Goal: Task Accomplishment & Management: Complete application form

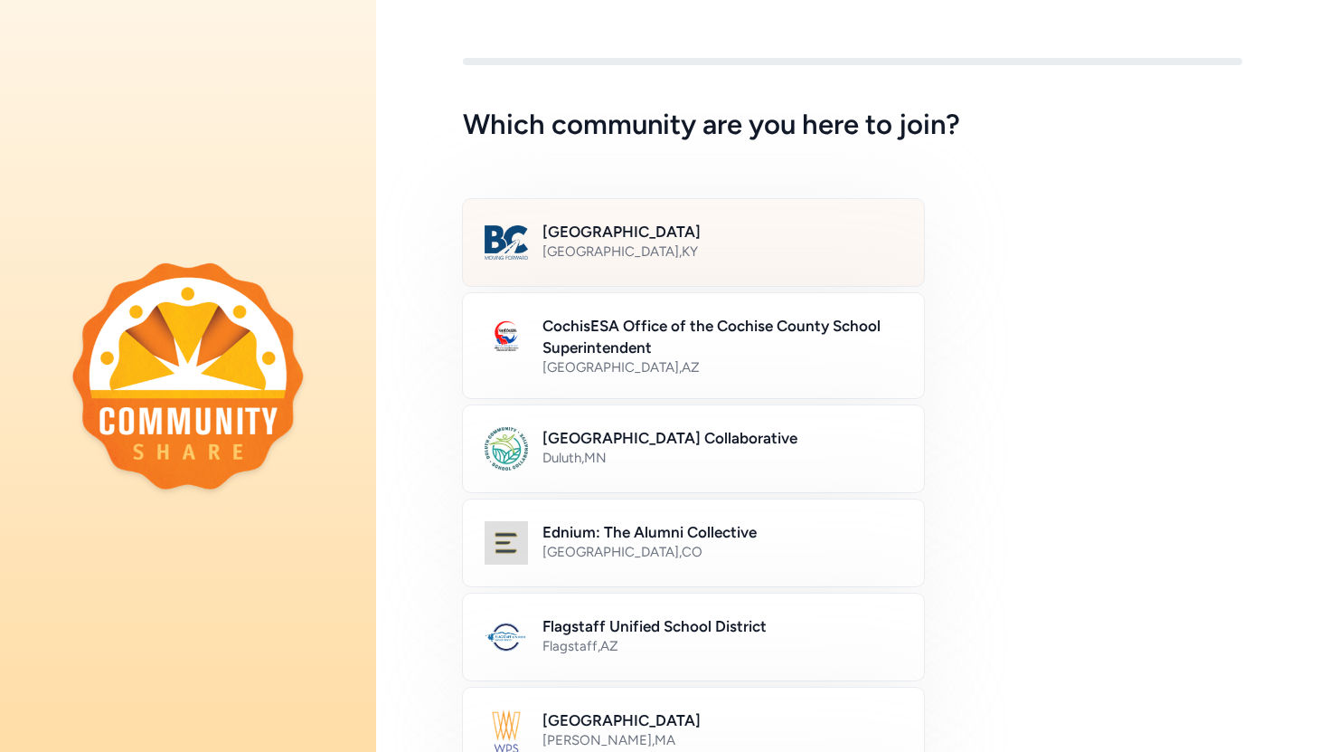
click at [708, 220] on div "Bullitt County Public Schools [GEOGRAPHIC_DATA] , [GEOGRAPHIC_DATA]" at bounding box center [693, 242] width 463 height 89
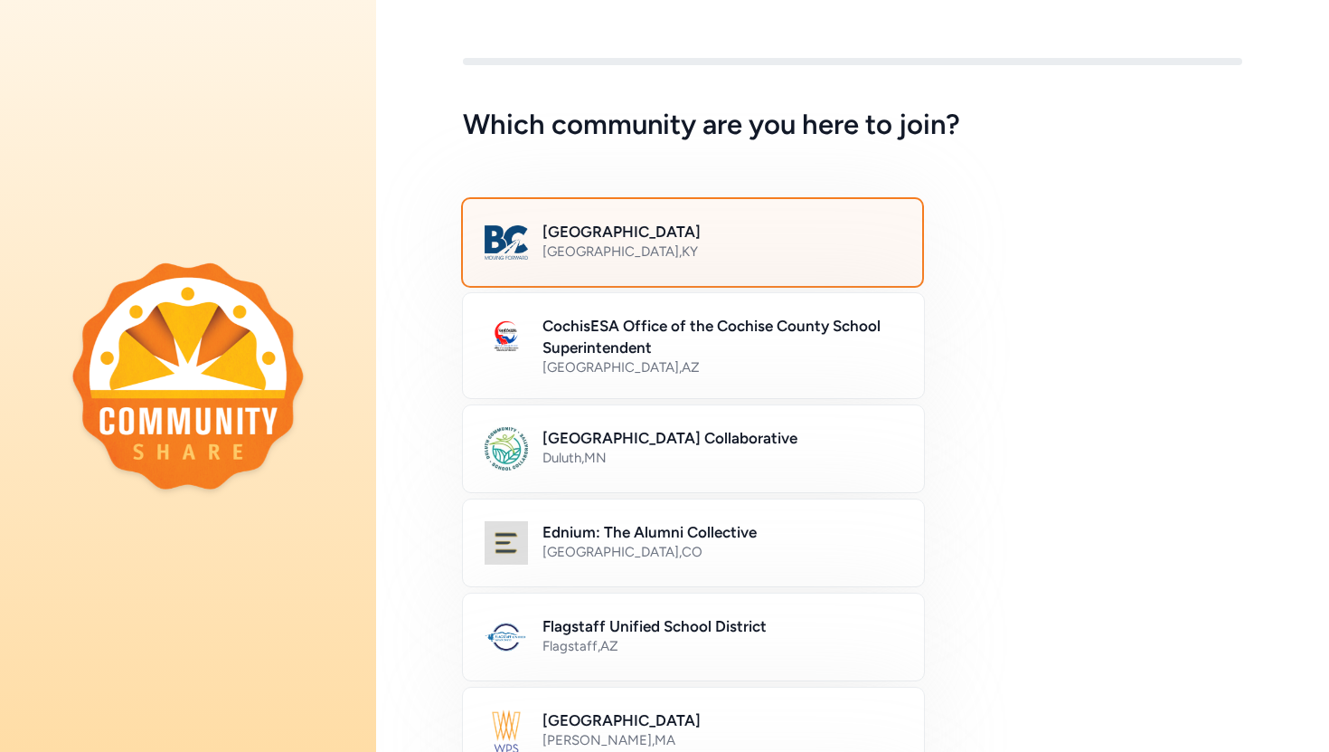
click at [740, 246] on div "[GEOGRAPHIC_DATA] , [GEOGRAPHIC_DATA]" at bounding box center [722, 251] width 358 height 18
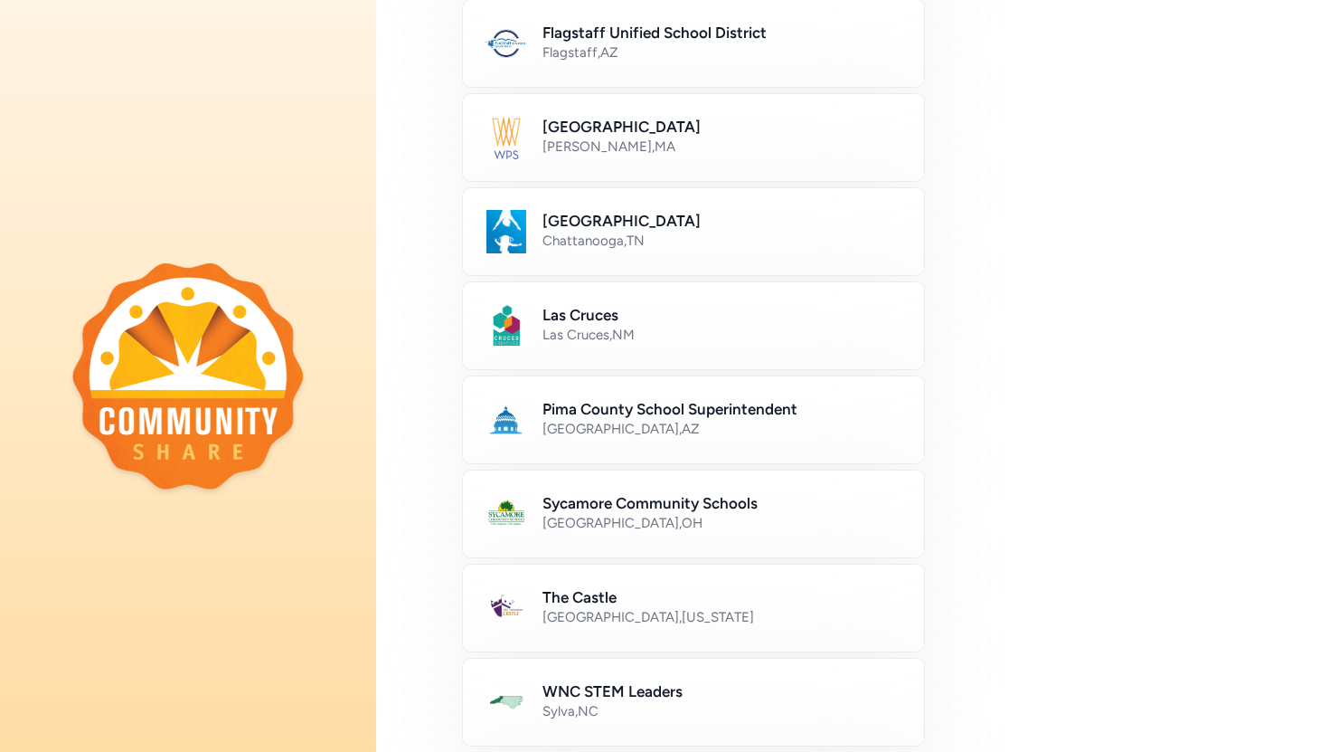
scroll to position [978, 0]
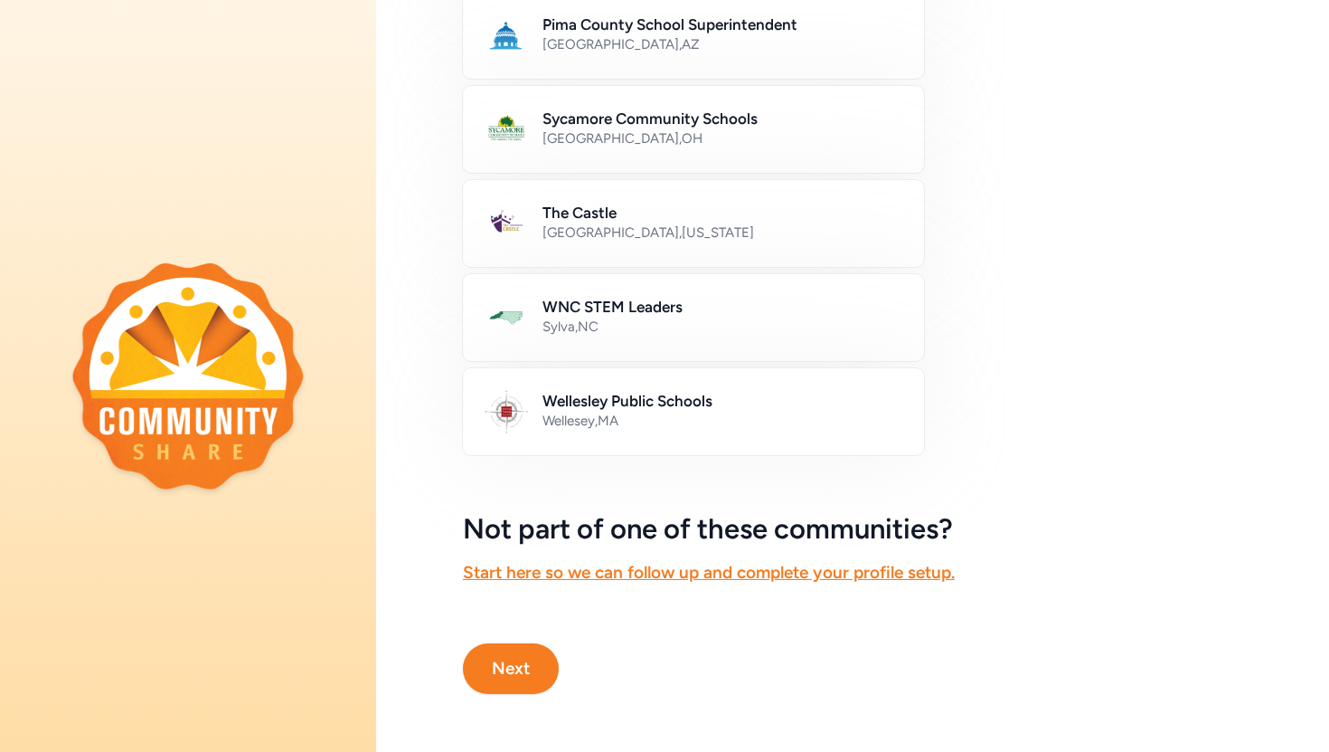
click at [504, 673] on button "Next" at bounding box center [511, 668] width 96 height 51
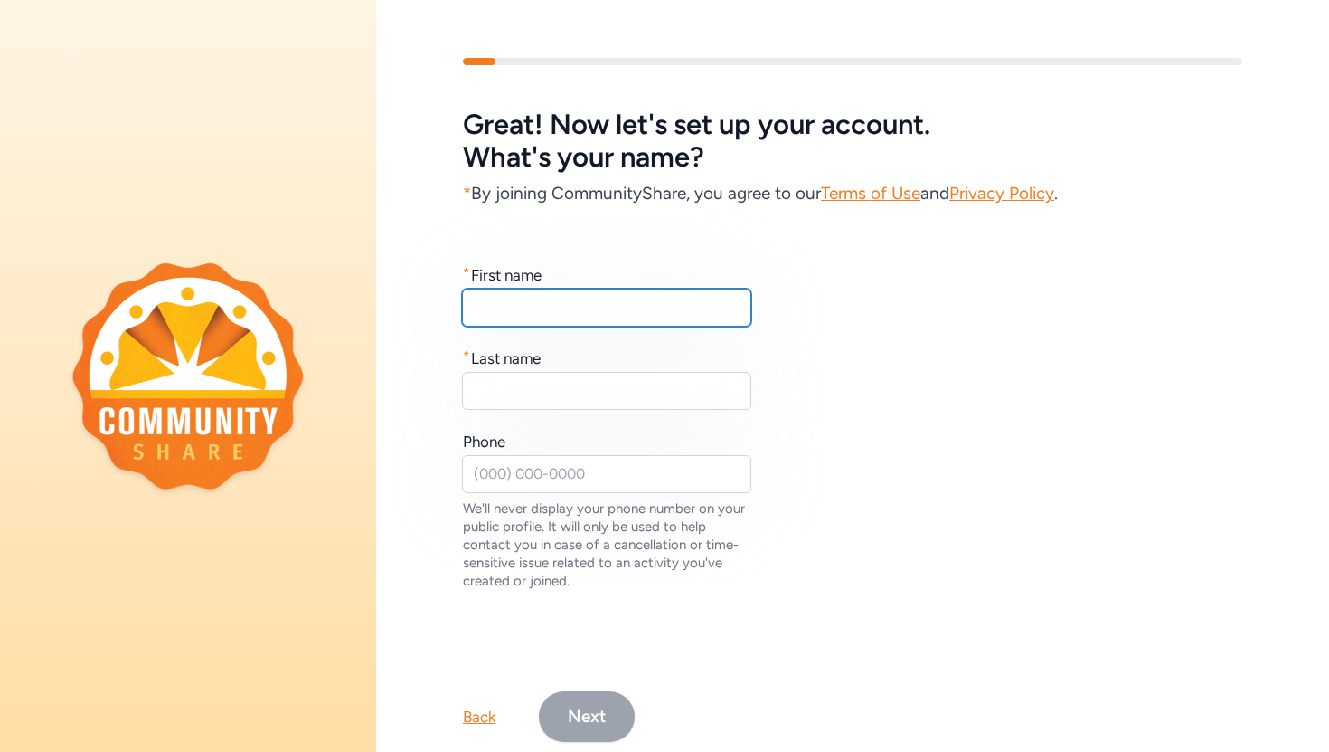
click at [514, 308] on input "text" at bounding box center [606, 308] width 289 height 38
type input "[PERSON_NAME]"
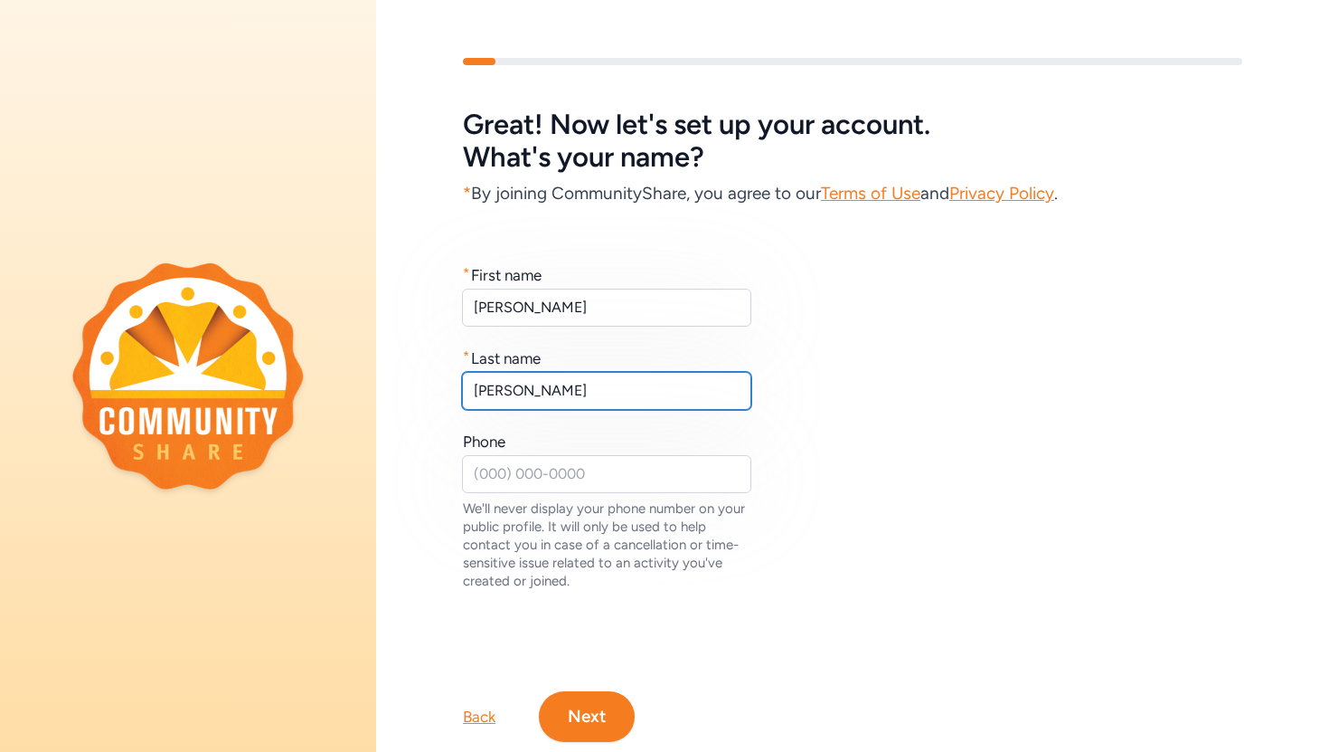
type input "[PERSON_NAME]"
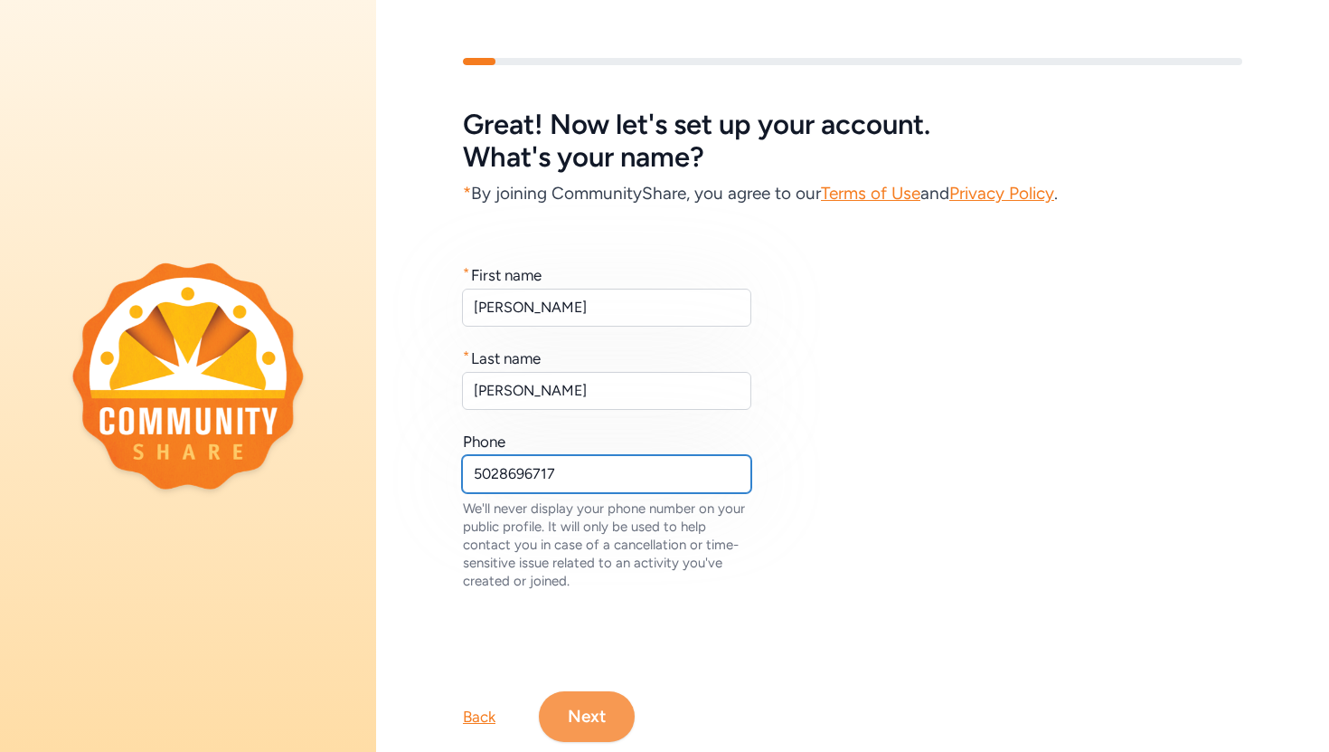
type input "5028696717"
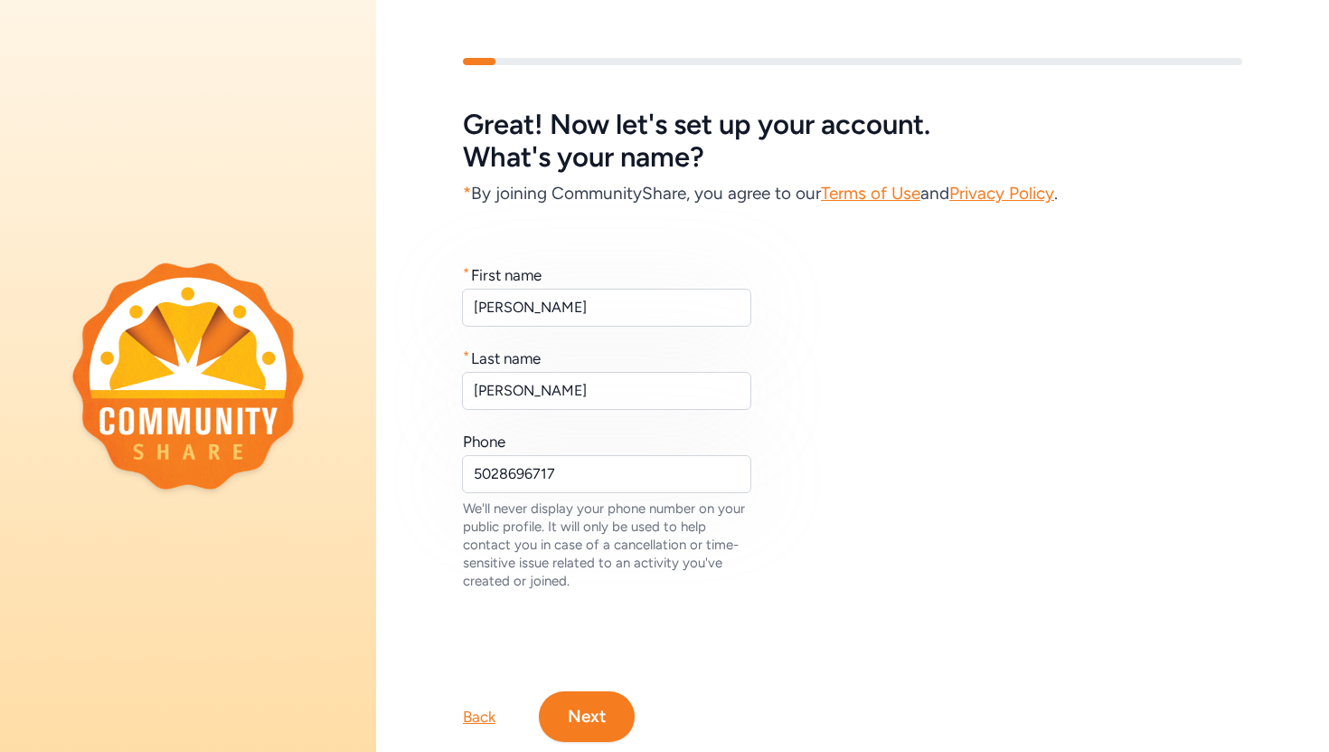
click at [595, 708] on button "Next" at bounding box center [587, 716] width 96 height 51
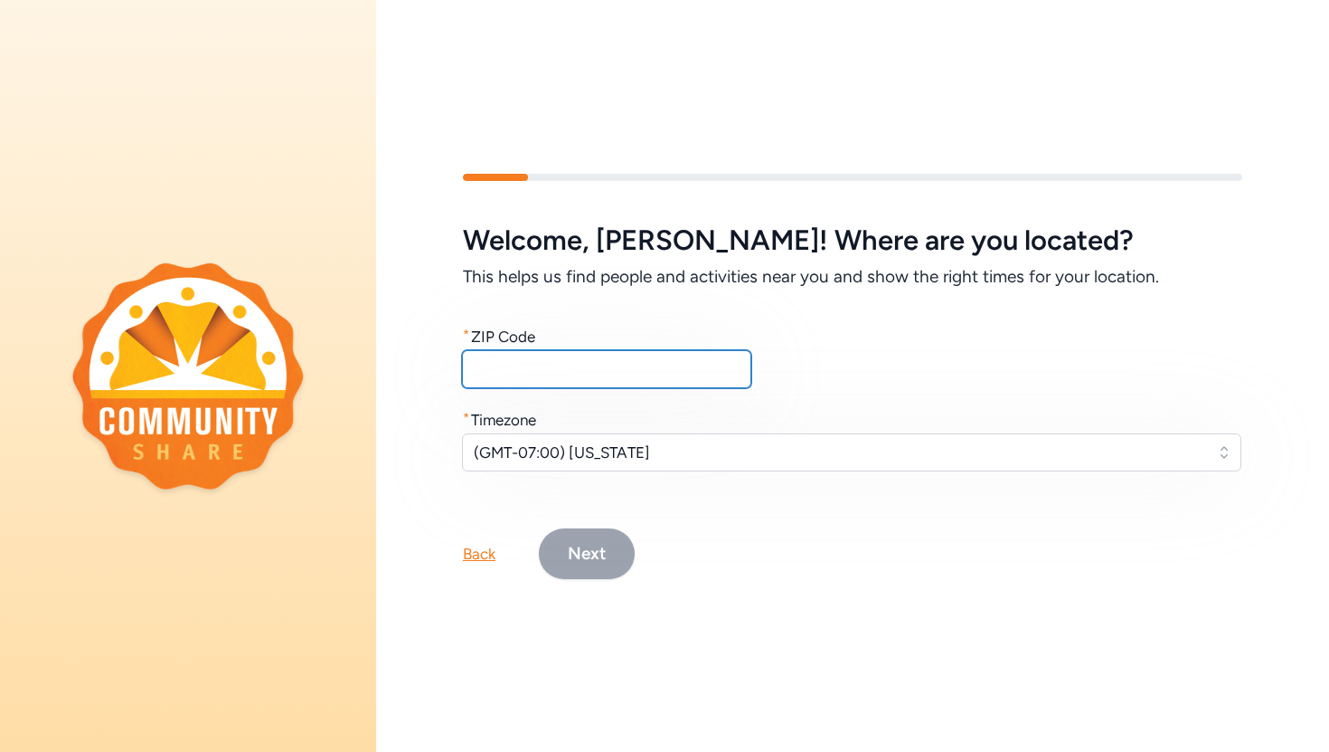
click at [568, 383] on input "text" at bounding box center [606, 369] width 289 height 38
type input "40165"
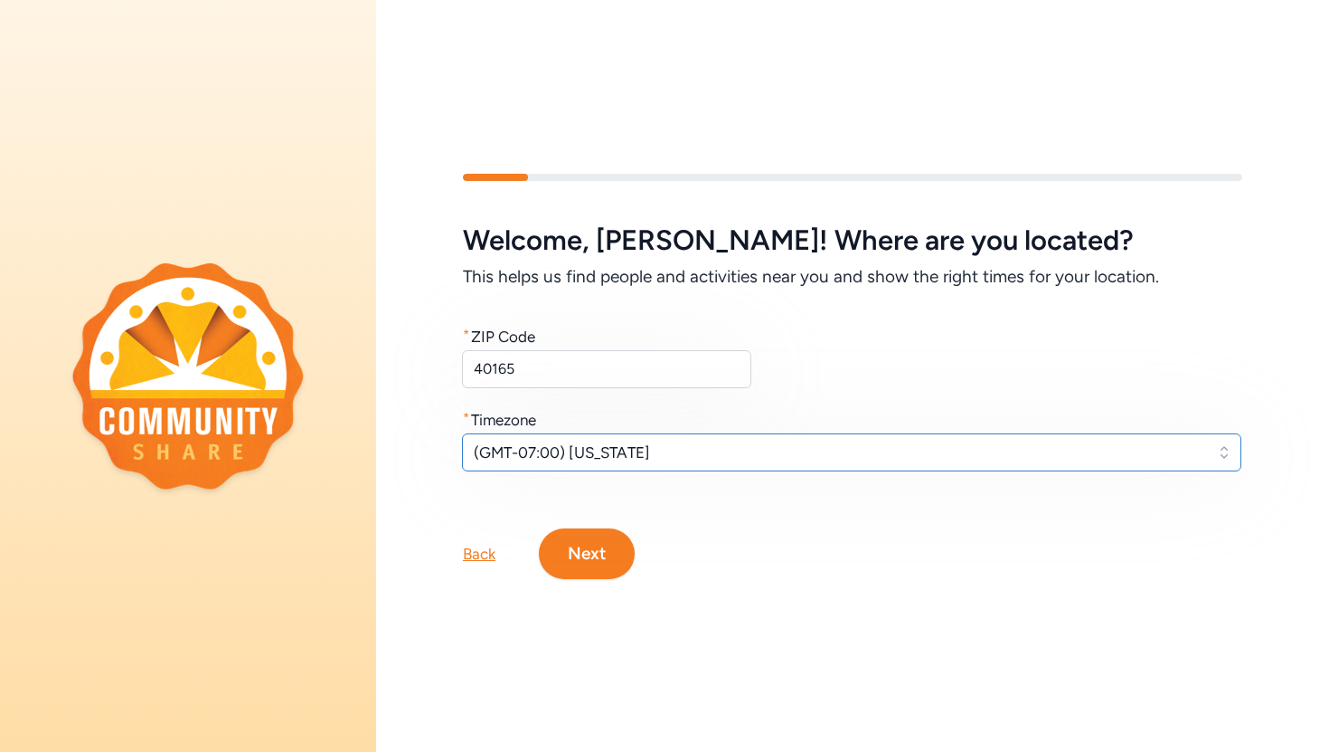
click at [675, 447] on span "(GMT-07:00) [US_STATE]" at bounding box center [839, 452] width 731 height 22
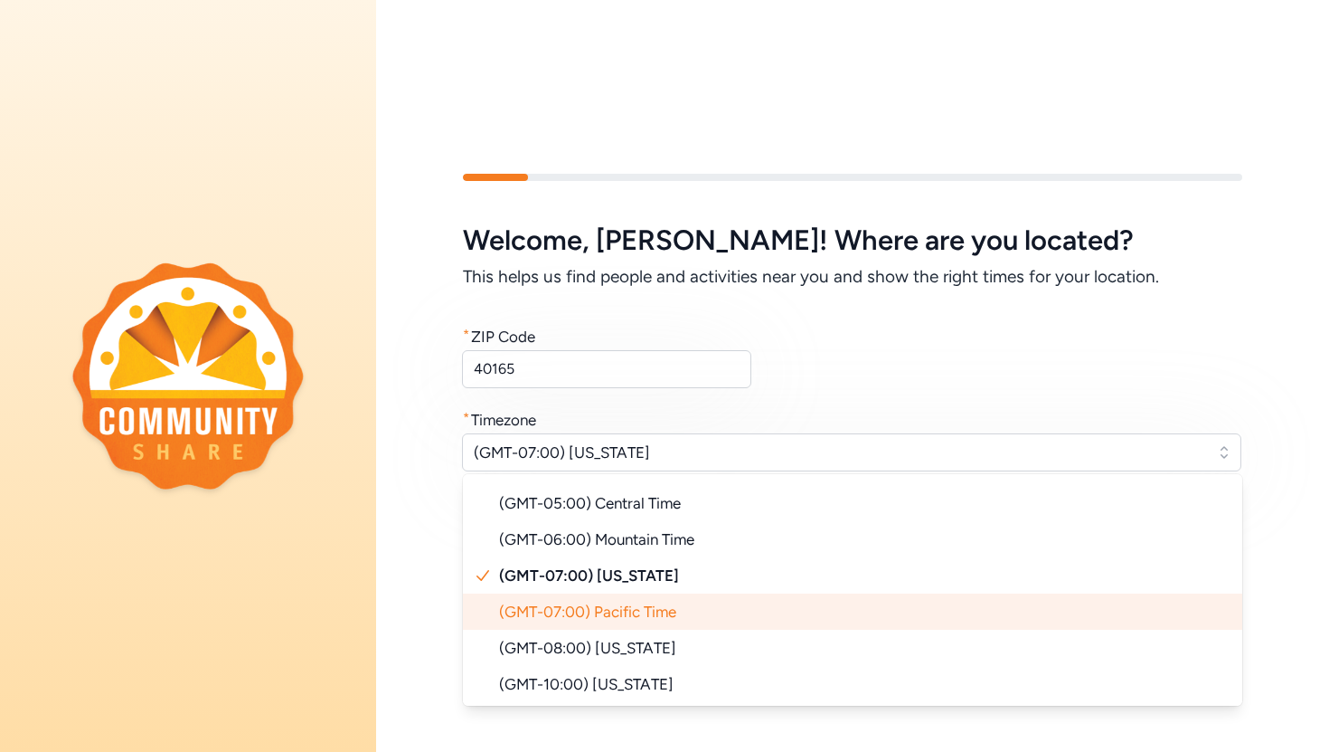
scroll to position [16, 0]
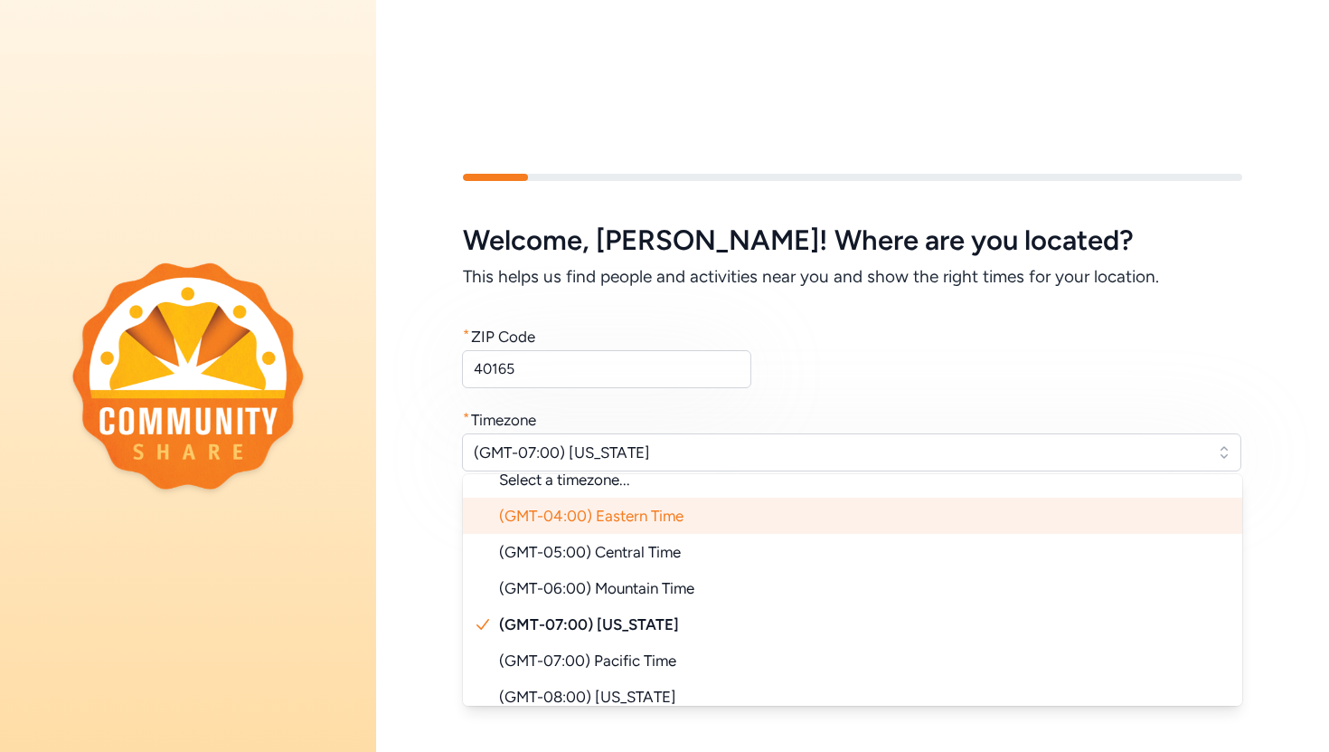
click at [632, 517] on span "(GMT-04:00) Eastern Time" at bounding box center [591, 515] width 185 height 18
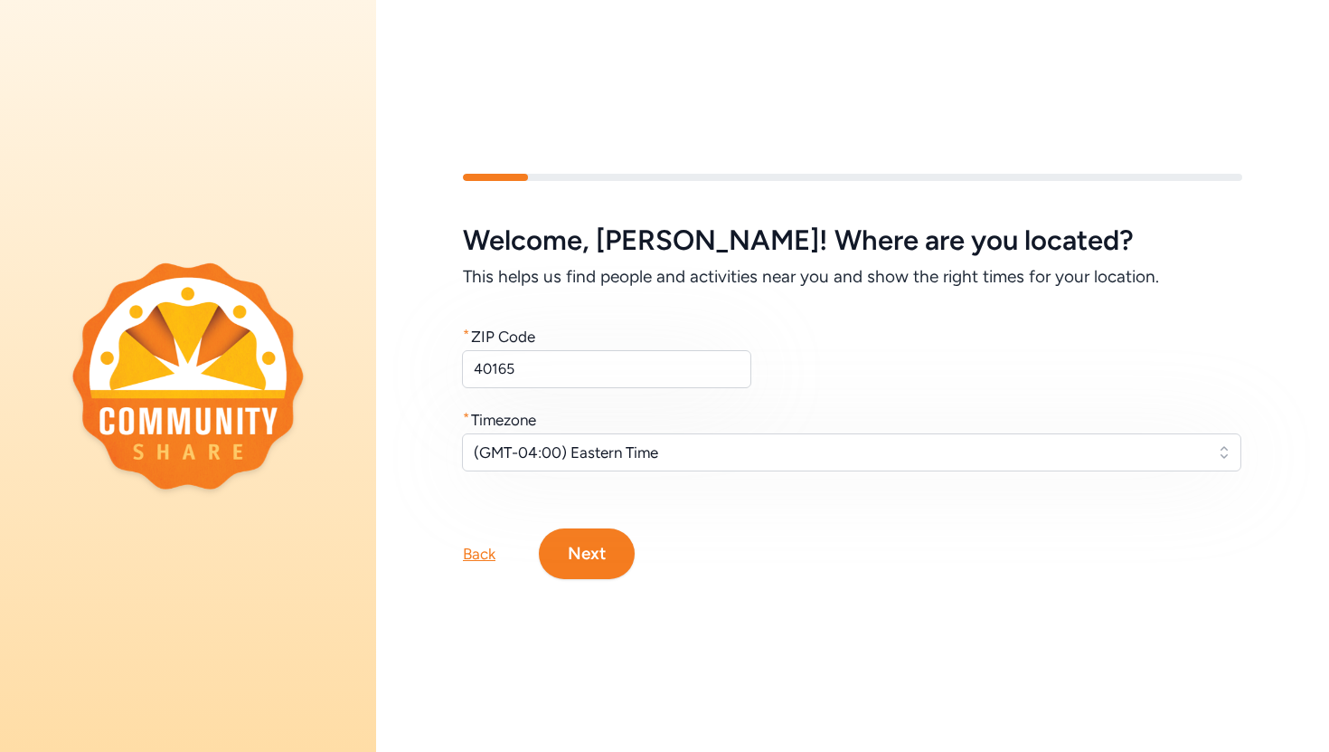
click at [587, 554] on button "Next" at bounding box center [587, 553] width 96 height 51
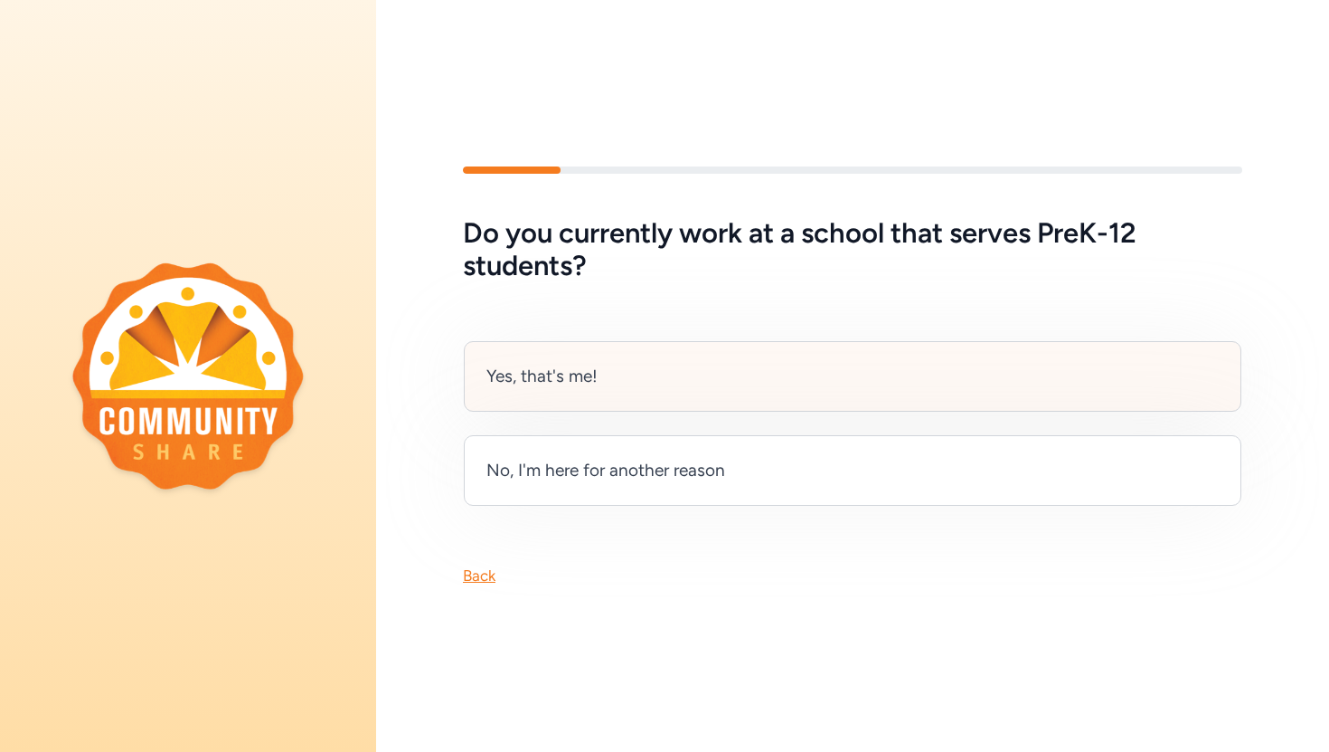
click at [627, 380] on div "Yes, that's me!" at bounding box center [853, 376] width 778 height 71
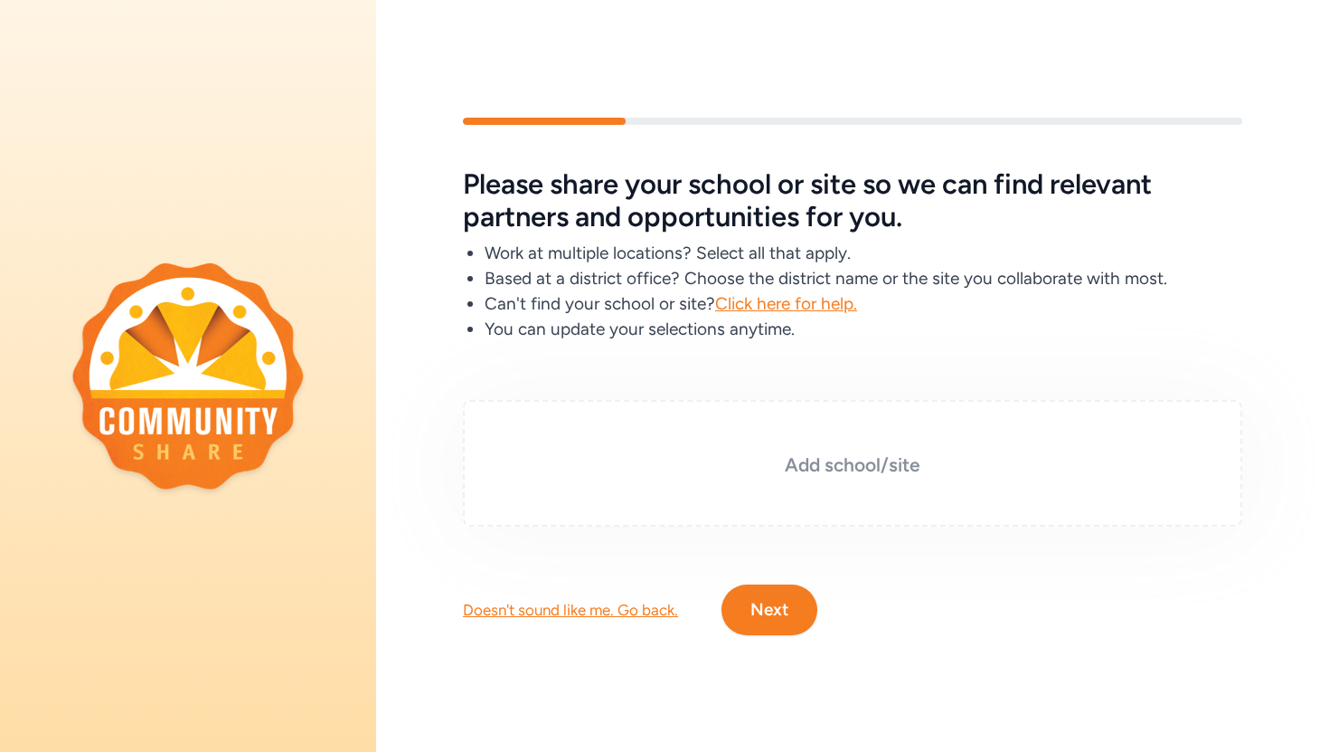
click at [869, 467] on h3 "Add school/site" at bounding box center [852, 464] width 689 height 25
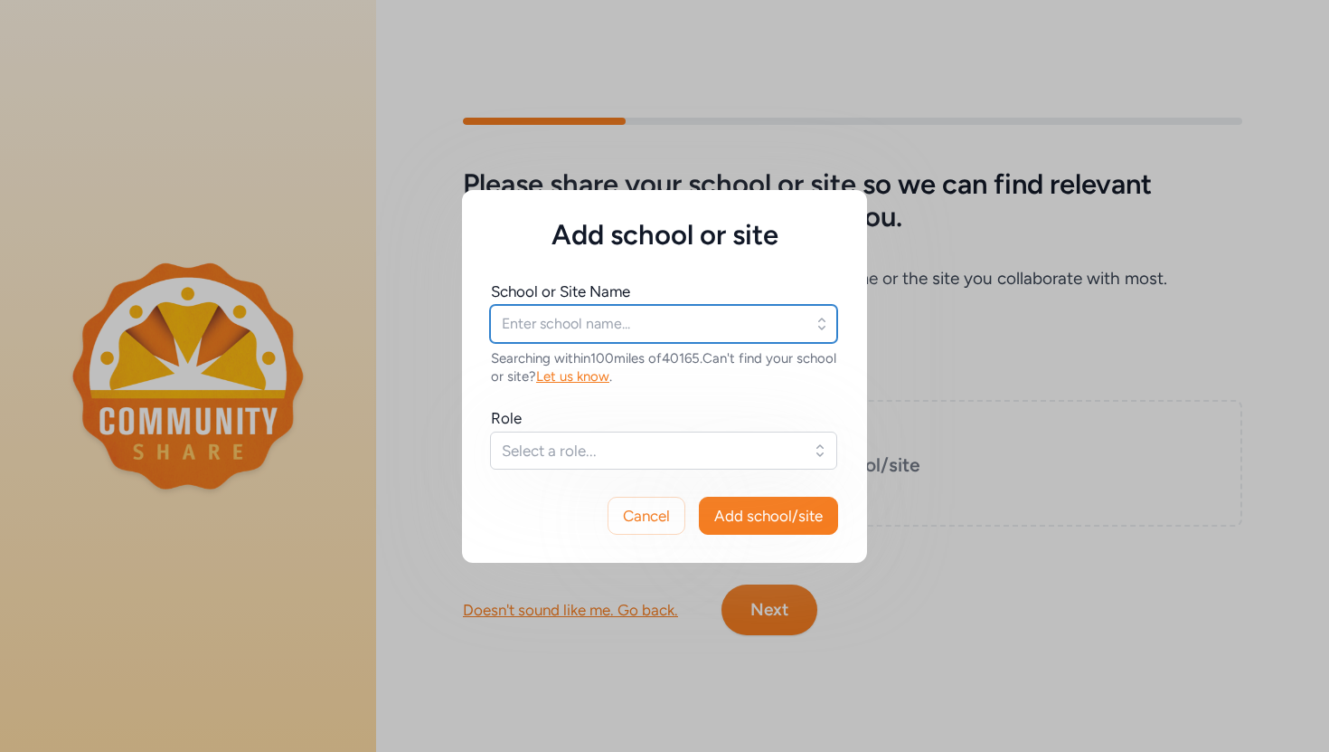
click at [619, 329] on input "text" at bounding box center [663, 324] width 347 height 38
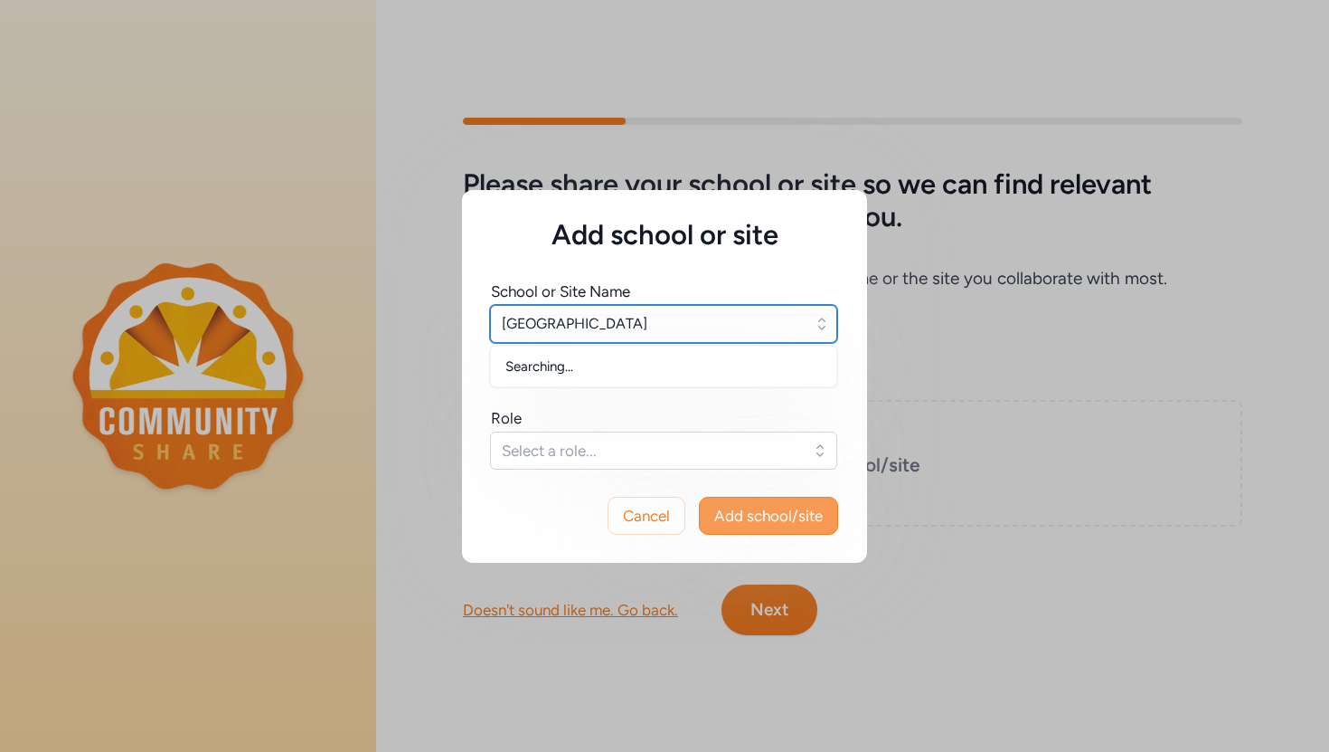
type input "[GEOGRAPHIC_DATA]"
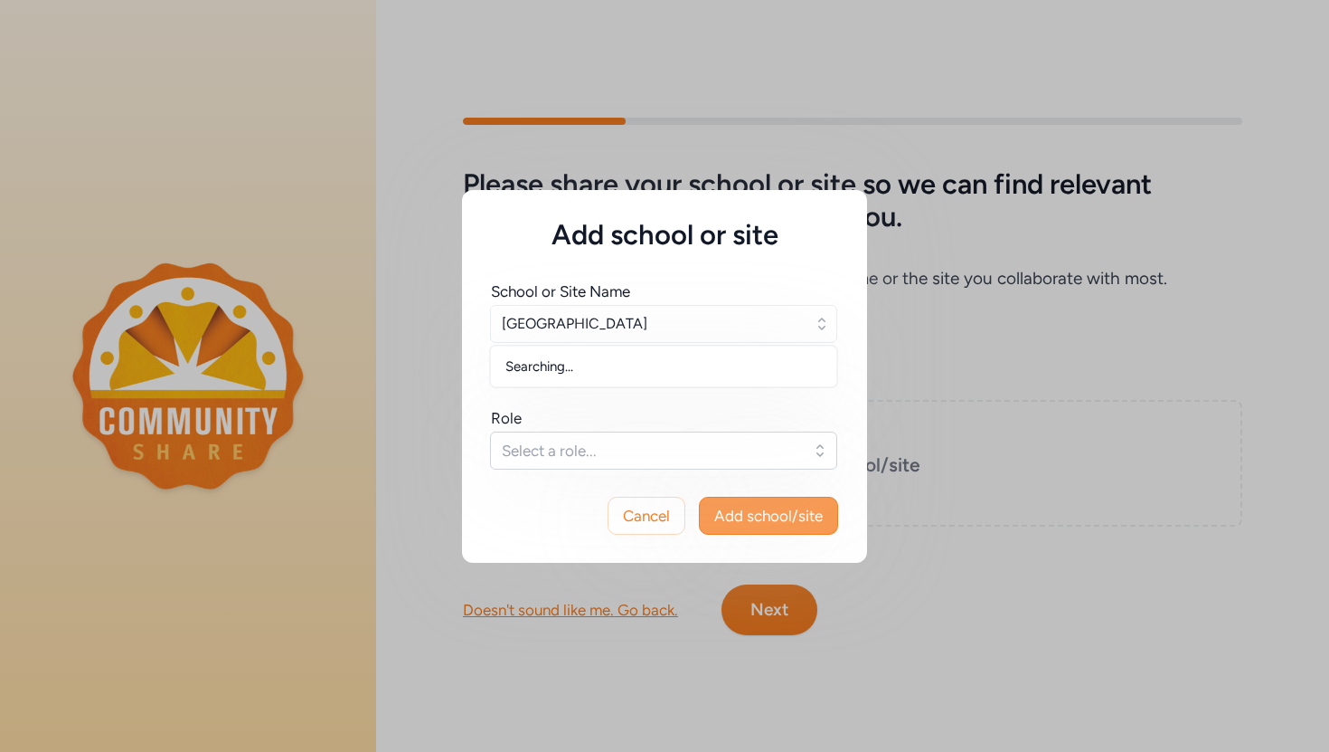
click at [771, 515] on span "Add school/site" at bounding box center [768, 516] width 109 height 22
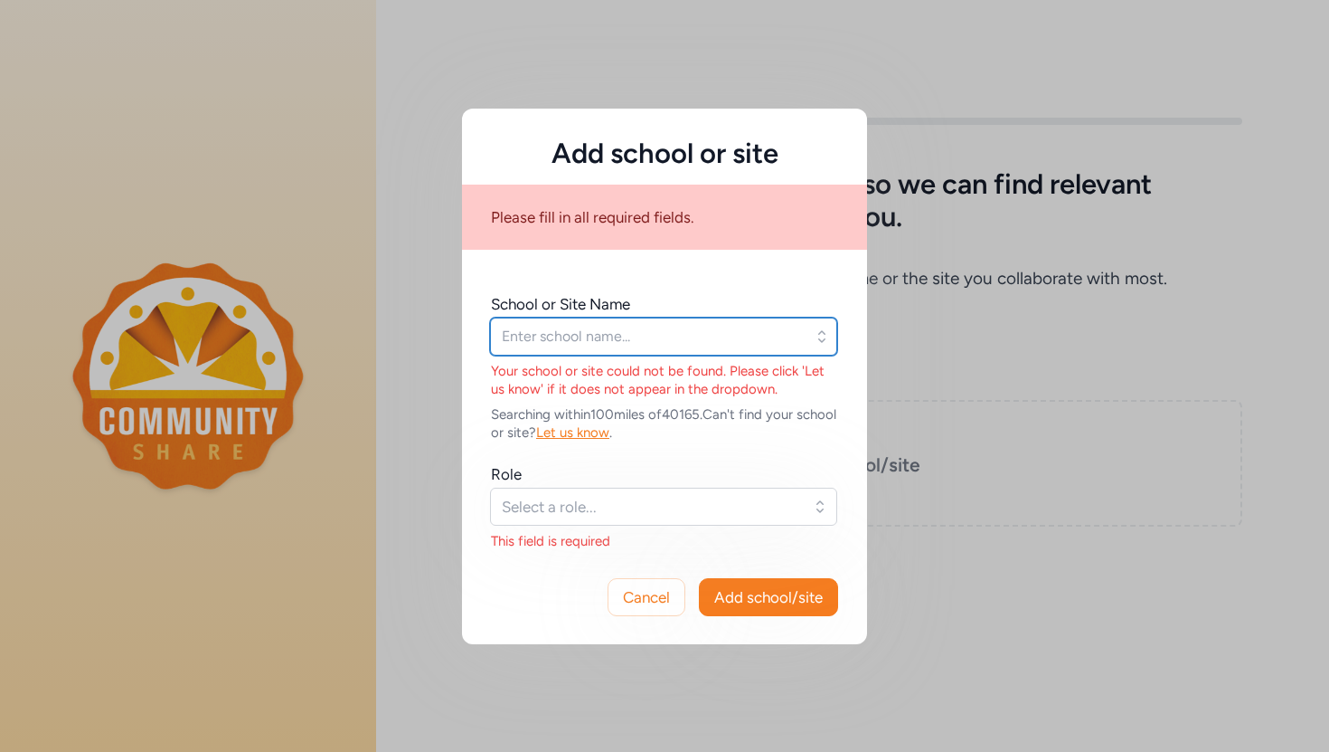
click at [603, 330] on input "text" at bounding box center [663, 336] width 347 height 38
type input "b"
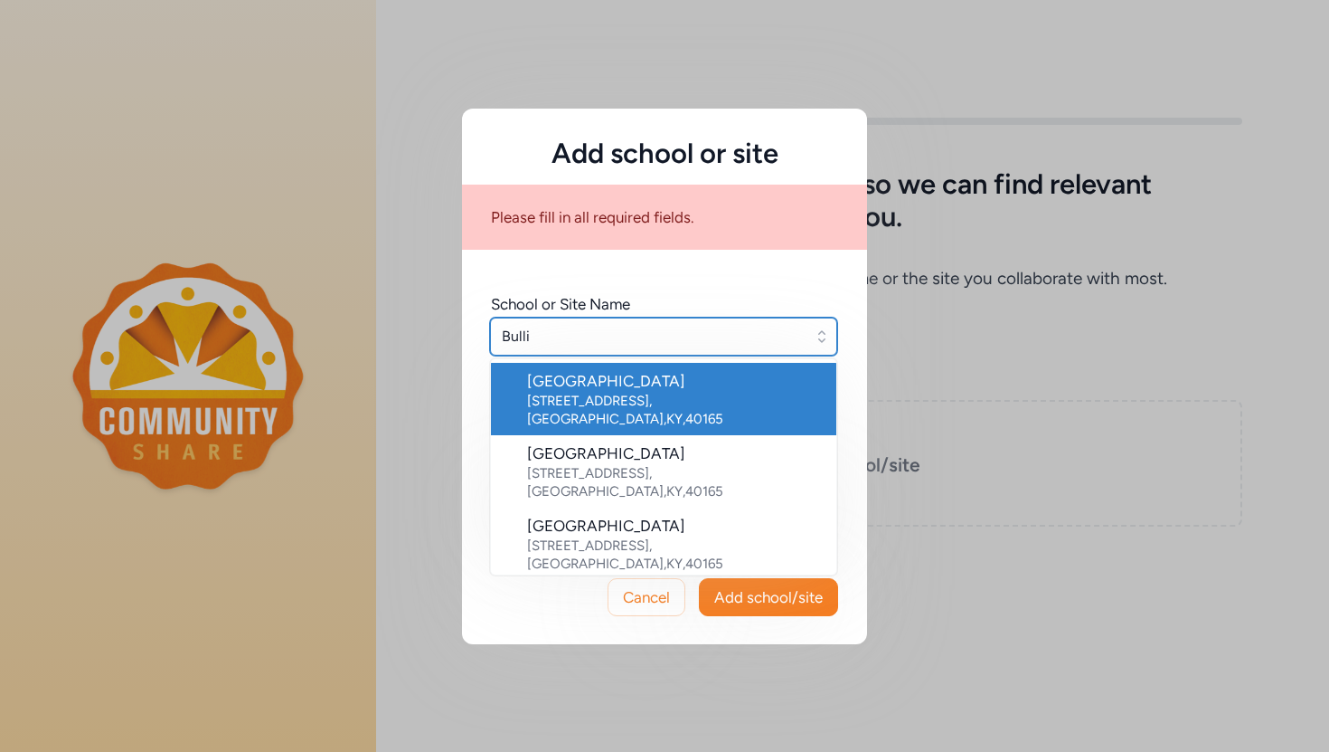
type input "[GEOGRAPHIC_DATA]"
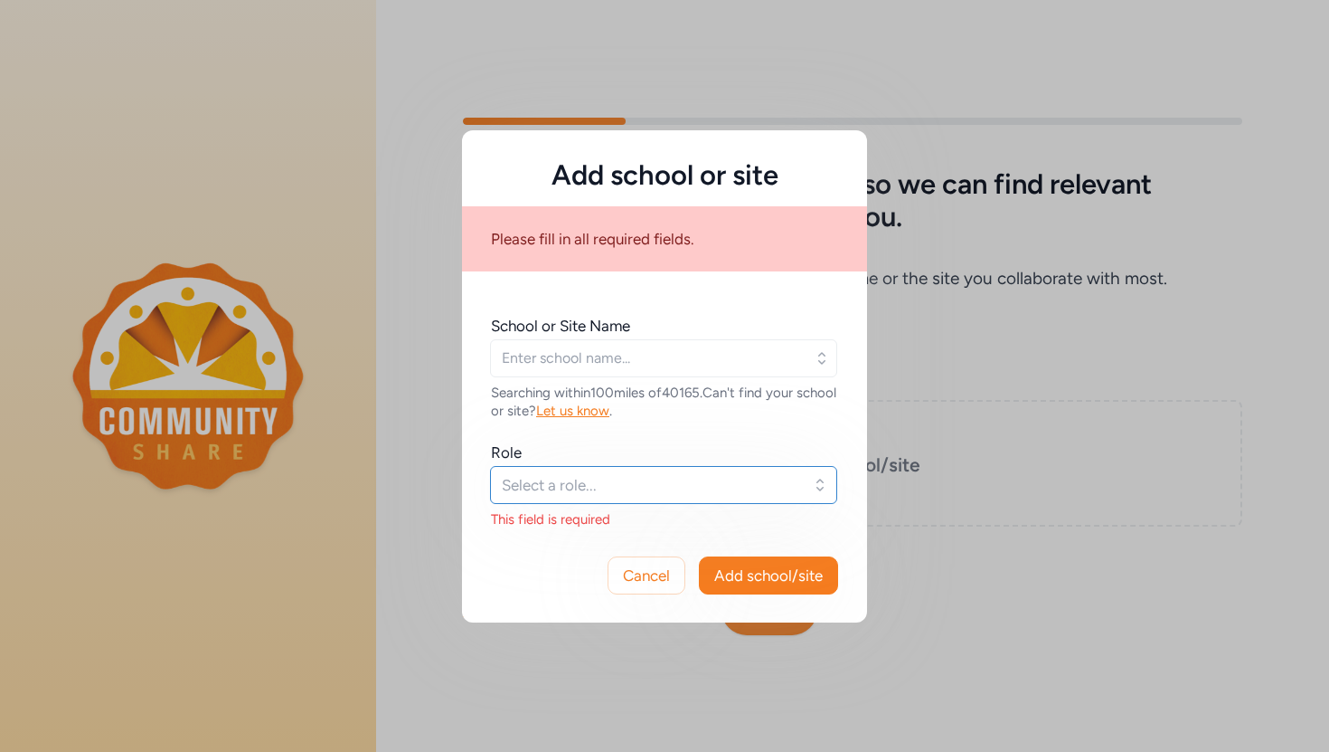
click at [631, 479] on span "Select a role..." at bounding box center [651, 485] width 298 height 22
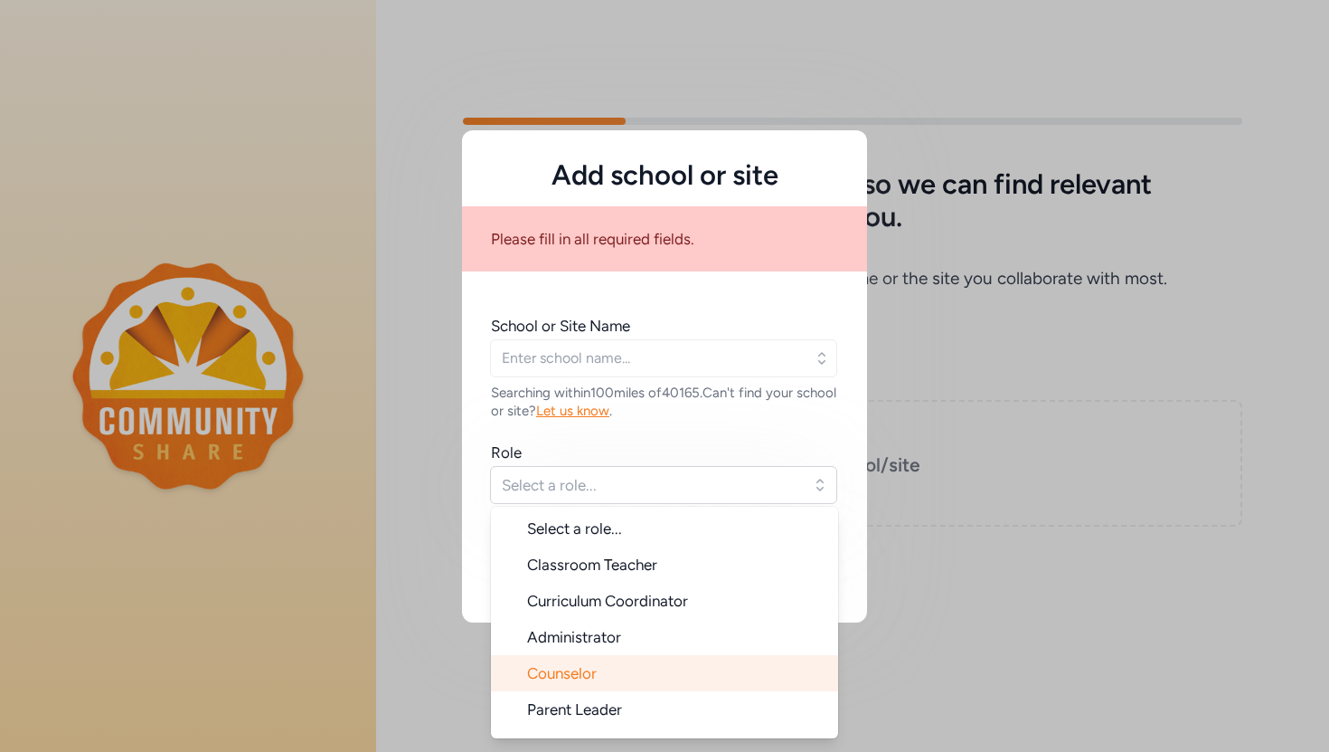
click at [617, 686] on li "Counselor" at bounding box center [664, 673] width 347 height 36
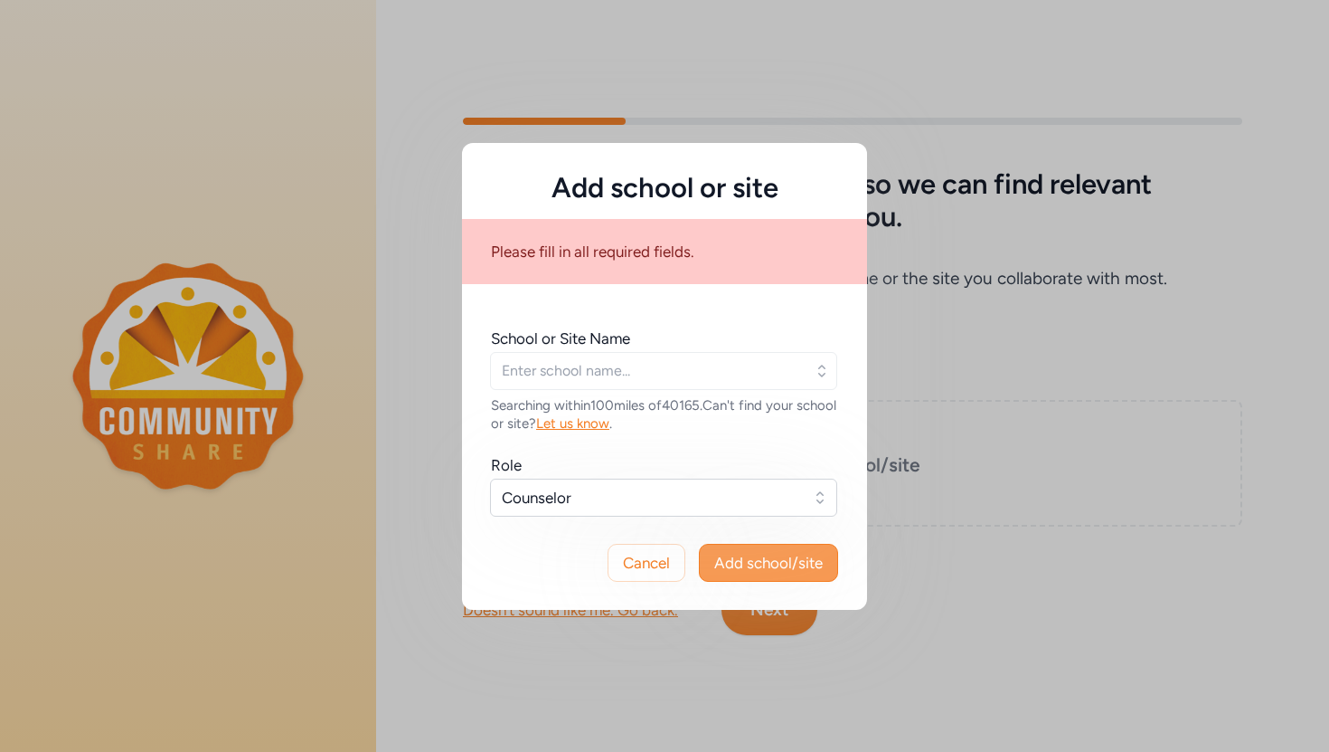
click at [819, 555] on span "Add school/site" at bounding box center [768, 563] width 109 height 22
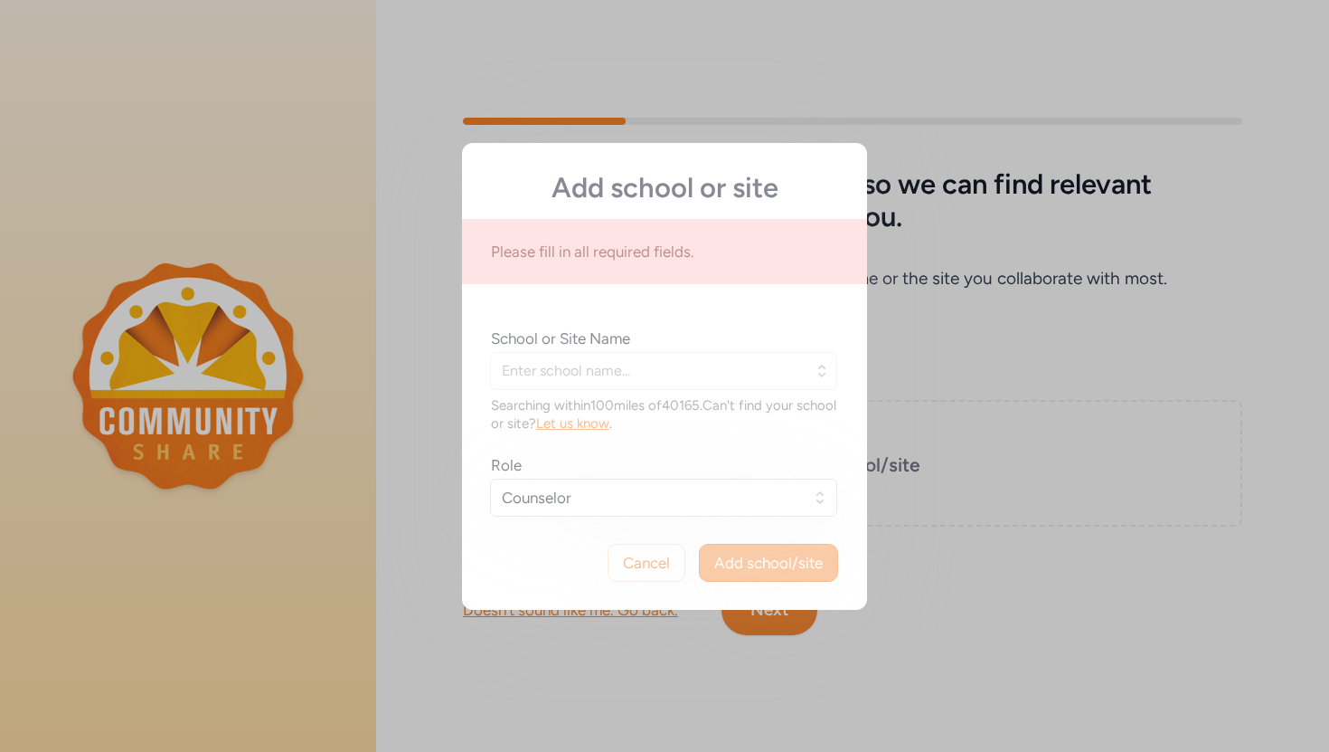
type input "[GEOGRAPHIC_DATA]"
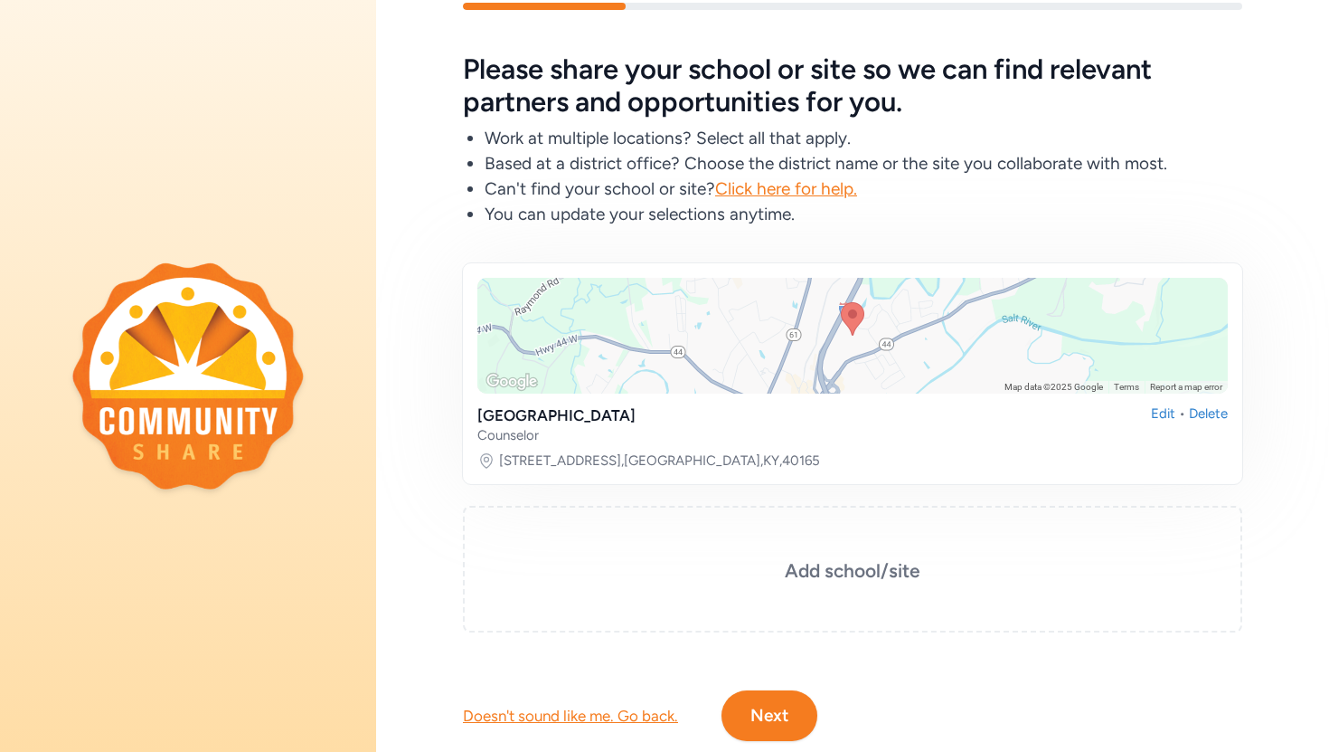
scroll to position [102, 0]
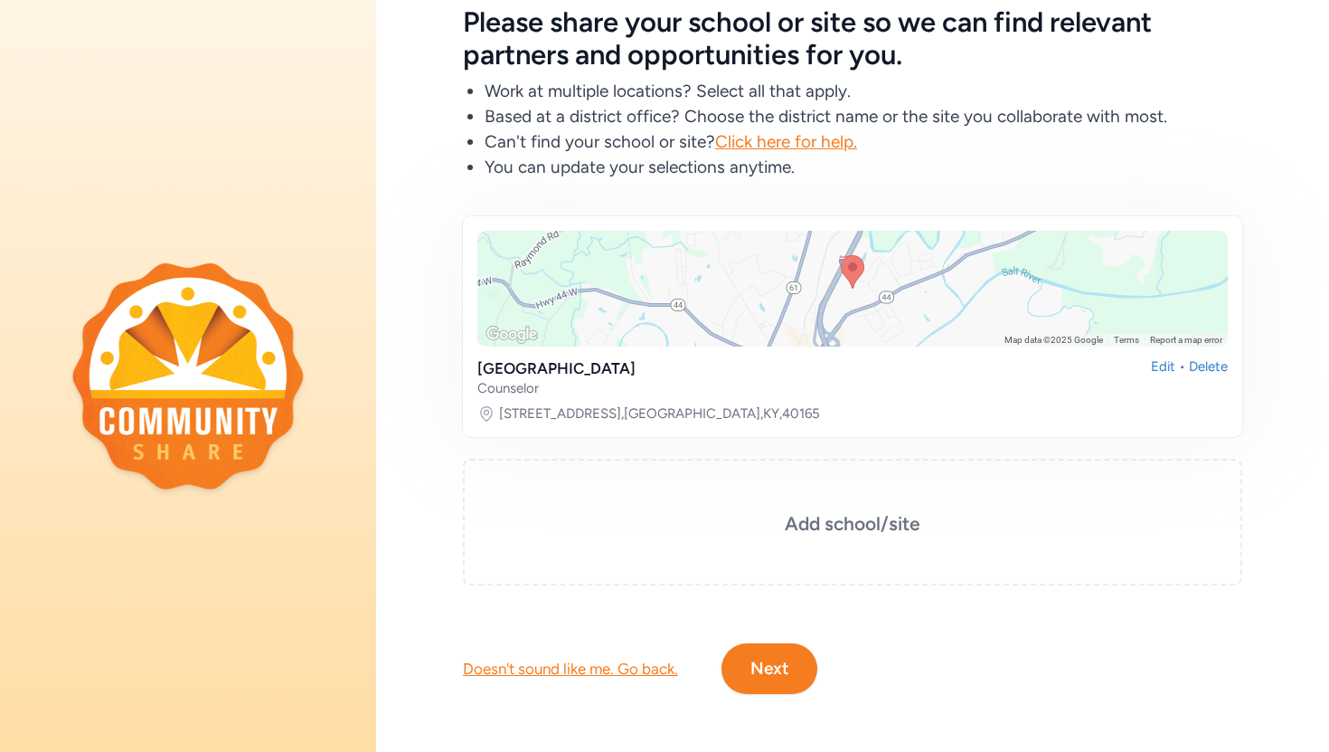
click at [778, 676] on button "Next" at bounding box center [770, 668] width 96 height 51
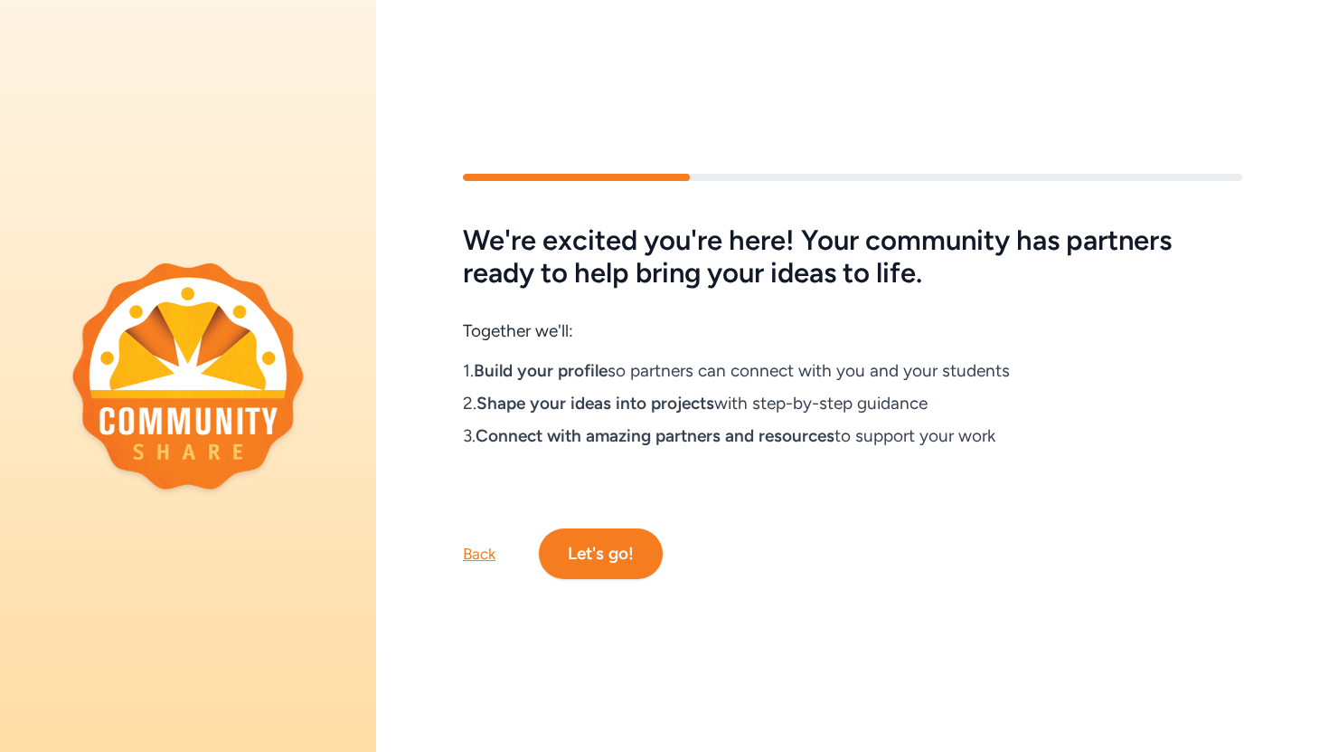
click at [632, 563] on button "Let's go!" at bounding box center [601, 553] width 124 height 51
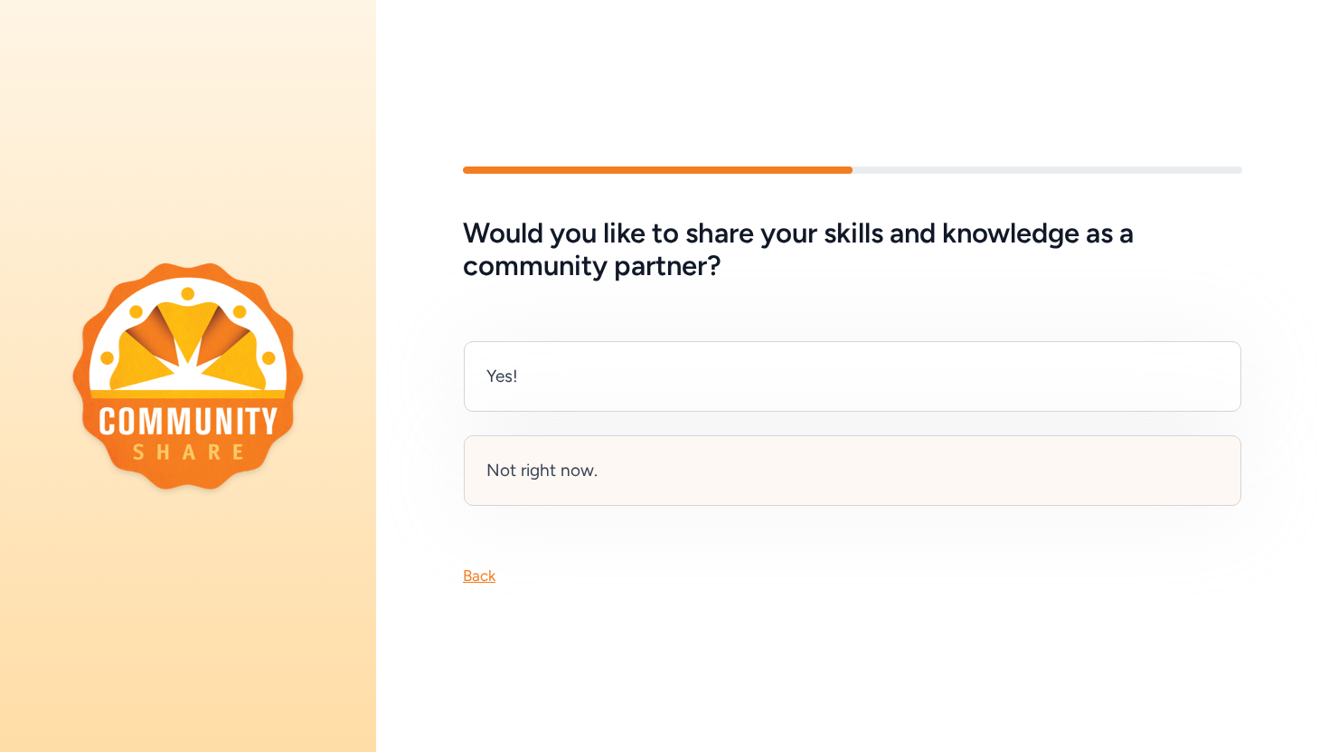
click at [576, 463] on div "Not right now." at bounding box center [542, 470] width 111 height 25
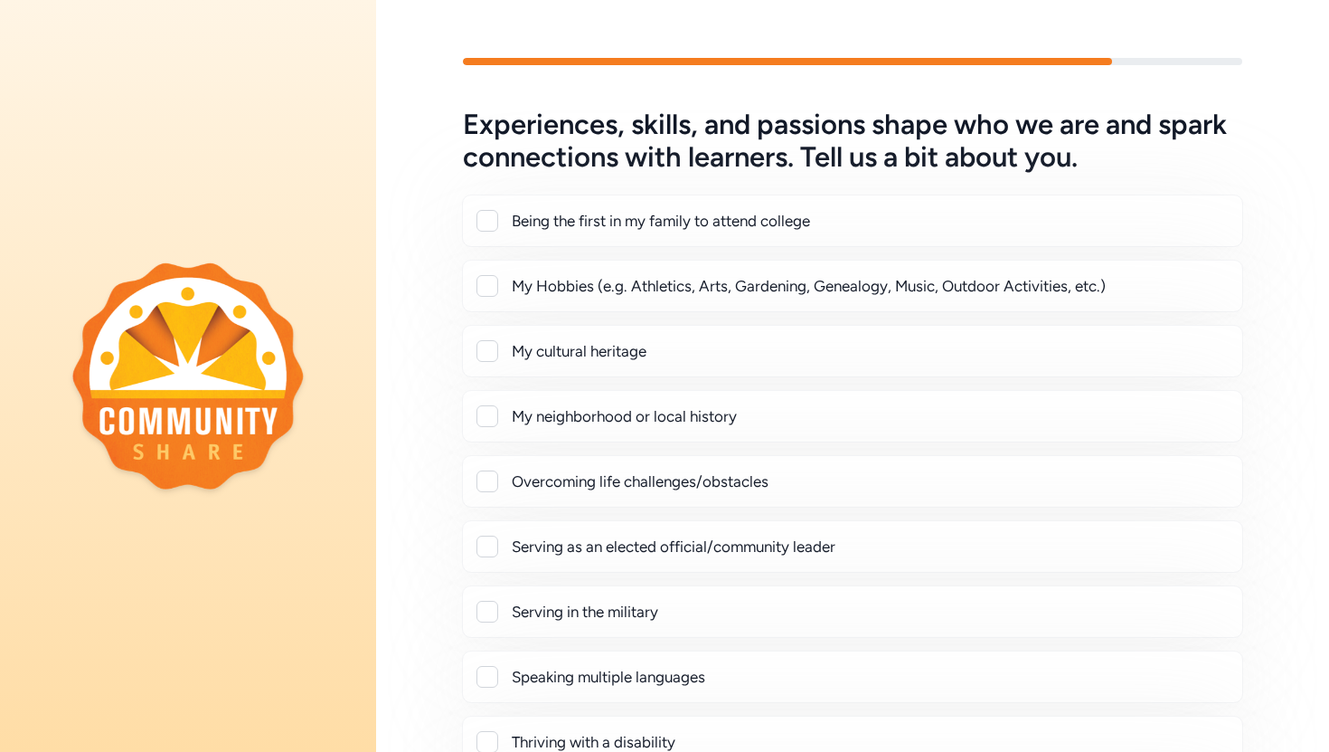
click at [486, 229] on div at bounding box center [488, 221] width 22 height 22
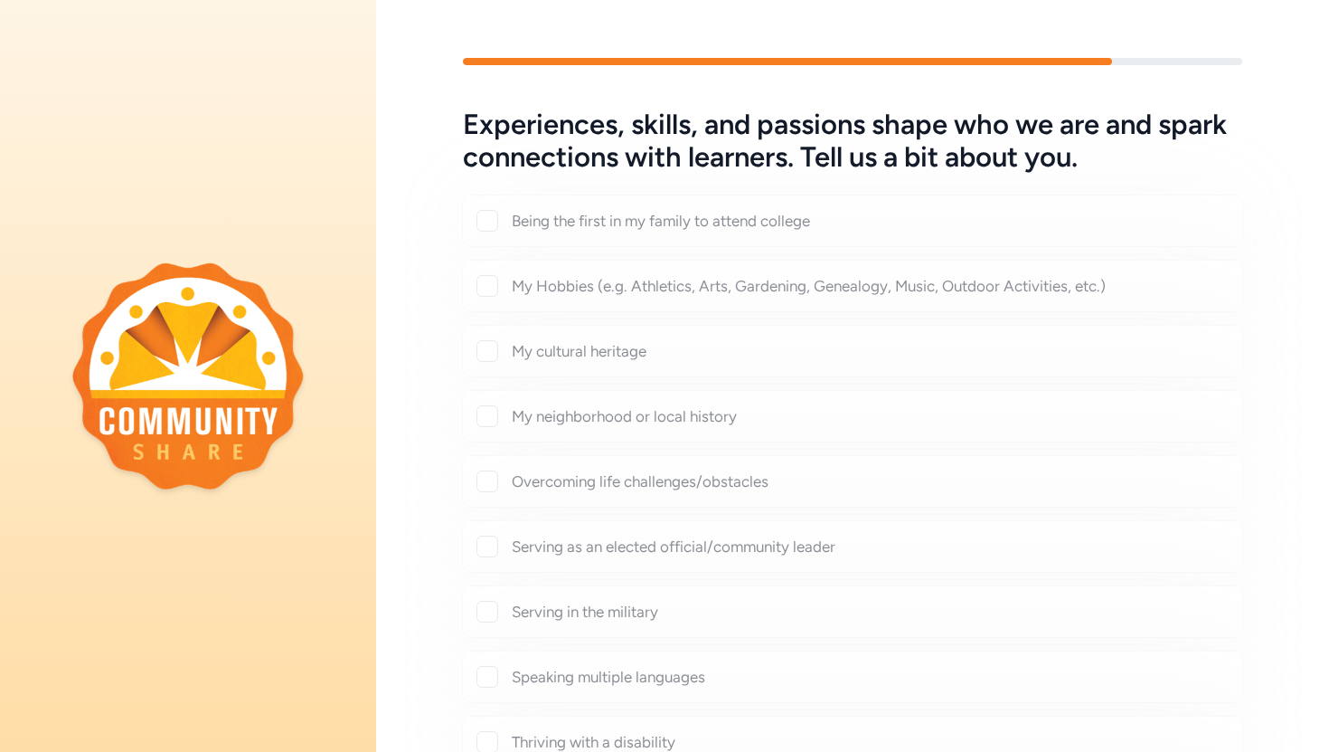
click at [482, 483] on div "Experiences, skills, and passions shape who we are and spark connections with l…" at bounding box center [853, 471] width 780 height 724
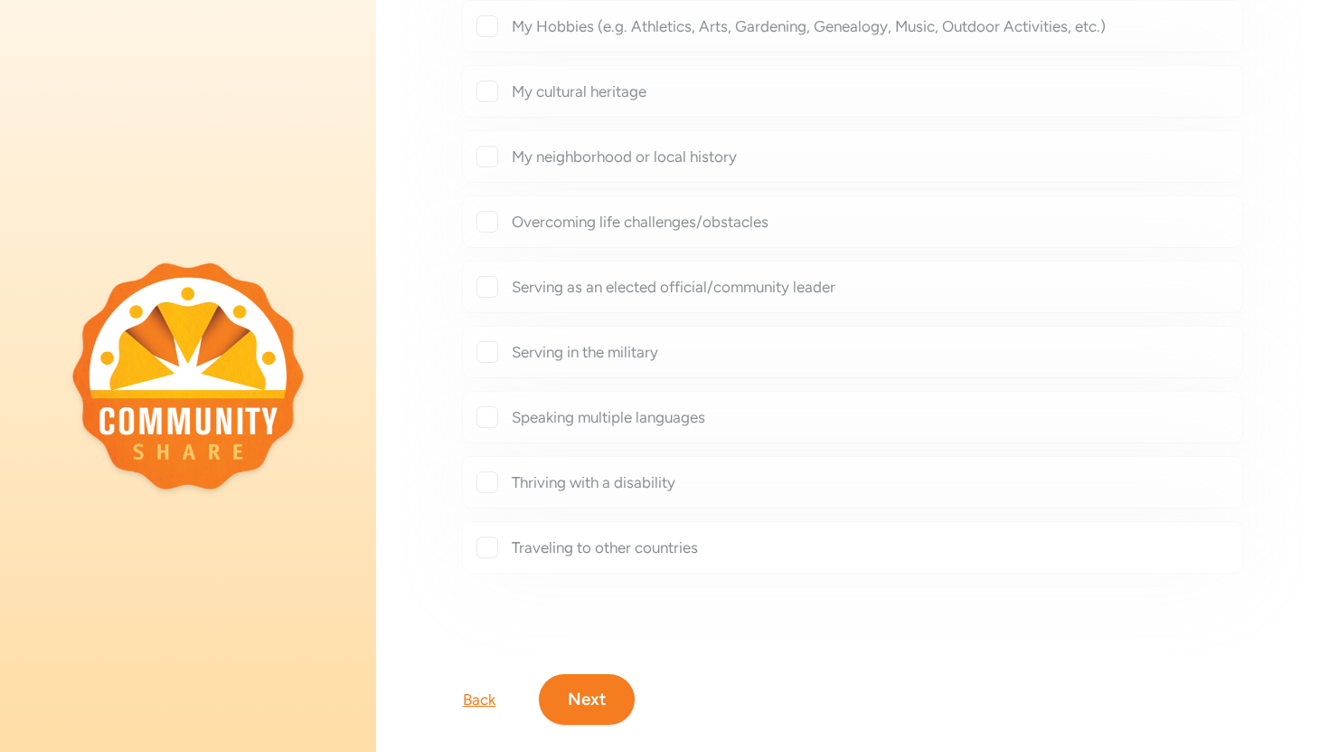
scroll to position [290, 0]
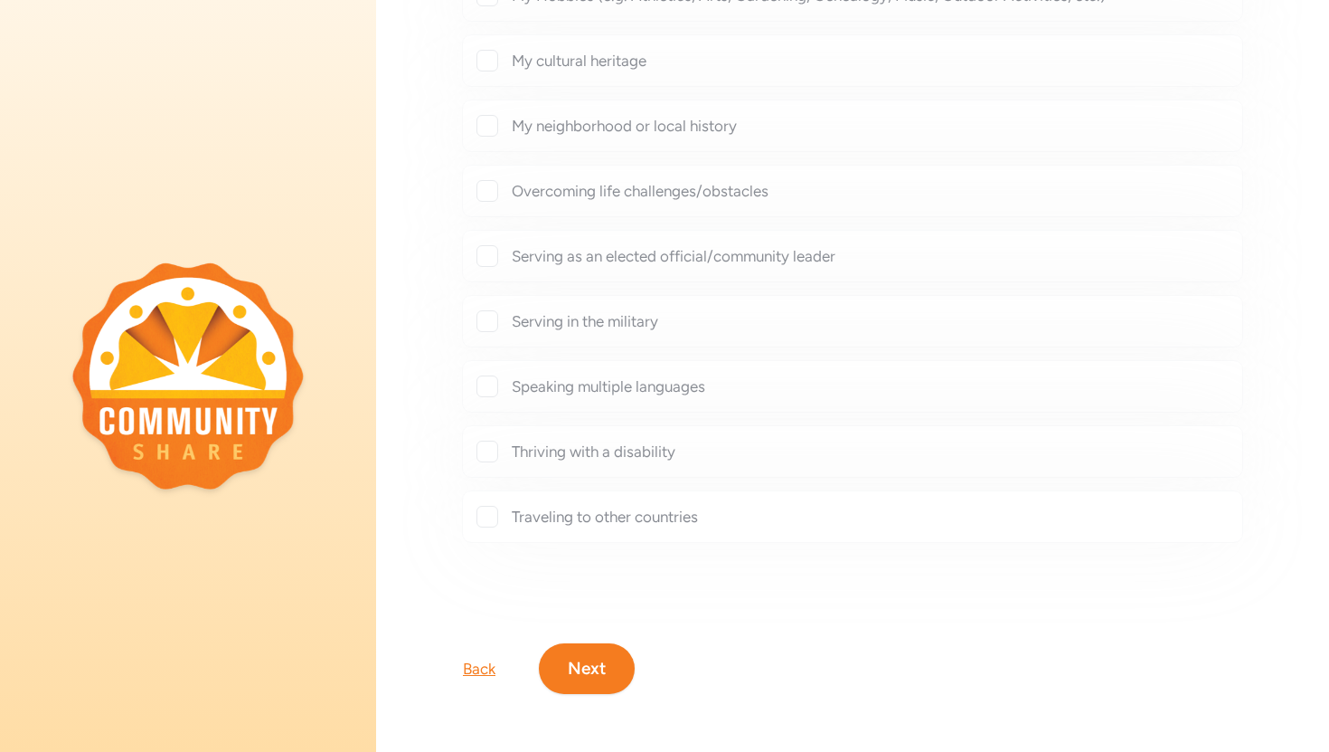
click at [475, 671] on div "Back" at bounding box center [479, 669] width 33 height 22
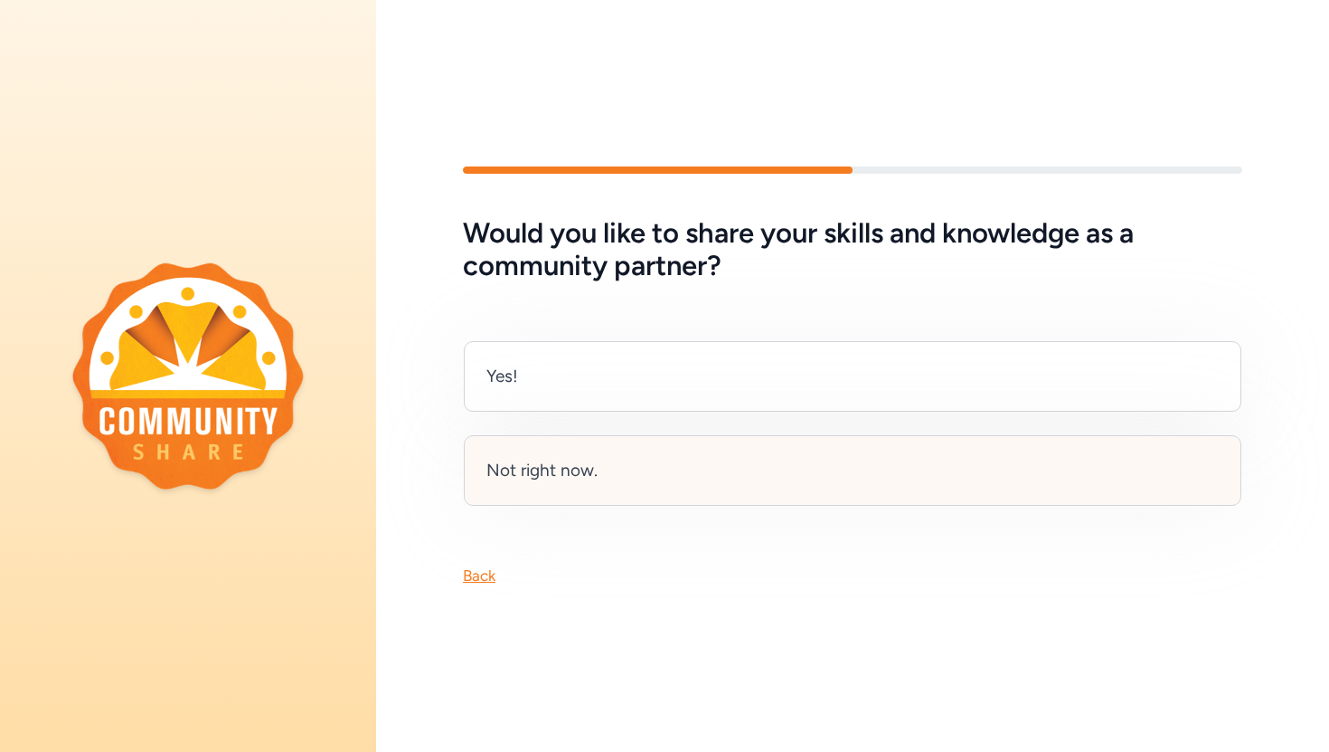
click at [565, 479] on div "Not right now." at bounding box center [542, 470] width 111 height 25
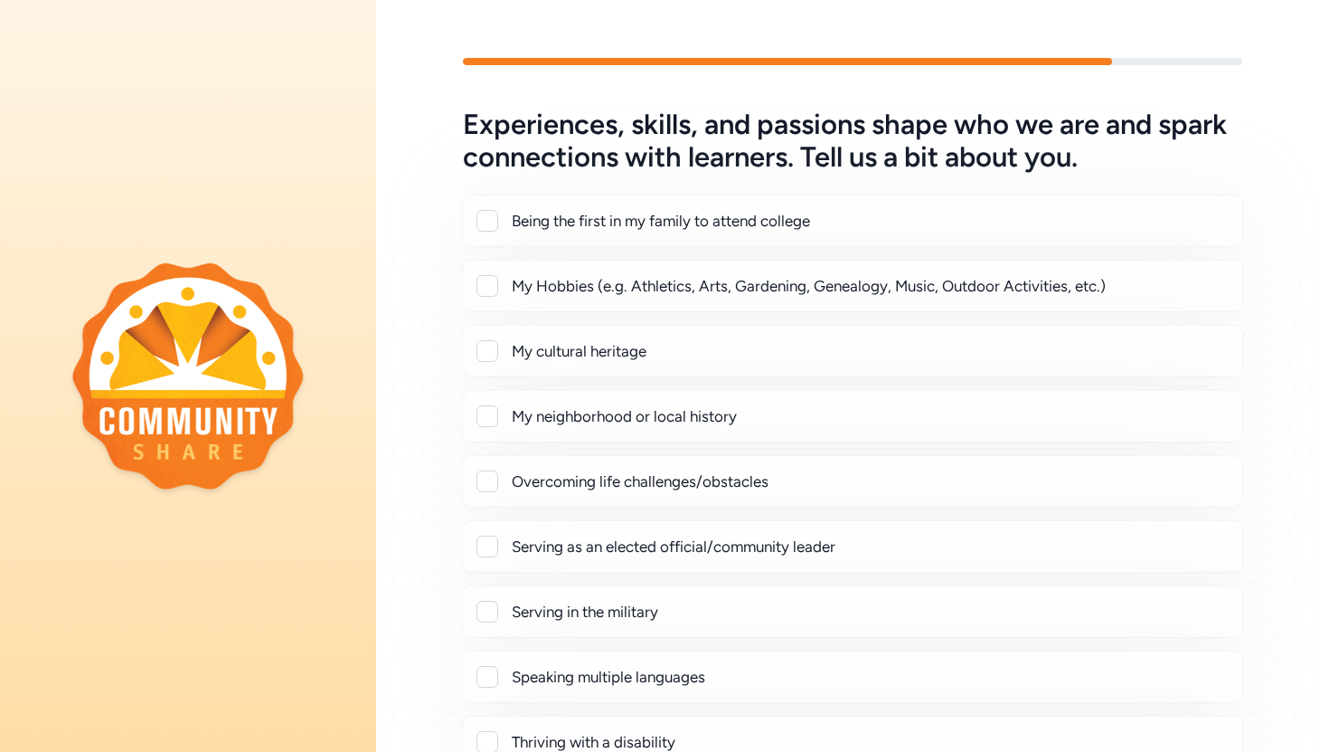
click at [488, 487] on div at bounding box center [488, 481] width 22 height 22
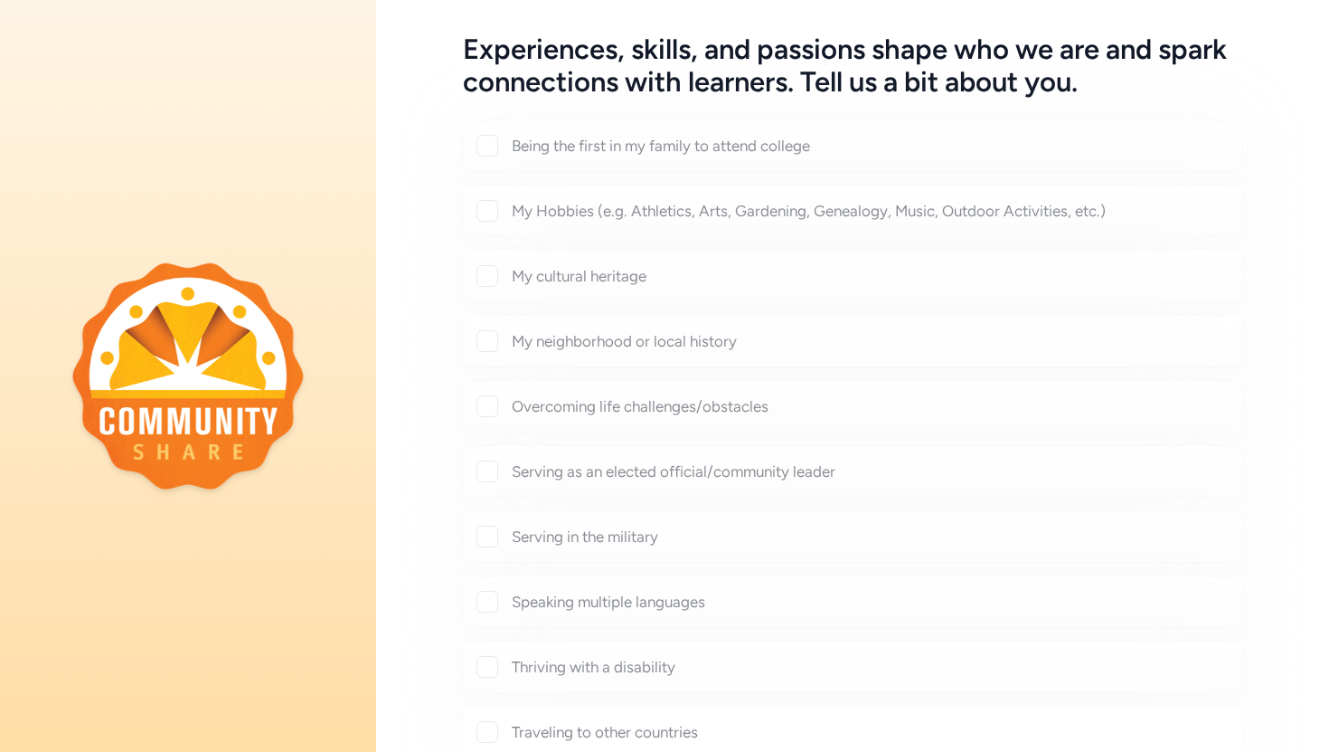
scroll to position [290, 0]
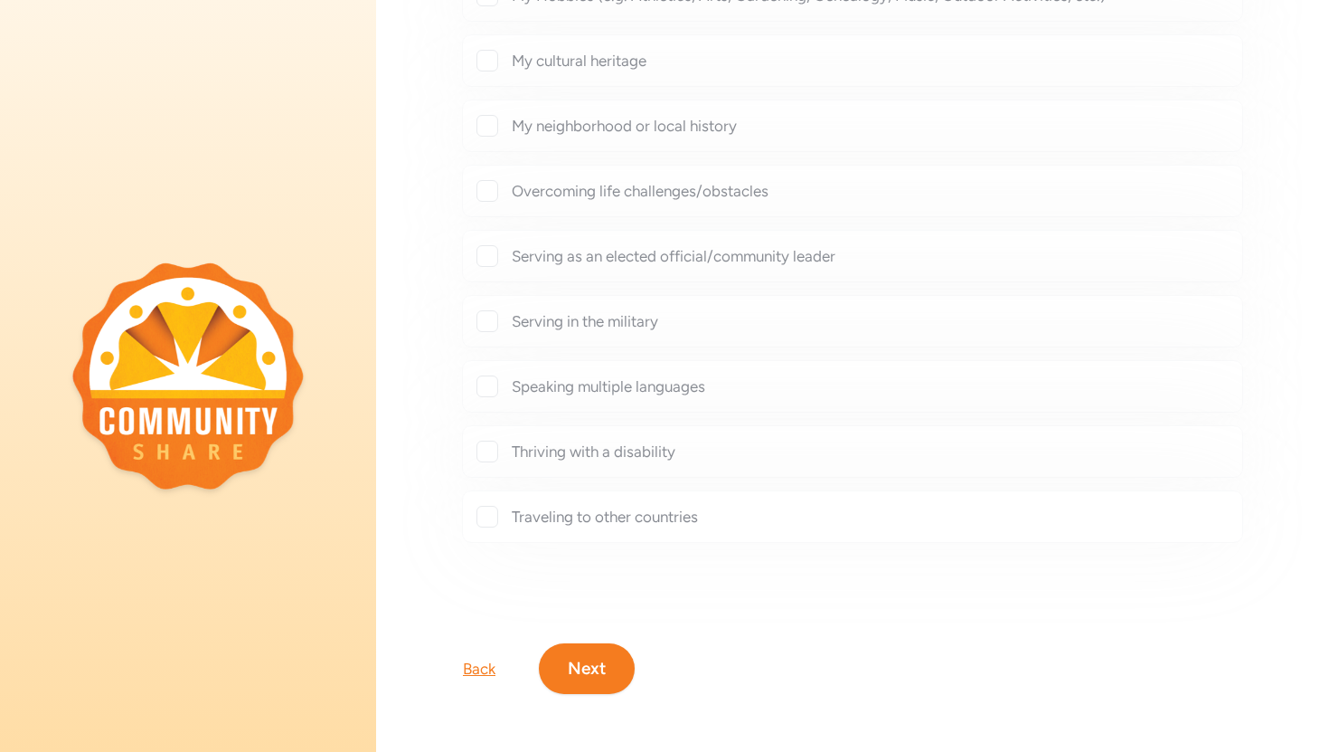
click at [593, 672] on button "Next" at bounding box center [587, 668] width 96 height 51
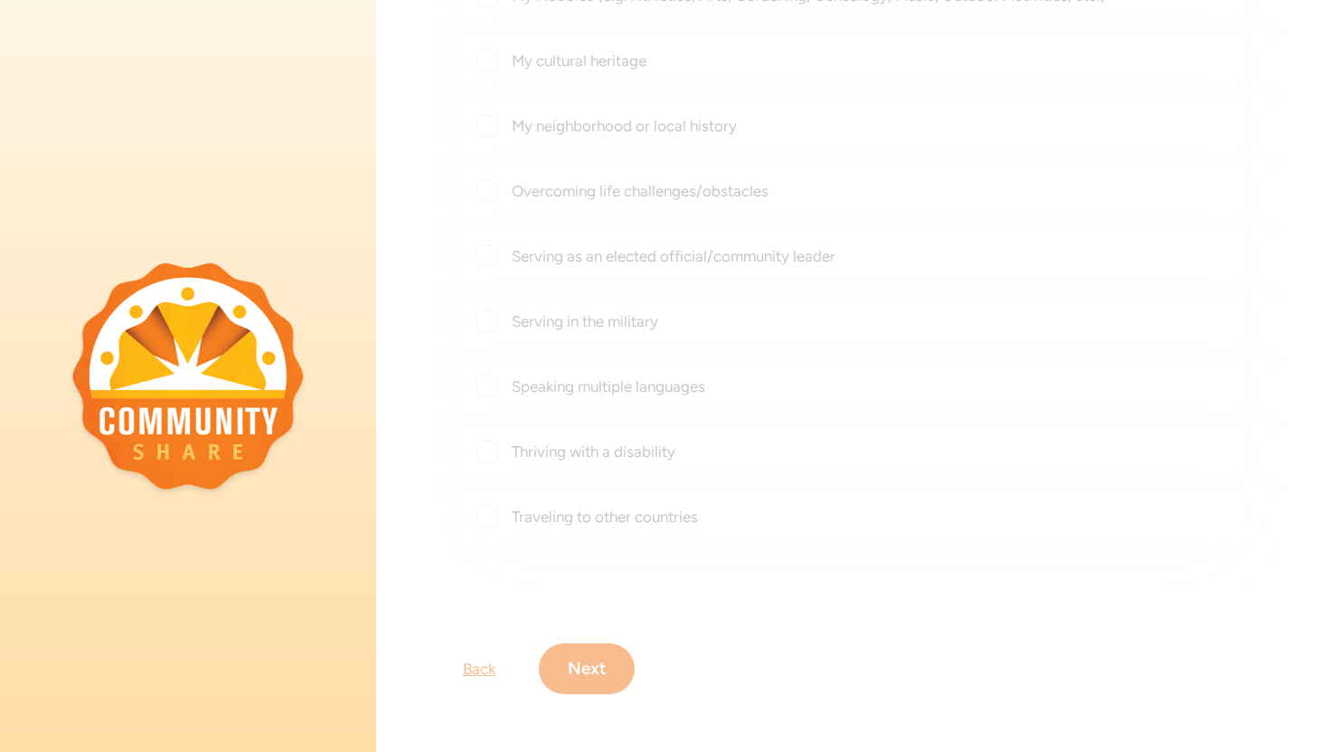
checkbox input "true"
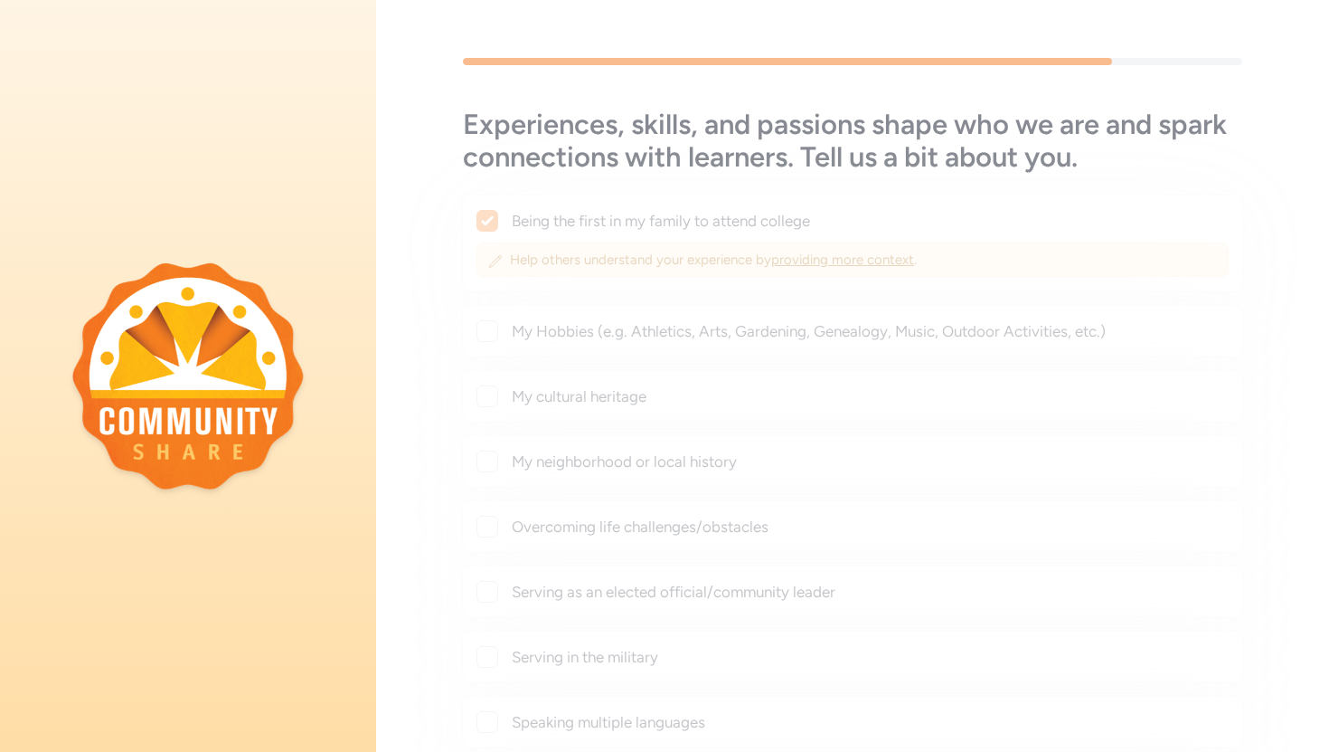
scroll to position [336, 0]
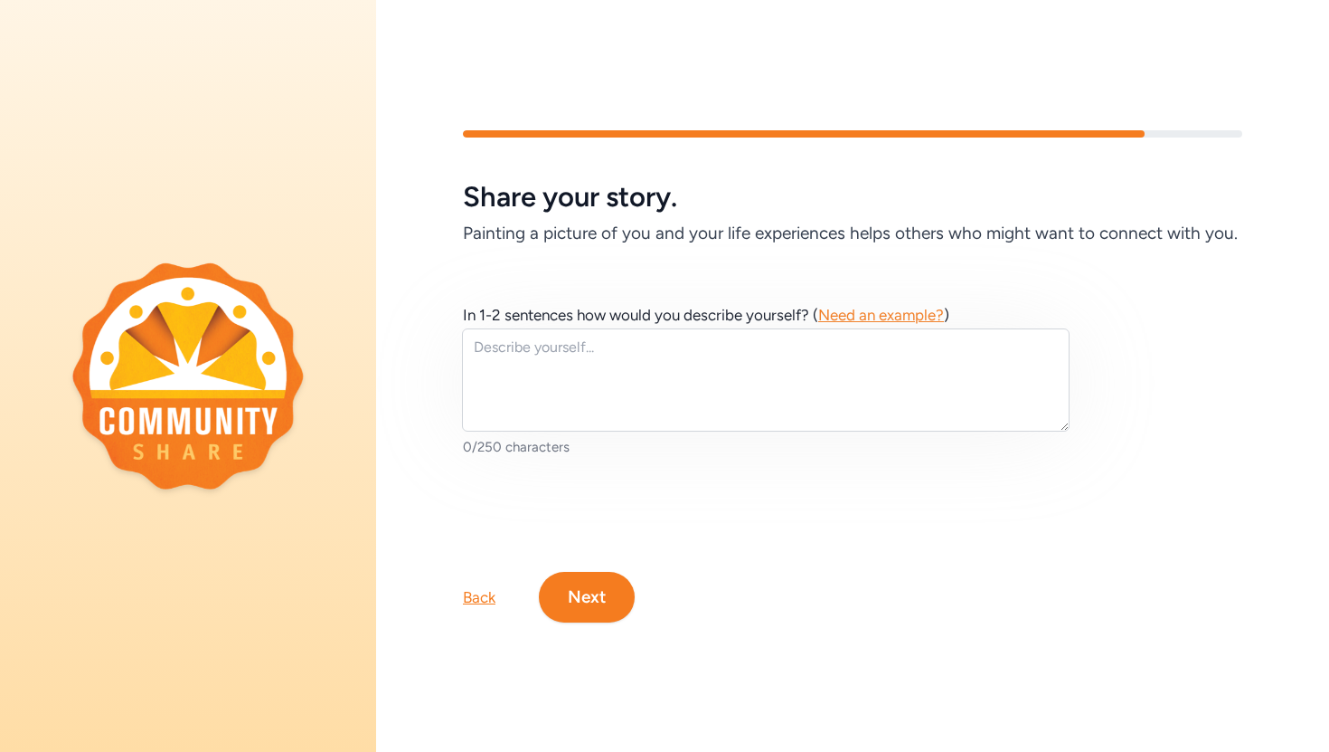
click at [471, 600] on div "Back" at bounding box center [479, 597] width 33 height 22
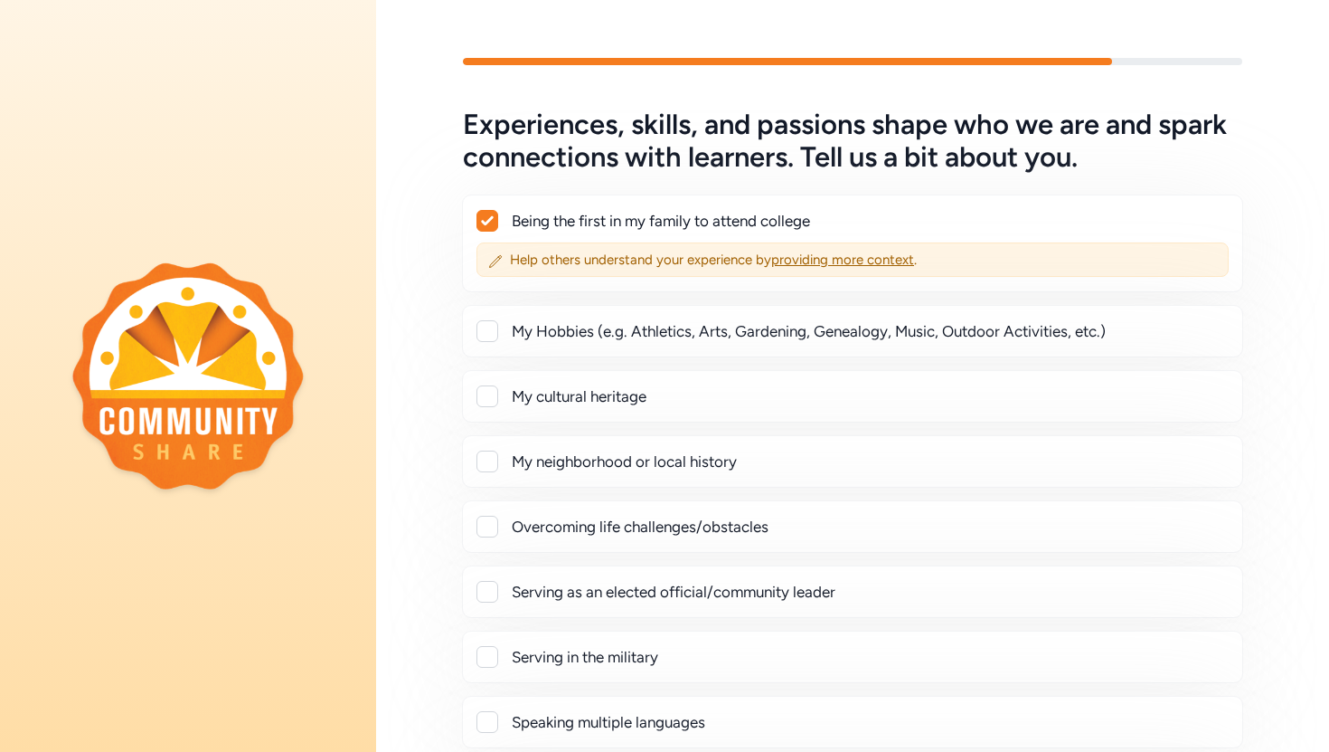
click at [491, 222] on icon at bounding box center [487, 220] width 13 height 11
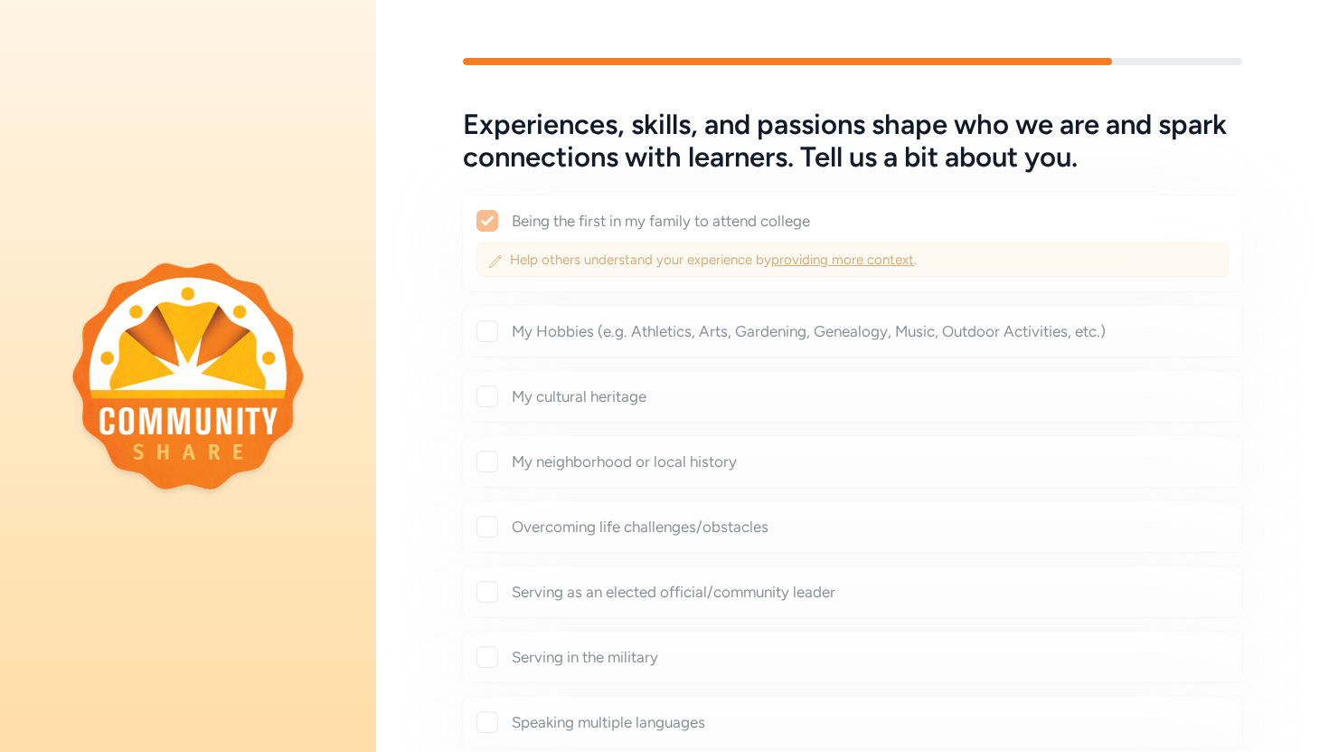
checkbox input "true"
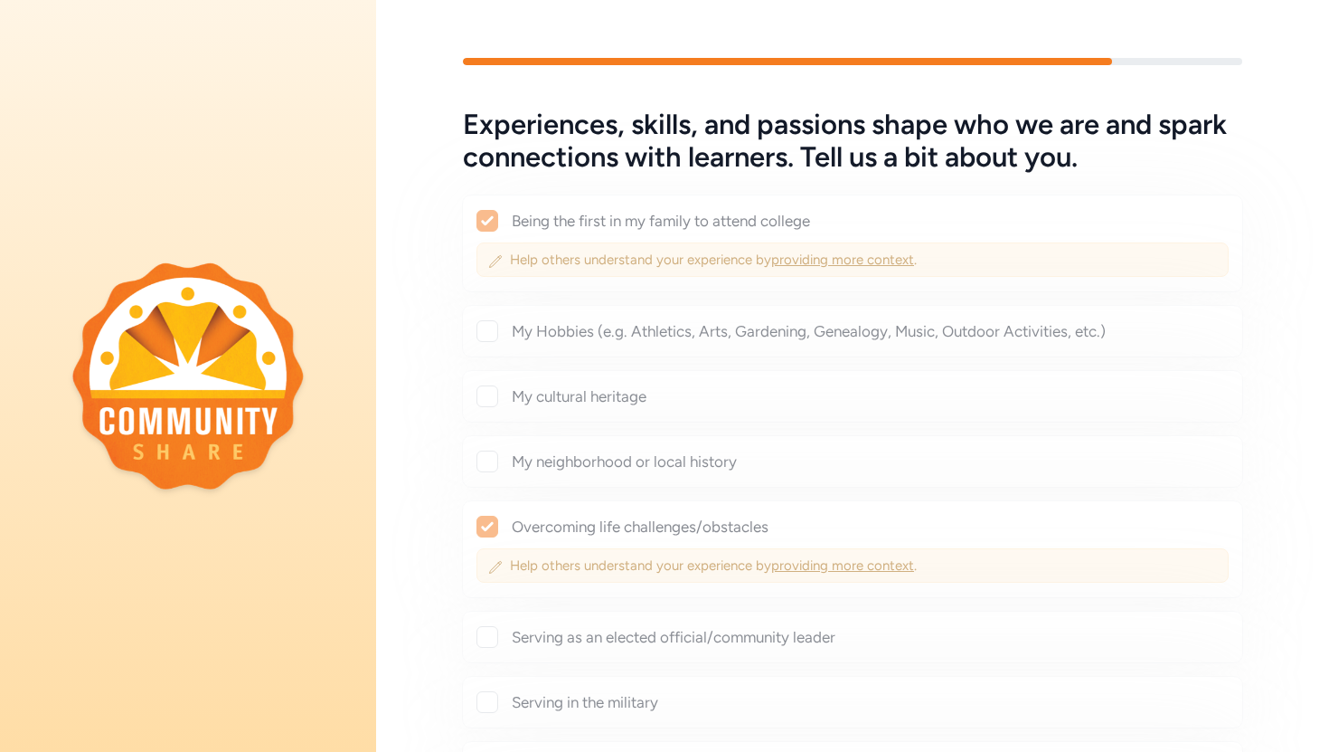
checkbox input "false"
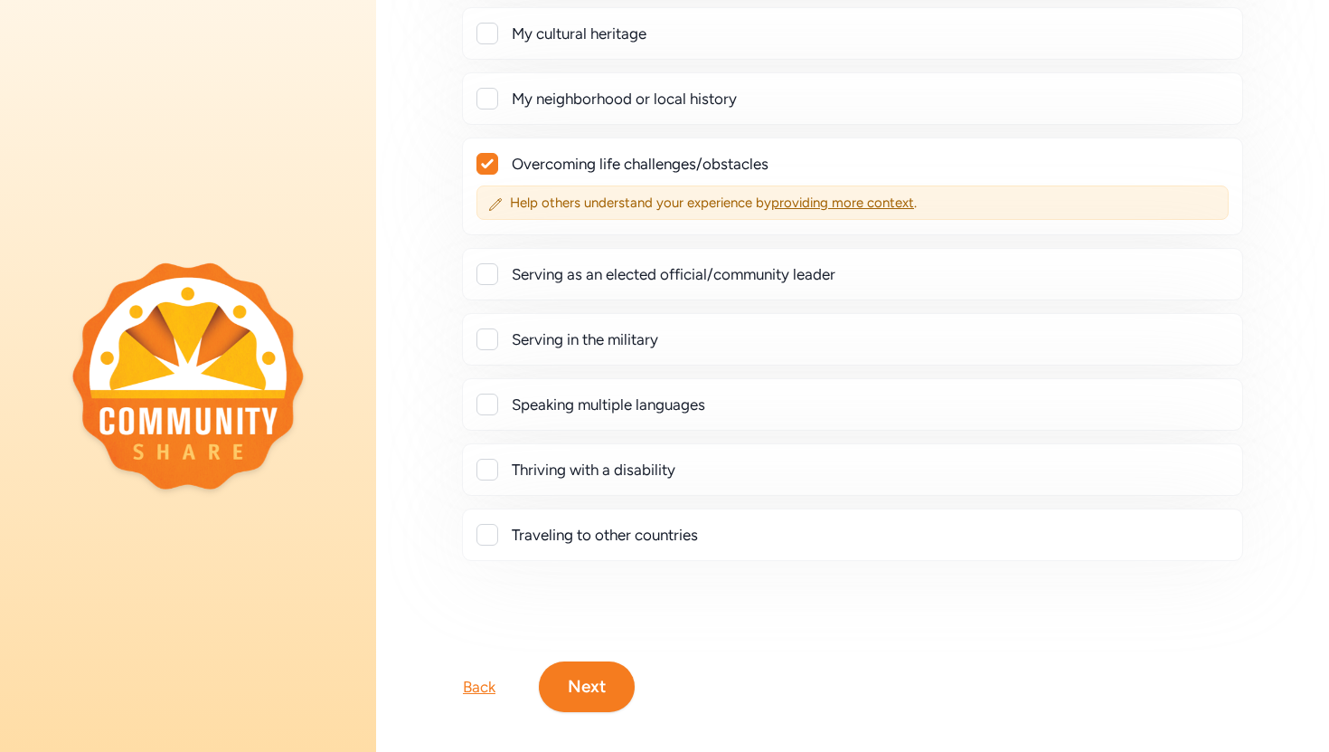
scroll to position [326, 0]
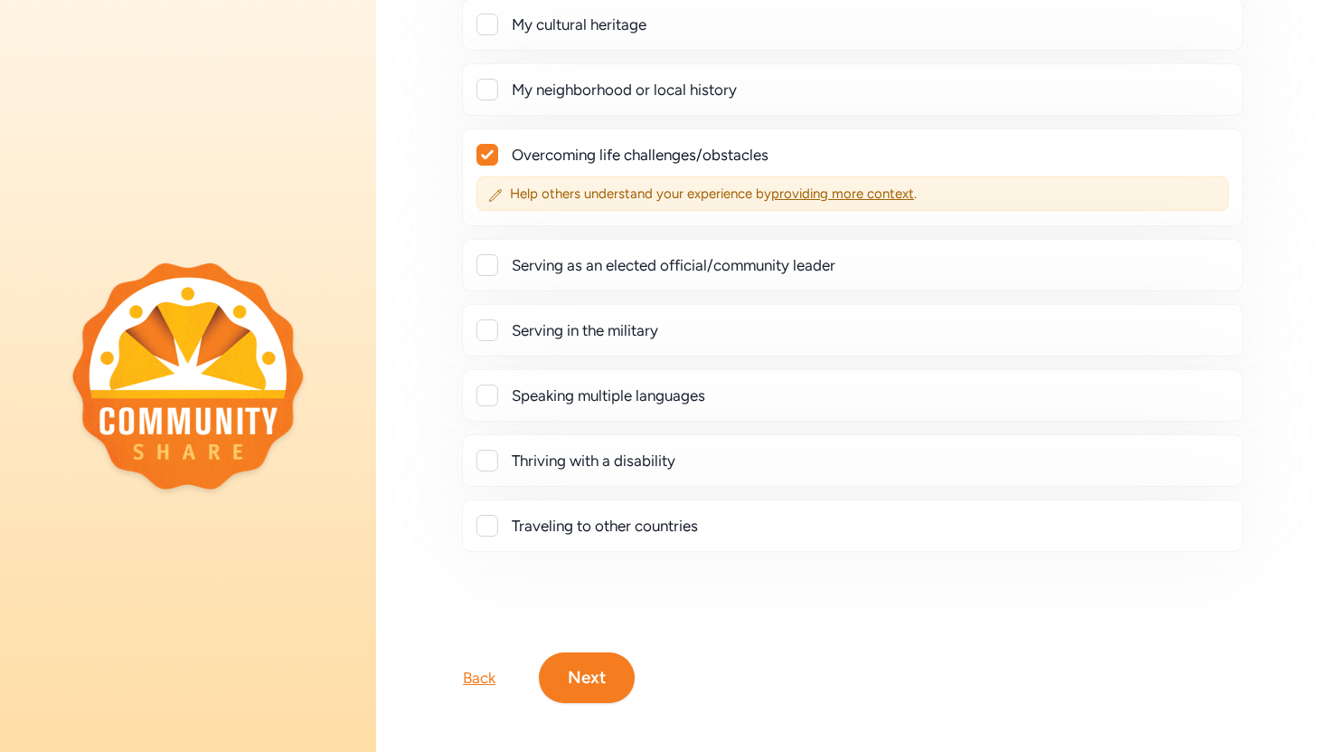
click at [582, 670] on button "Next" at bounding box center [587, 677] width 96 height 51
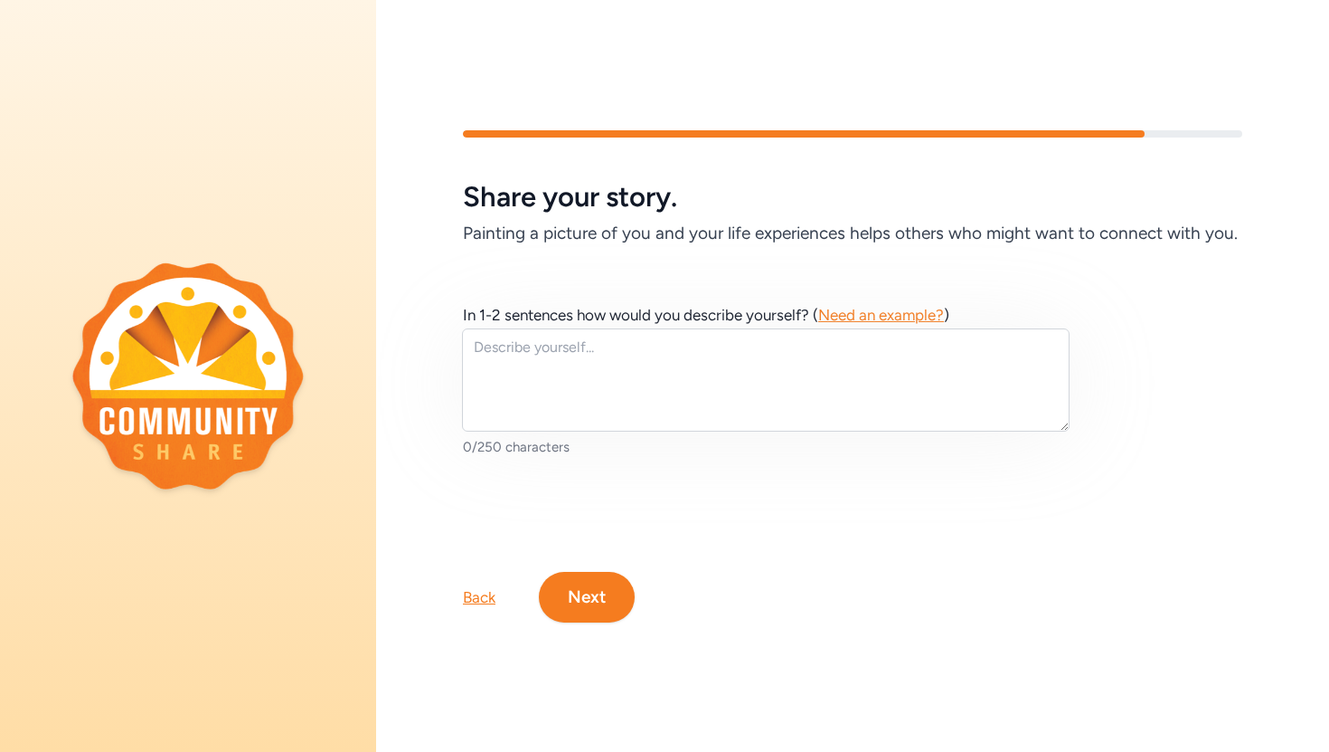
click at [856, 309] on span "Need an example?" at bounding box center [881, 315] width 126 height 18
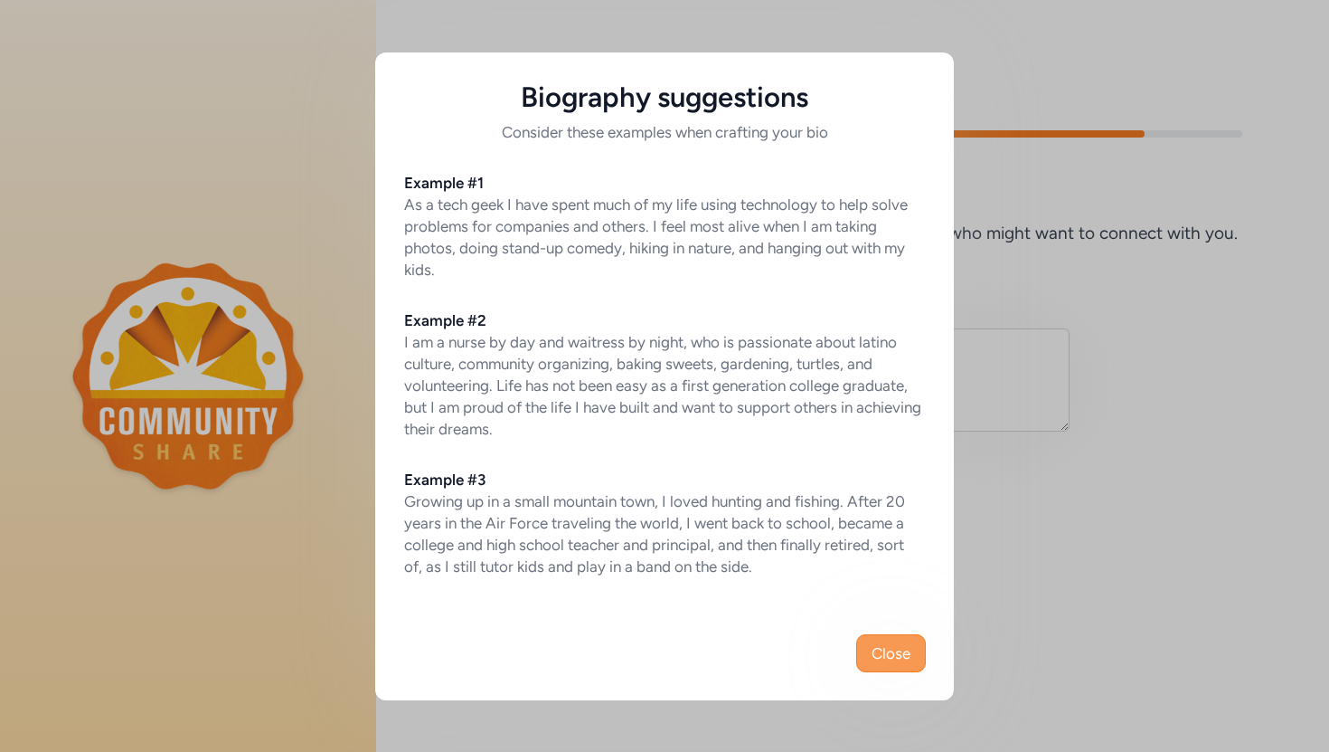
click at [888, 667] on button "Close" at bounding box center [891, 653] width 70 height 38
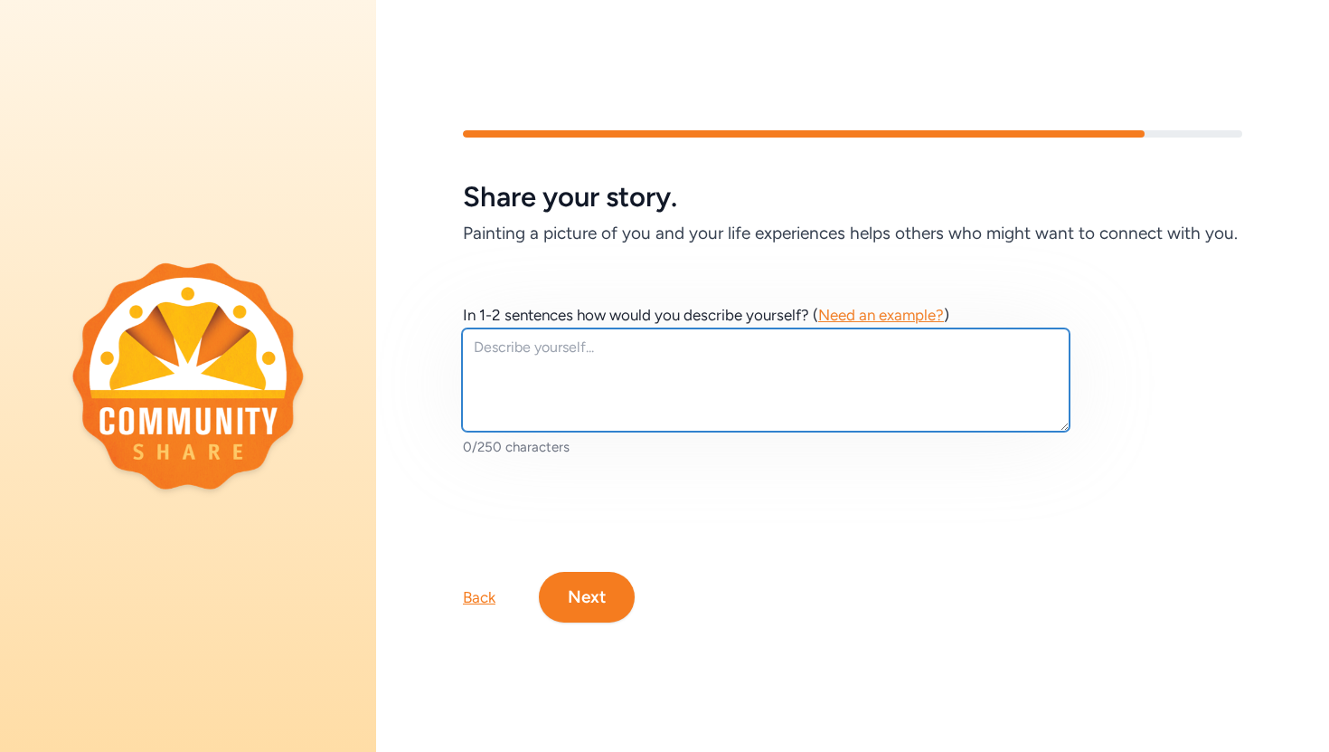
click at [697, 356] on textarea at bounding box center [766, 379] width 608 height 103
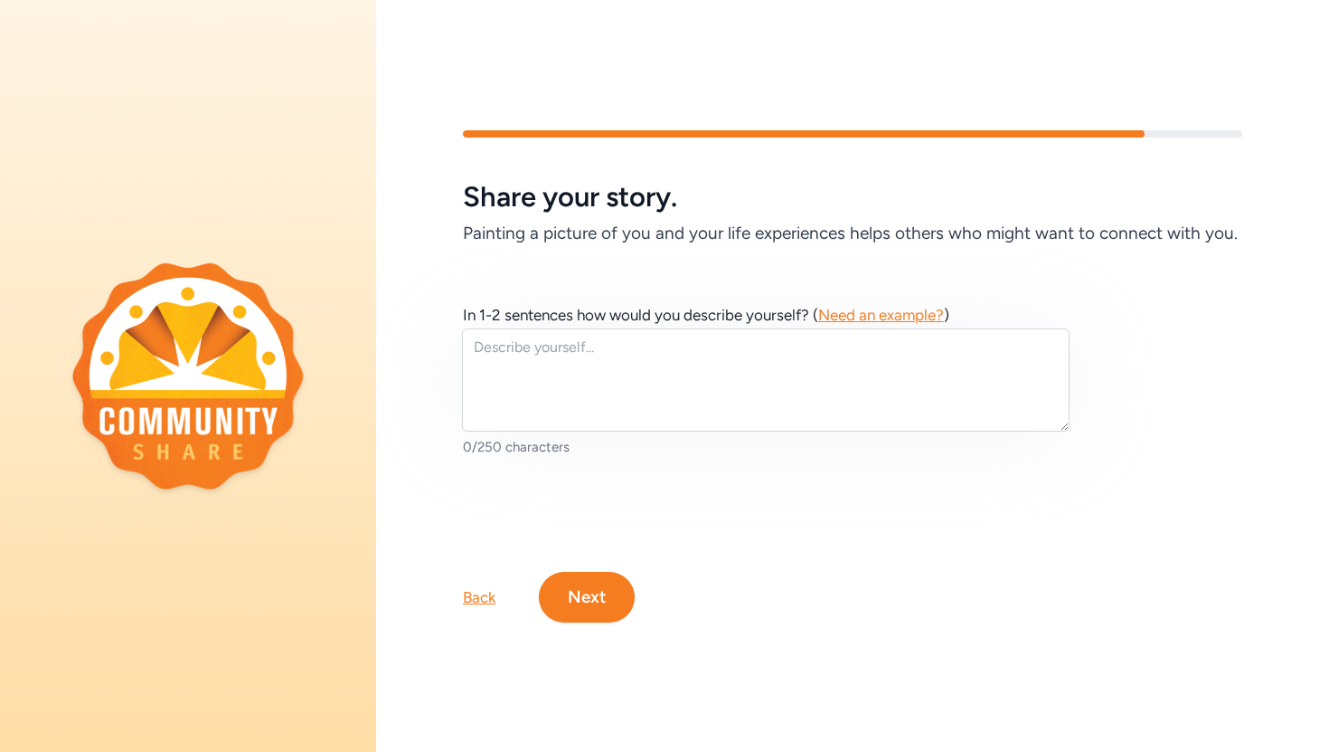
click at [478, 593] on div "Back" at bounding box center [479, 597] width 33 height 22
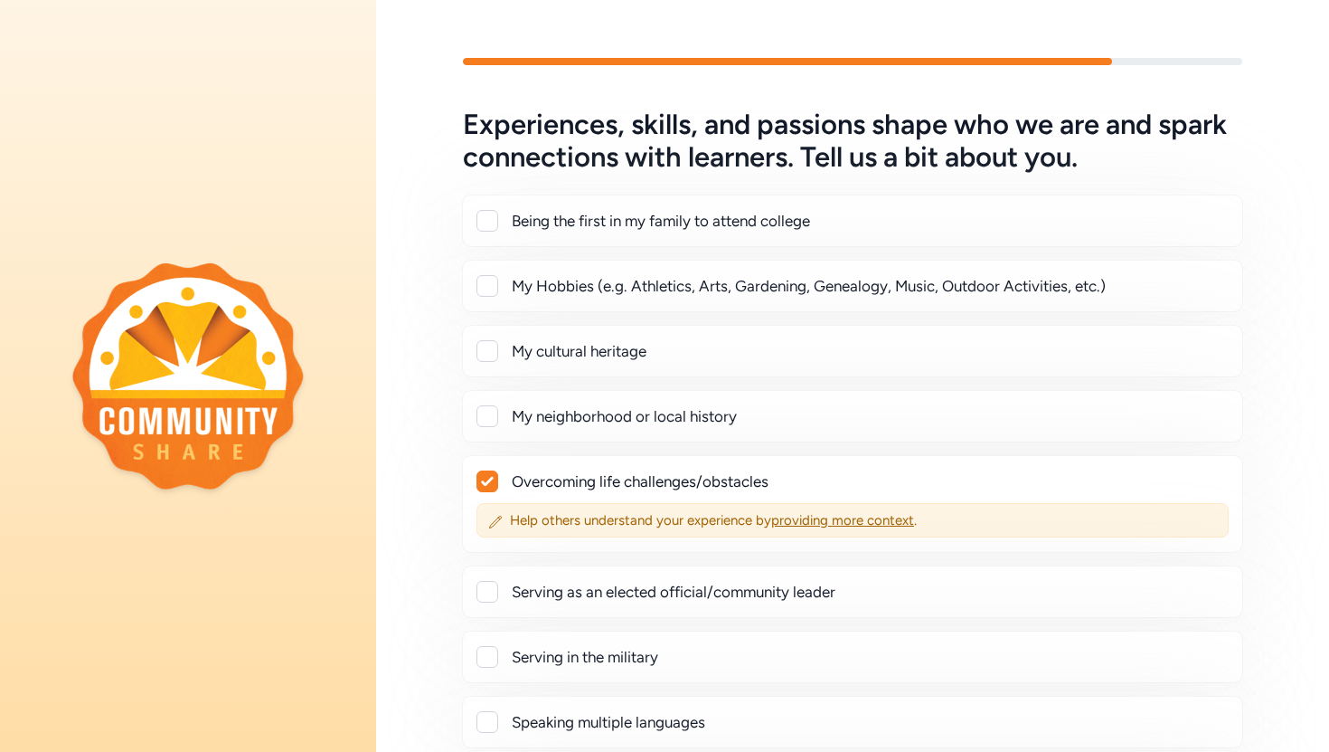
click at [479, 487] on div at bounding box center [488, 481] width 20 height 20
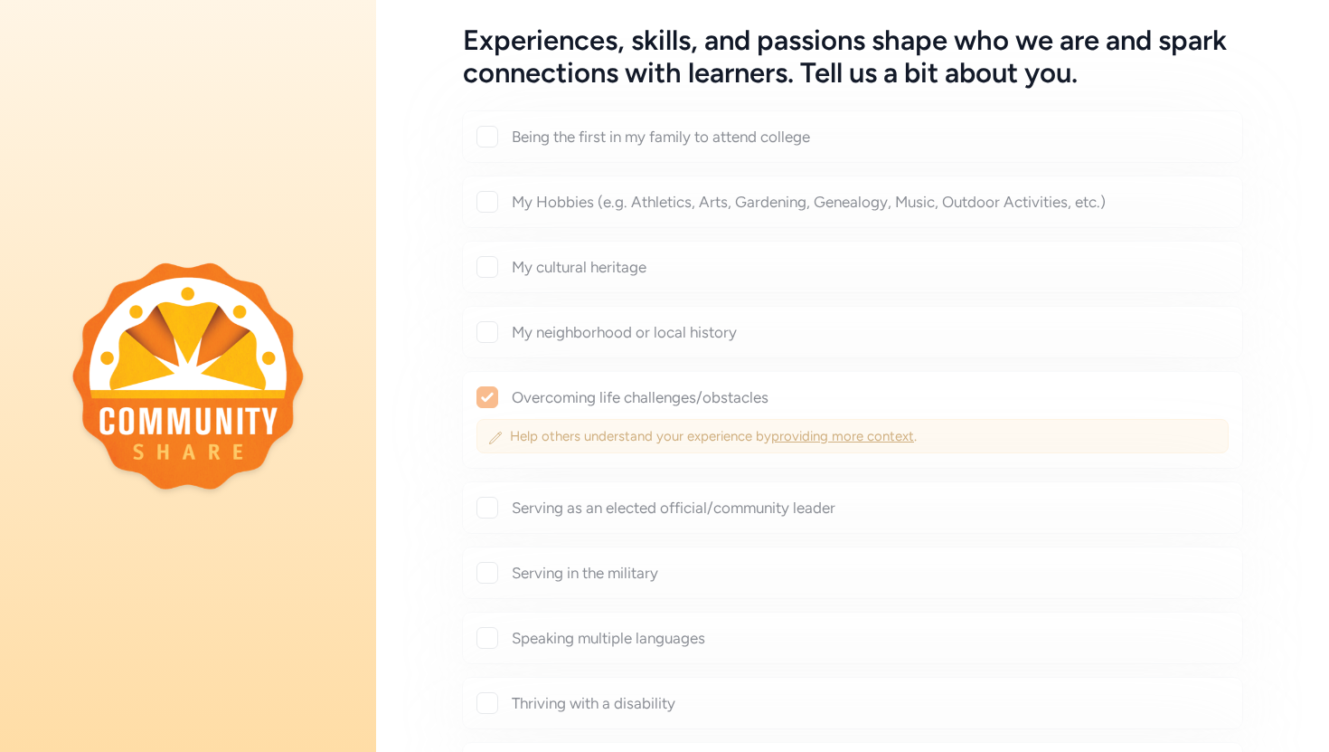
scroll to position [80, 0]
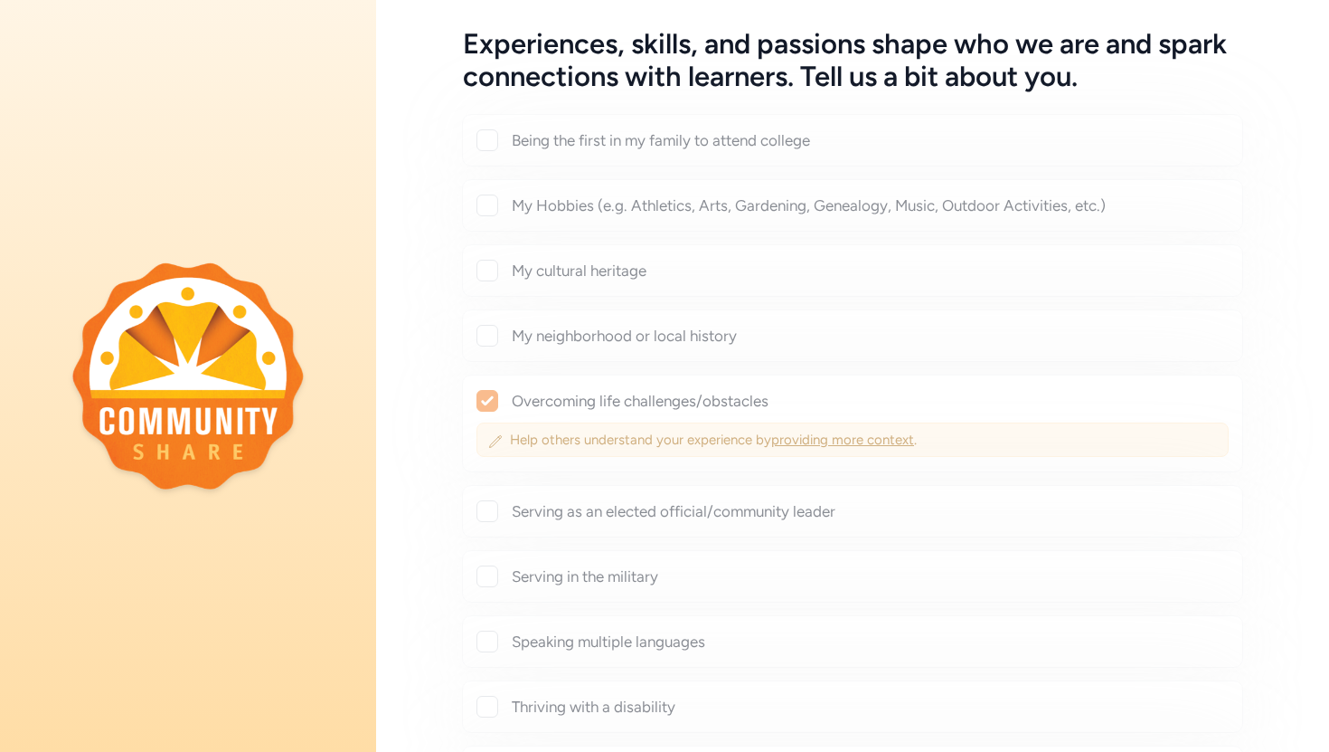
checkbox input "false"
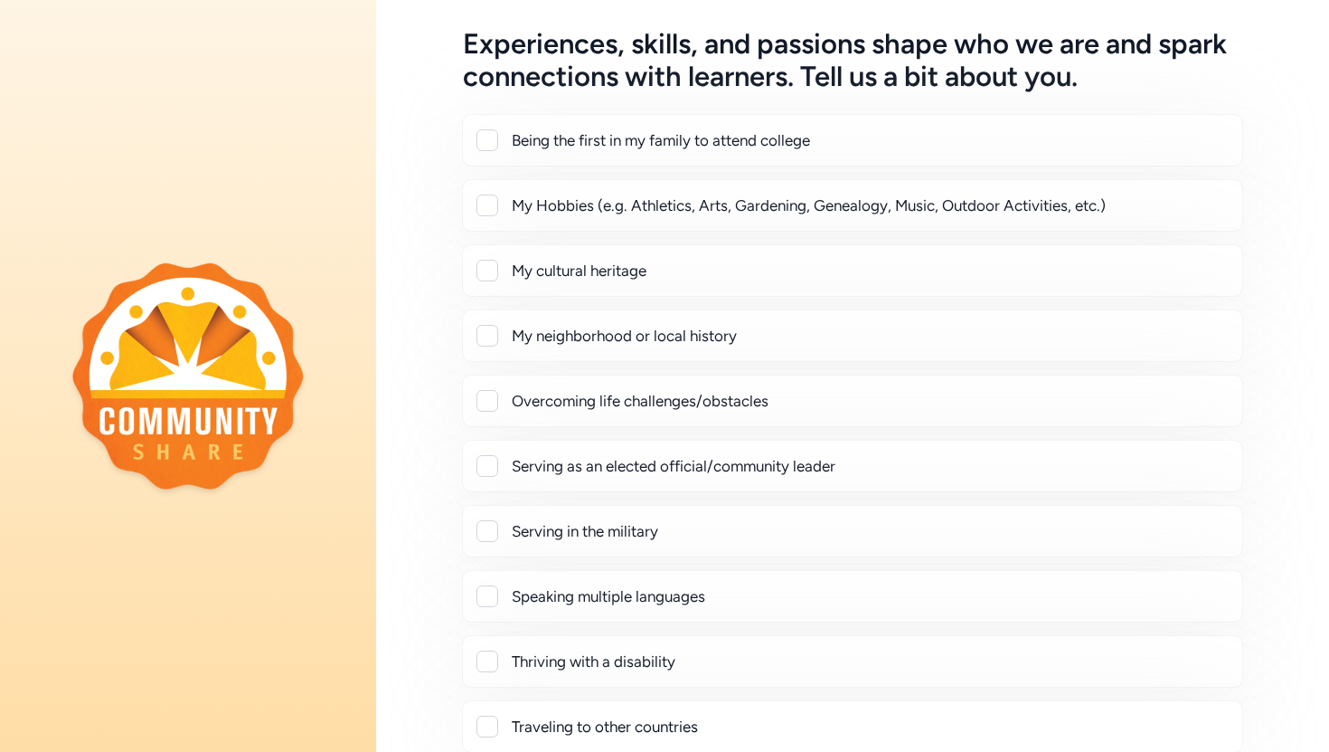
click at [489, 208] on div at bounding box center [488, 205] width 22 height 22
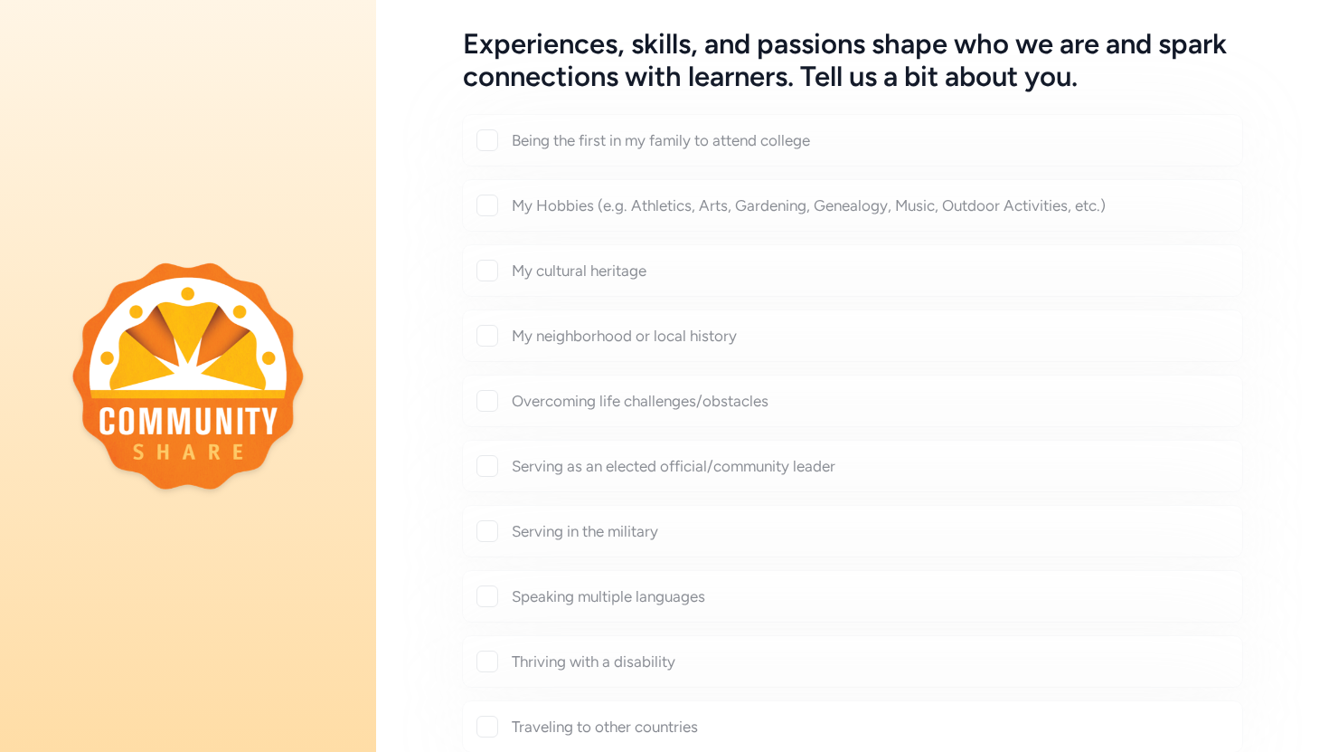
checkbox input "true"
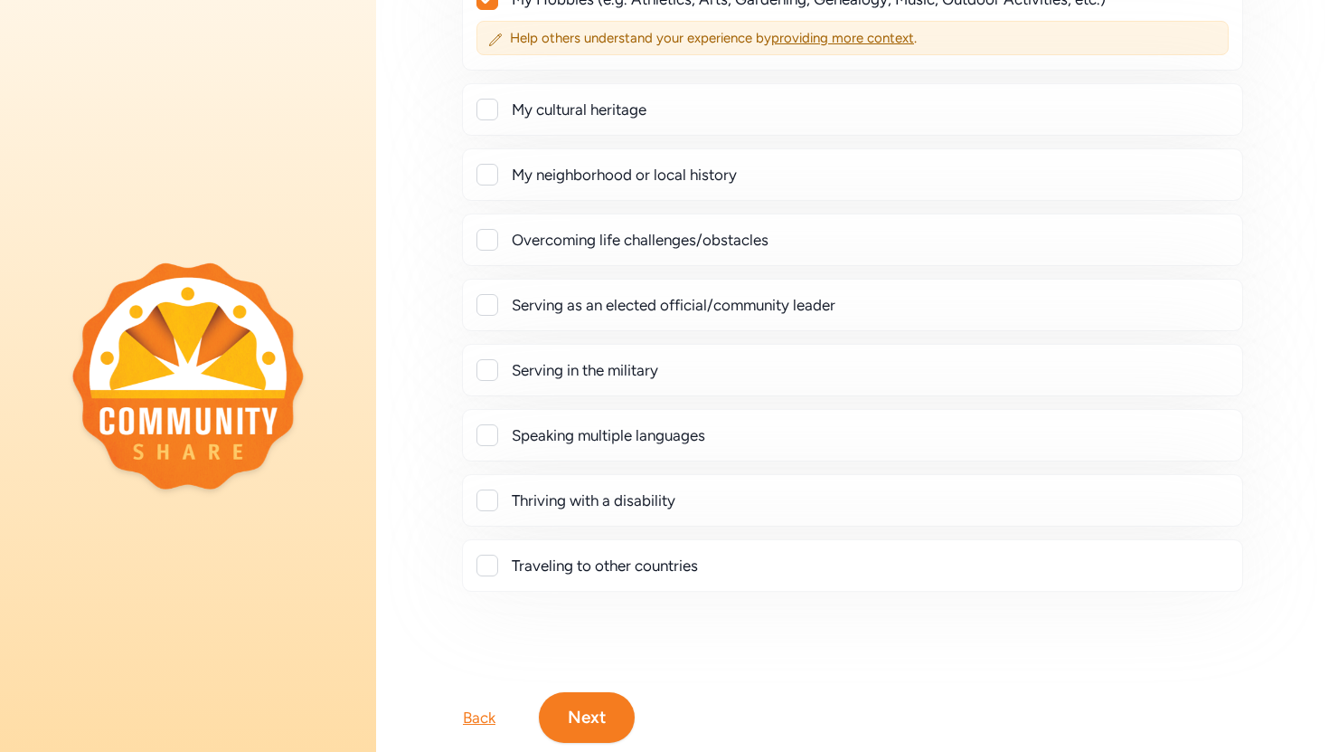
scroll to position [336, 0]
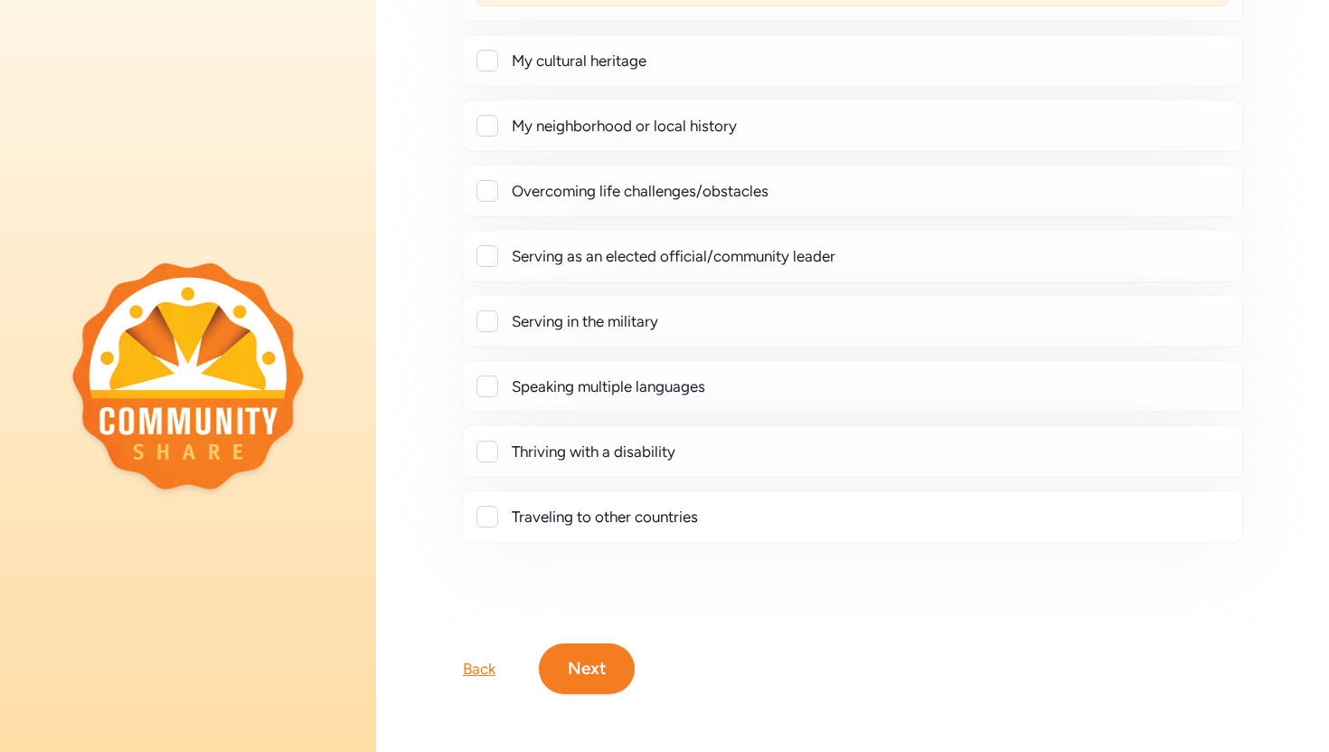
click at [582, 685] on button "Next" at bounding box center [587, 668] width 96 height 51
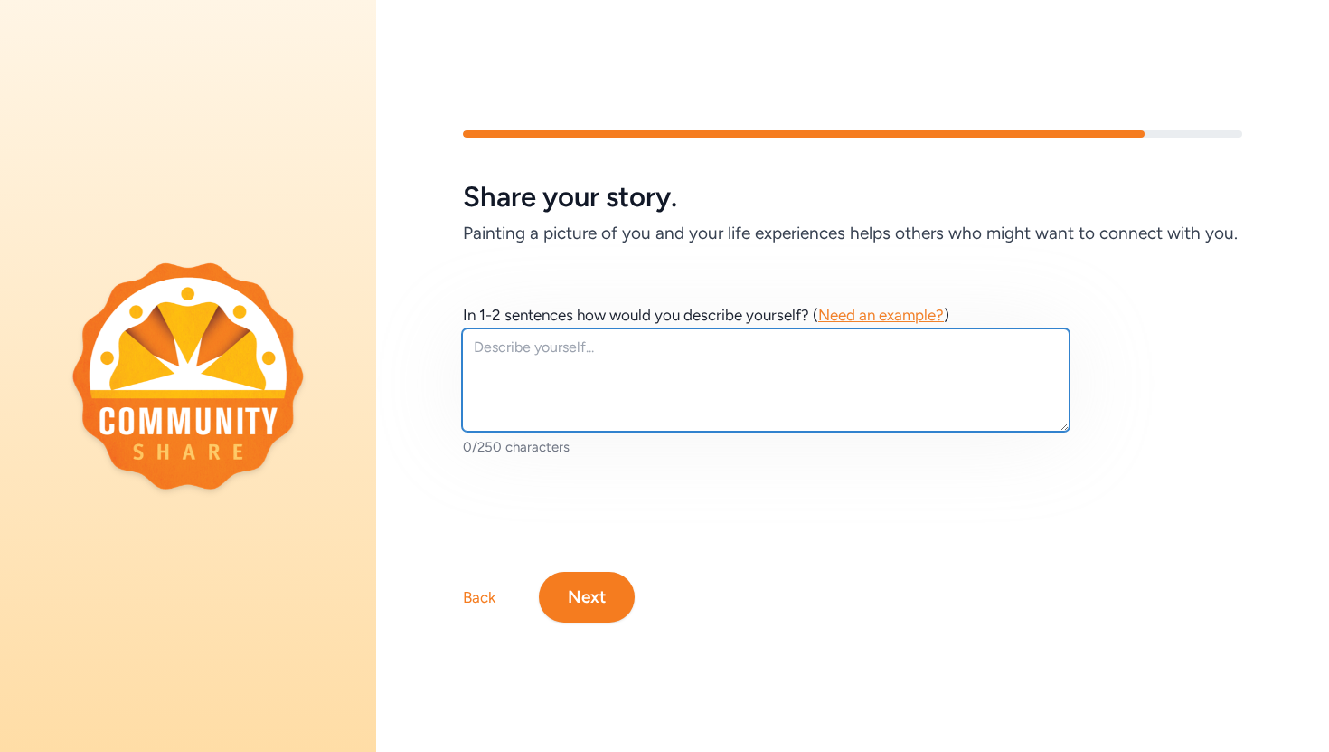
click at [570, 335] on textarea at bounding box center [766, 379] width 608 height 103
type textarea "I"
type textarea "O"
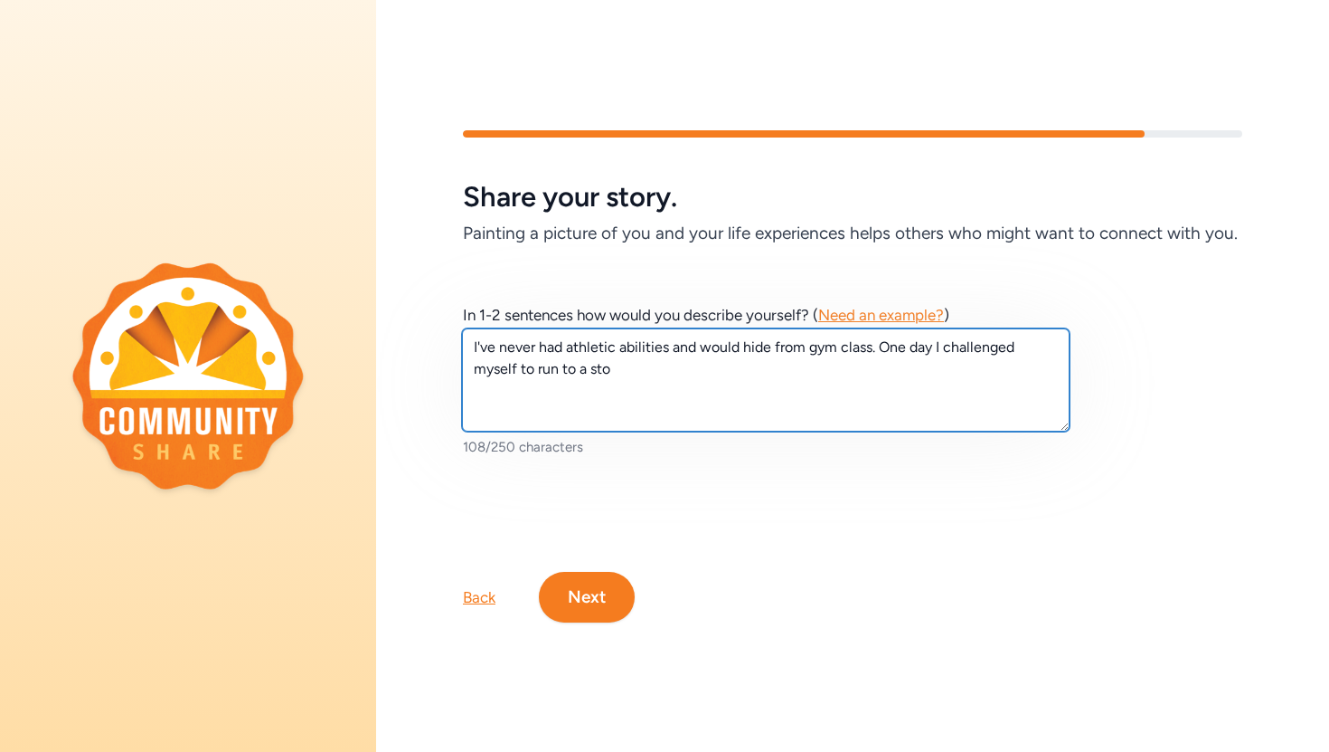
drag, startPoint x: 880, startPoint y: 350, endPoint x: 929, endPoint y: 379, distance: 56.8
click at [940, 379] on textarea "I've never had athletic abilities and would hide from gym class. One day I chal…" at bounding box center [766, 379] width 608 height 103
click at [921, 379] on textarea "I've never had athletic abilities and would hide from gym class. One day I chal…" at bounding box center [766, 379] width 608 height 103
type textarea "I've never had athletic abilities and would hide from gym class. One day I chal…"
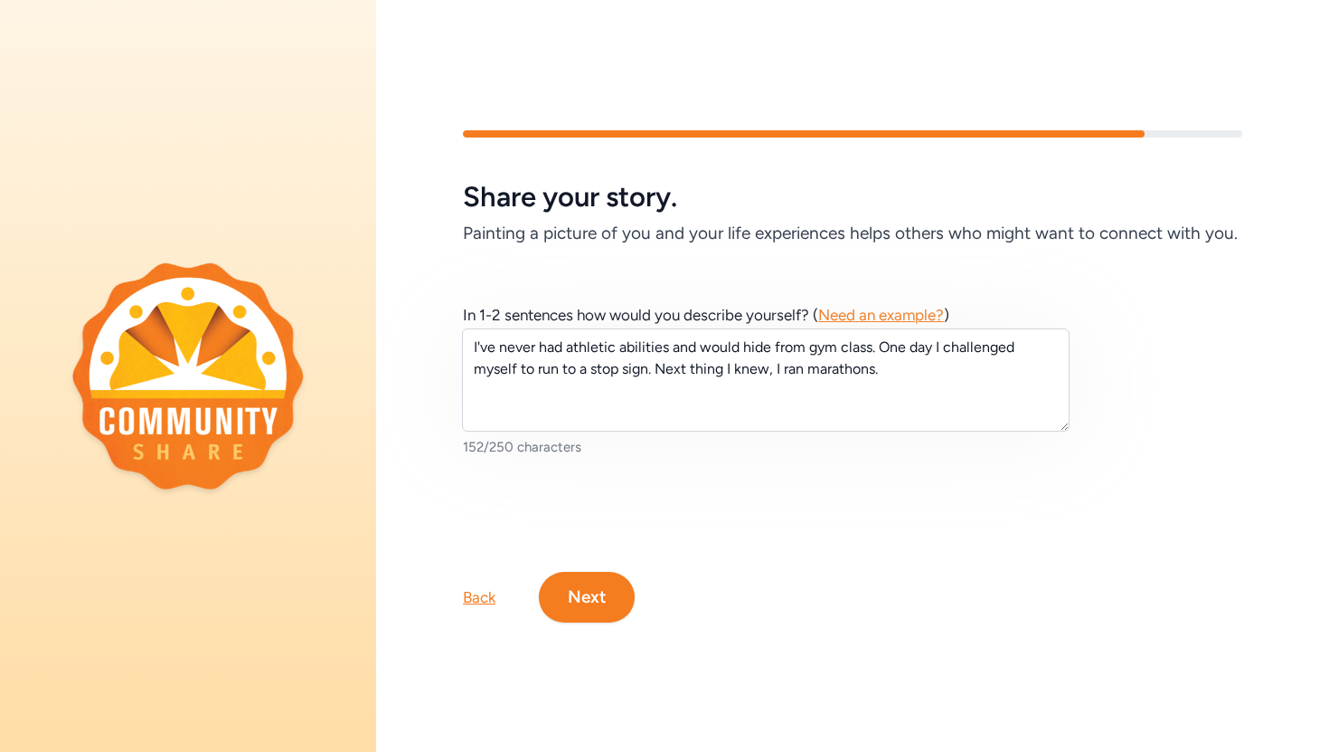
click at [601, 591] on button "Next" at bounding box center [587, 597] width 96 height 51
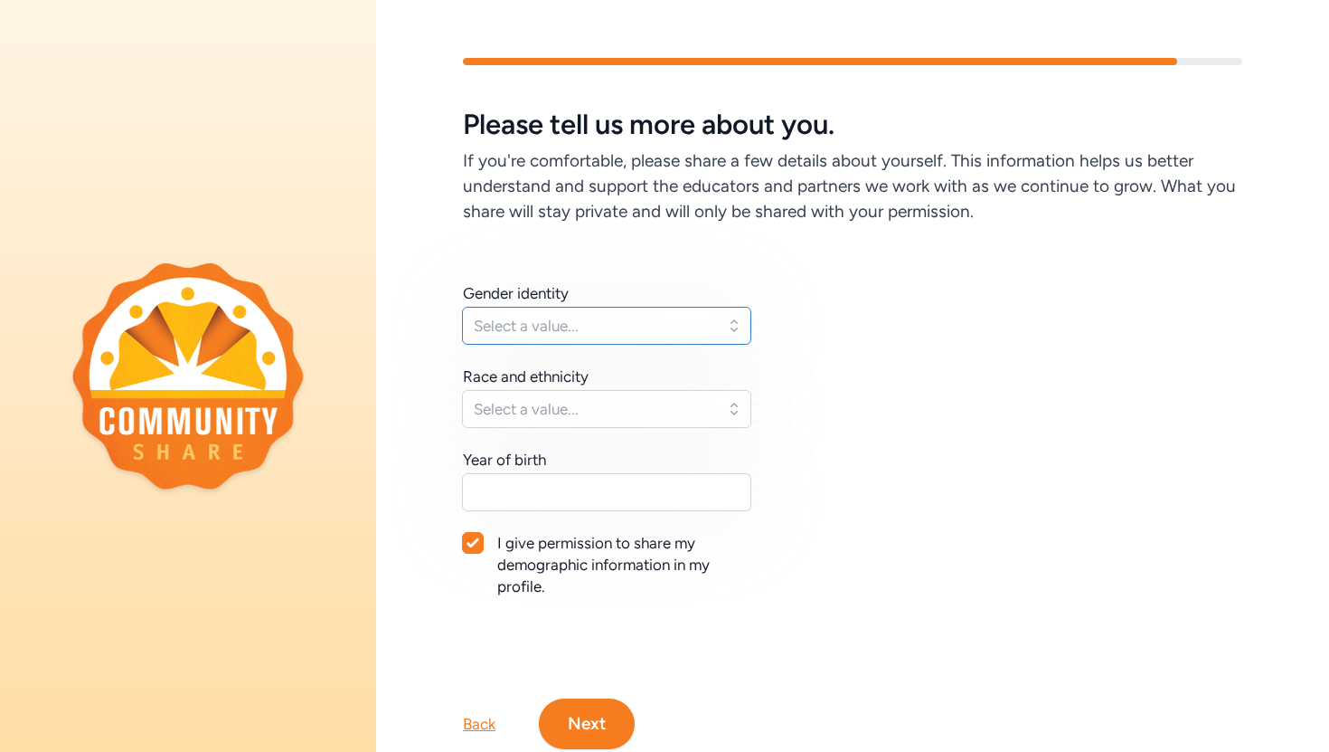
click at [572, 318] on span "Select a value..." at bounding box center [594, 326] width 241 height 22
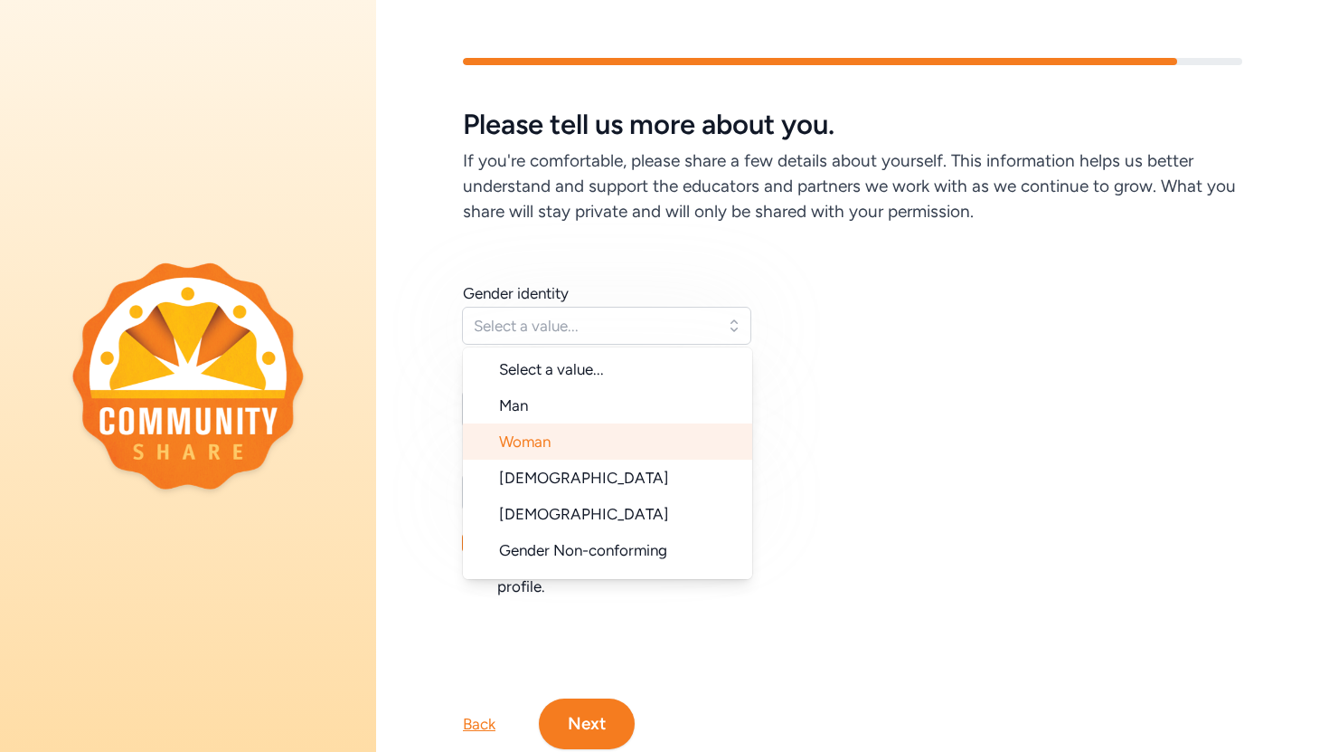
click at [559, 437] on li "Woman" at bounding box center [607, 441] width 289 height 36
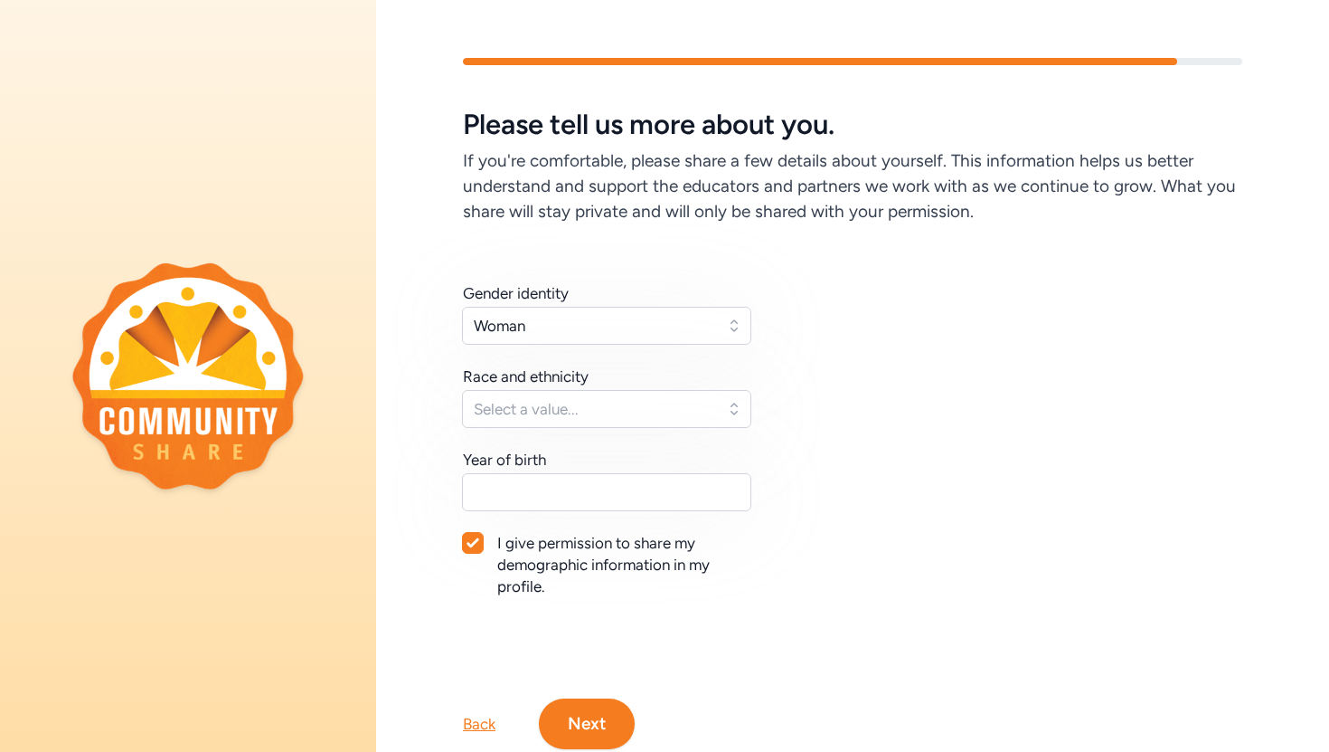
click at [559, 433] on div "Gender identity Woman Race and ethnicity Select a value... Year of birth I give…" at bounding box center [607, 439] width 289 height 315
click at [556, 418] on span "Select a value..." at bounding box center [594, 409] width 241 height 22
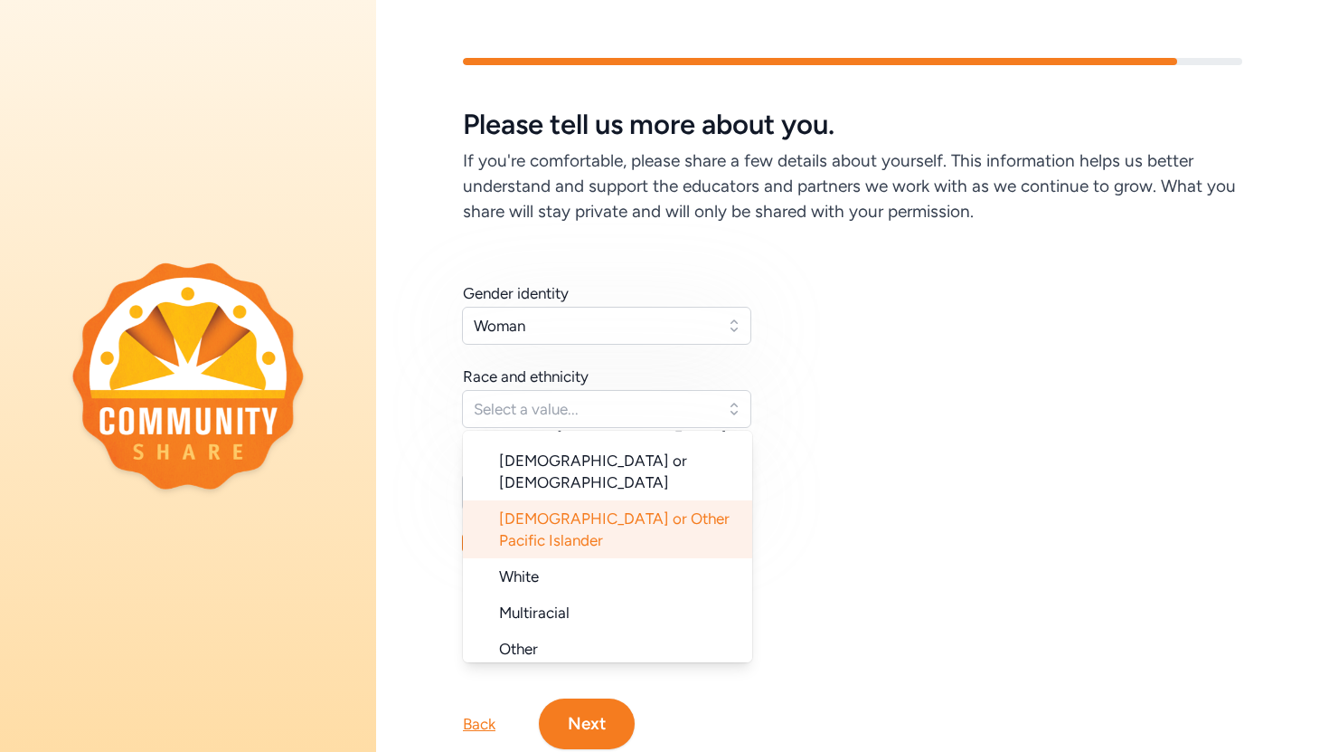
scroll to position [181, 0]
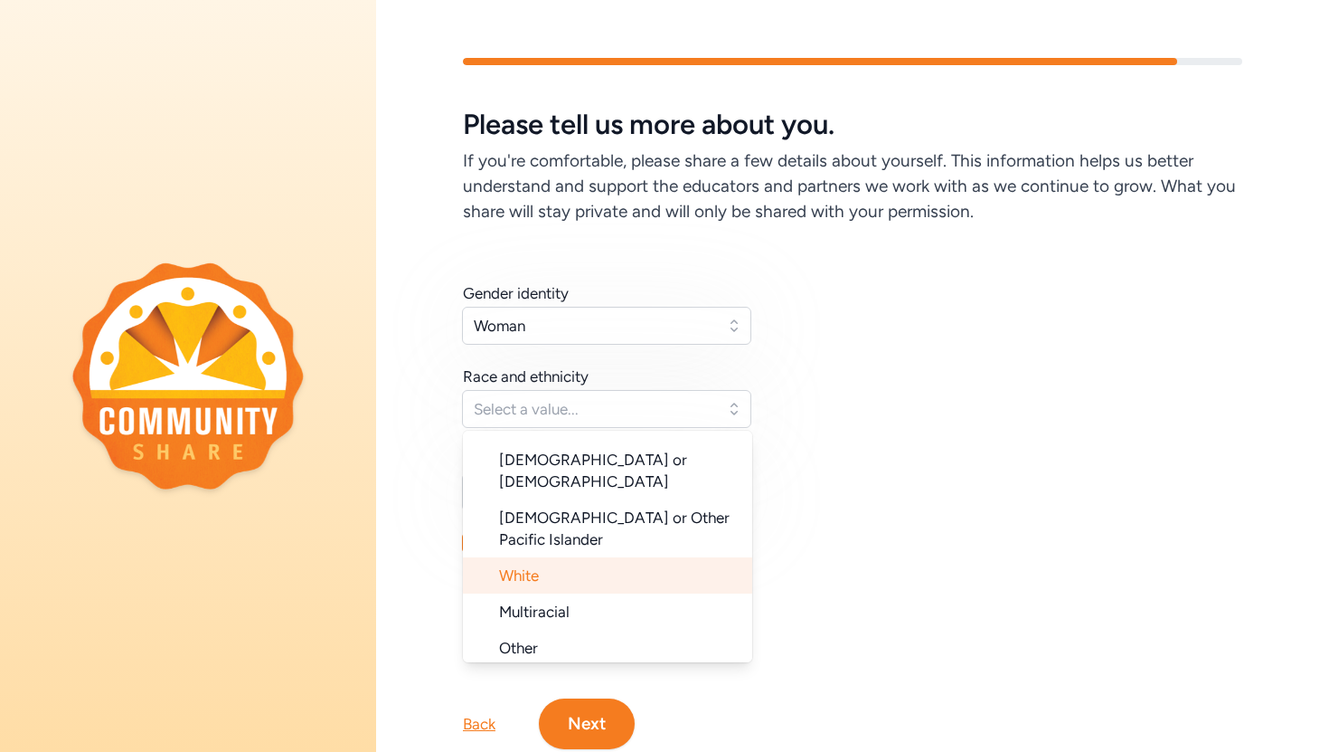
click at [566, 557] on li "White" at bounding box center [607, 575] width 289 height 36
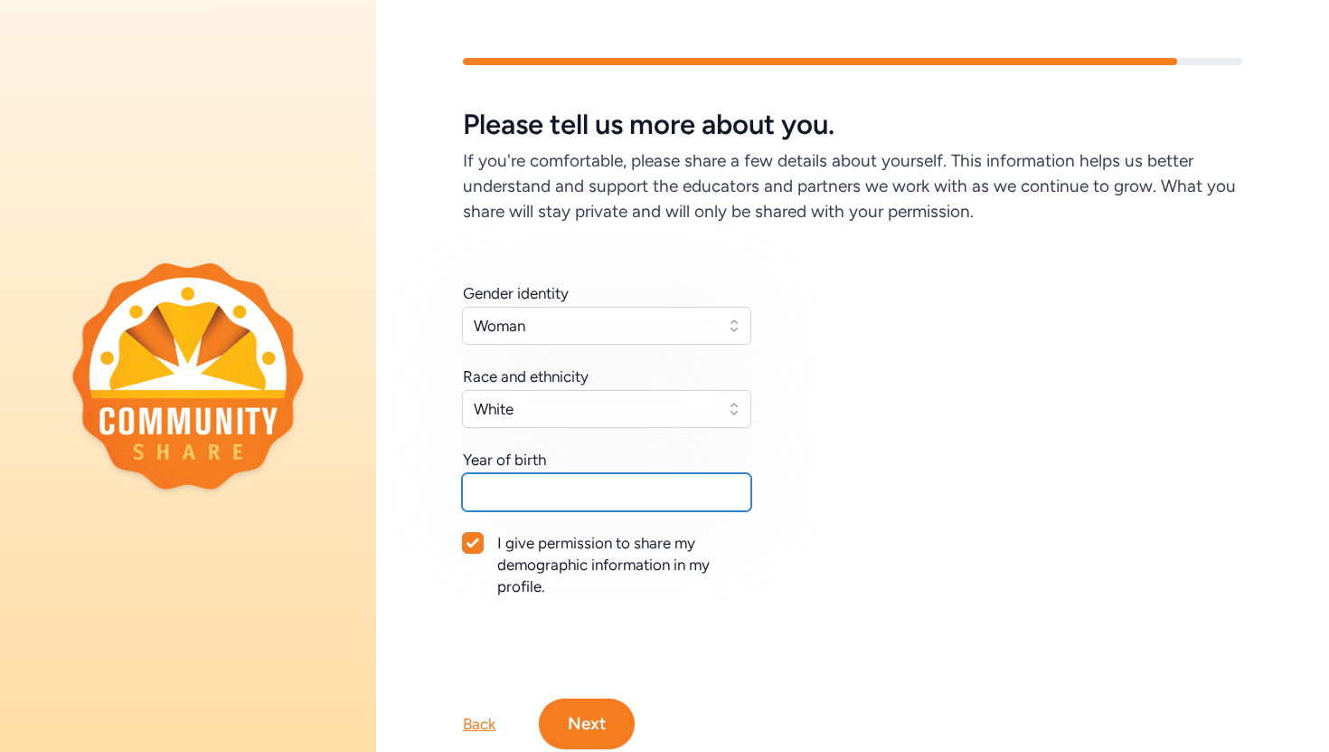
click at [553, 496] on input "text" at bounding box center [606, 492] width 289 height 38
type input "1984"
click at [601, 731] on button "Next" at bounding box center [587, 723] width 96 height 51
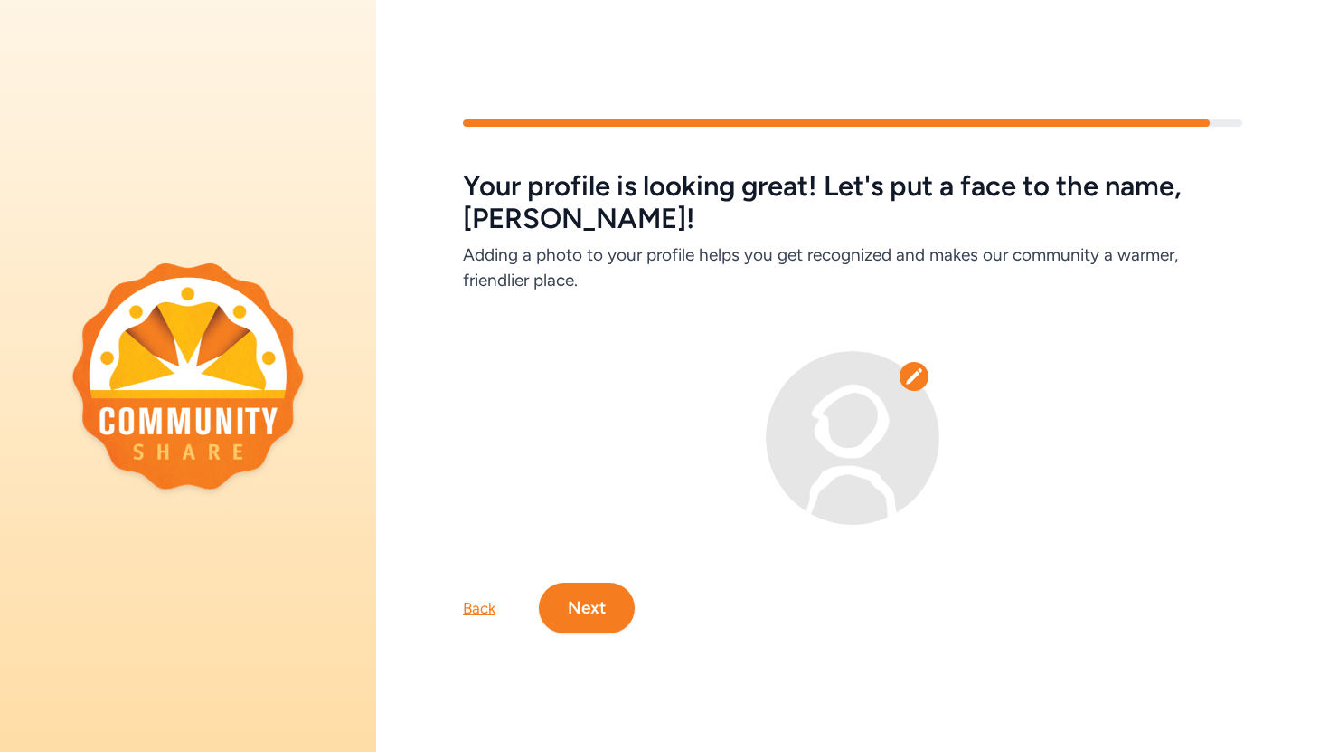
click at [916, 374] on icon at bounding box center [913, 375] width 15 height 15
click at [856, 431] on img at bounding box center [853, 438] width 174 height 174
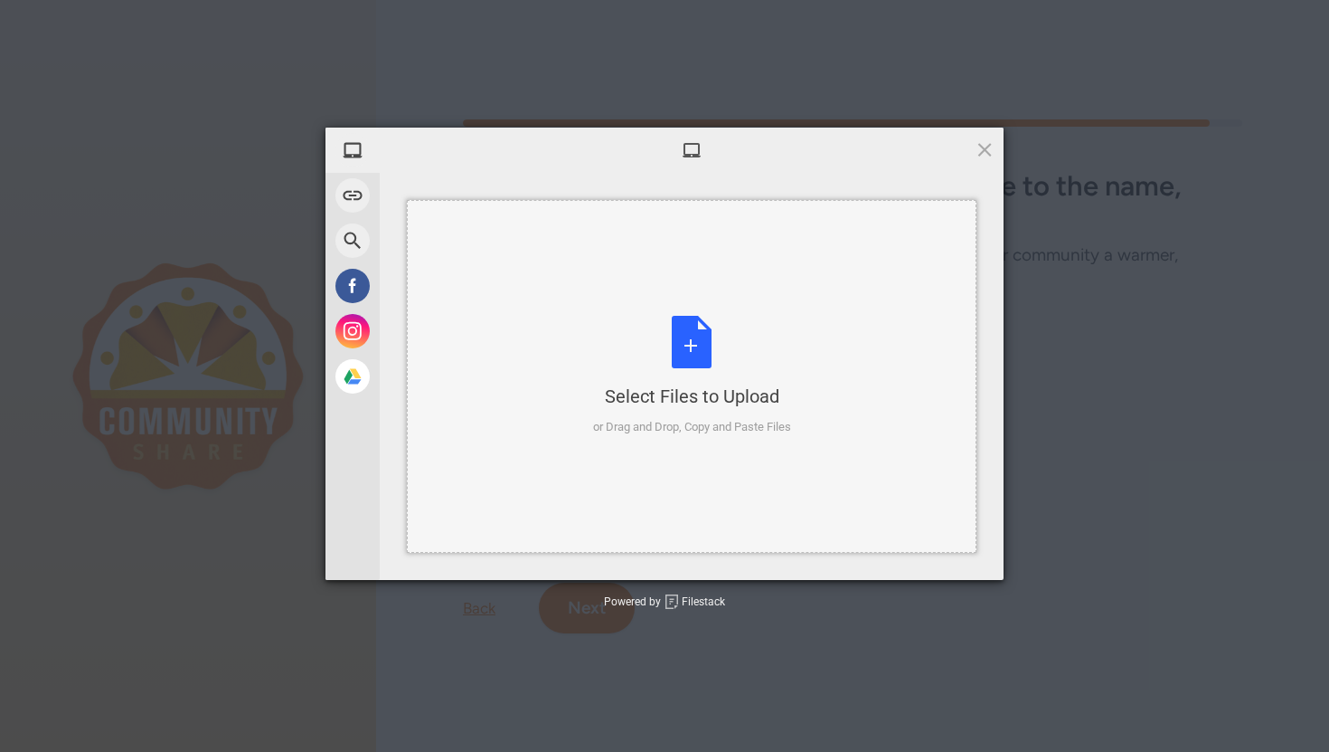
click at [686, 339] on div "Select Files to Upload or Drag and Drop, Copy and Paste Files" at bounding box center [692, 376] width 198 height 120
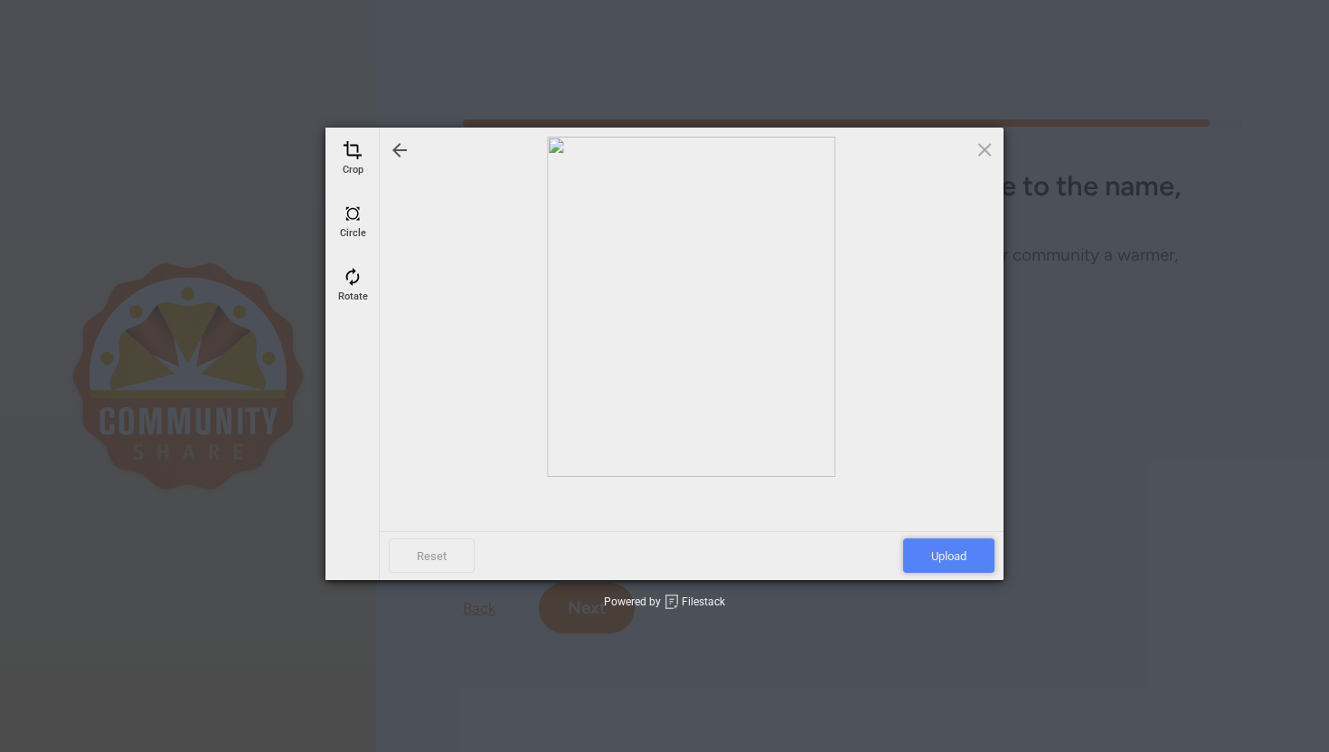
click at [971, 548] on span "Upload" at bounding box center [949, 555] width 91 height 34
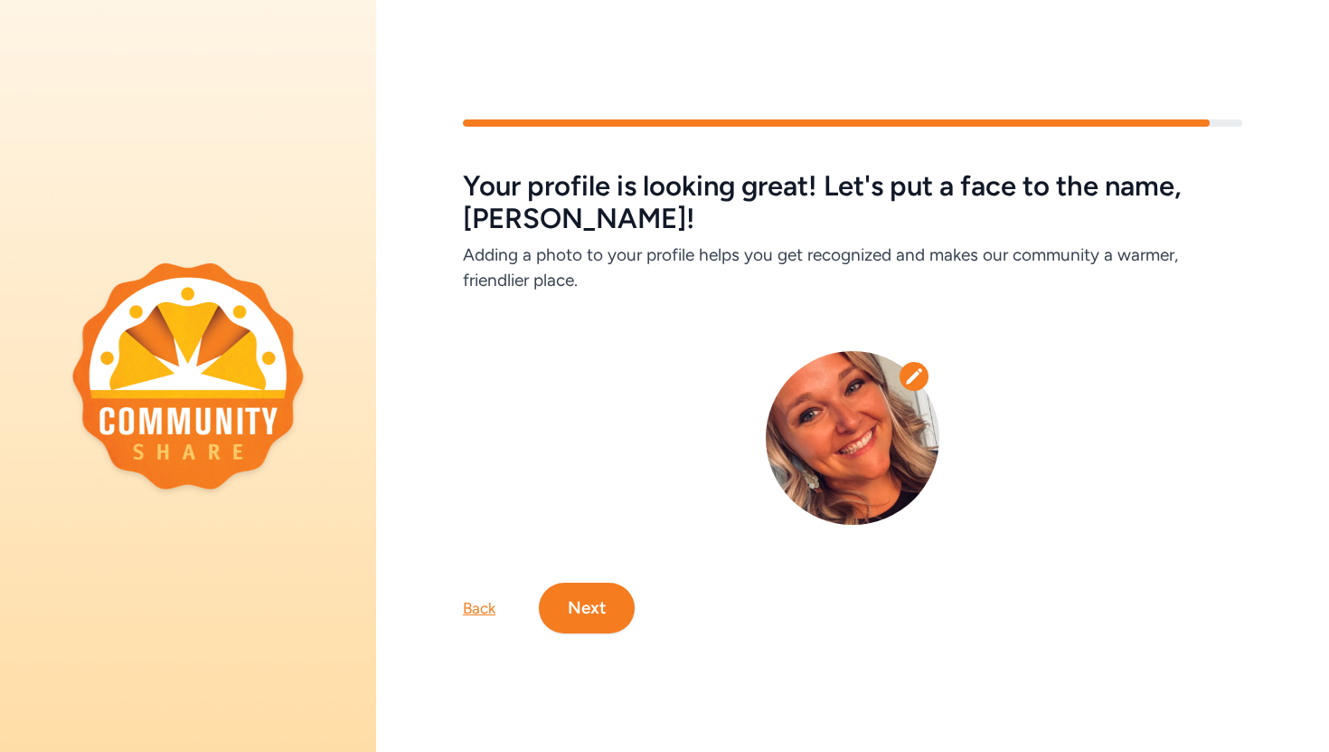
click at [595, 622] on button "Next" at bounding box center [587, 607] width 96 height 51
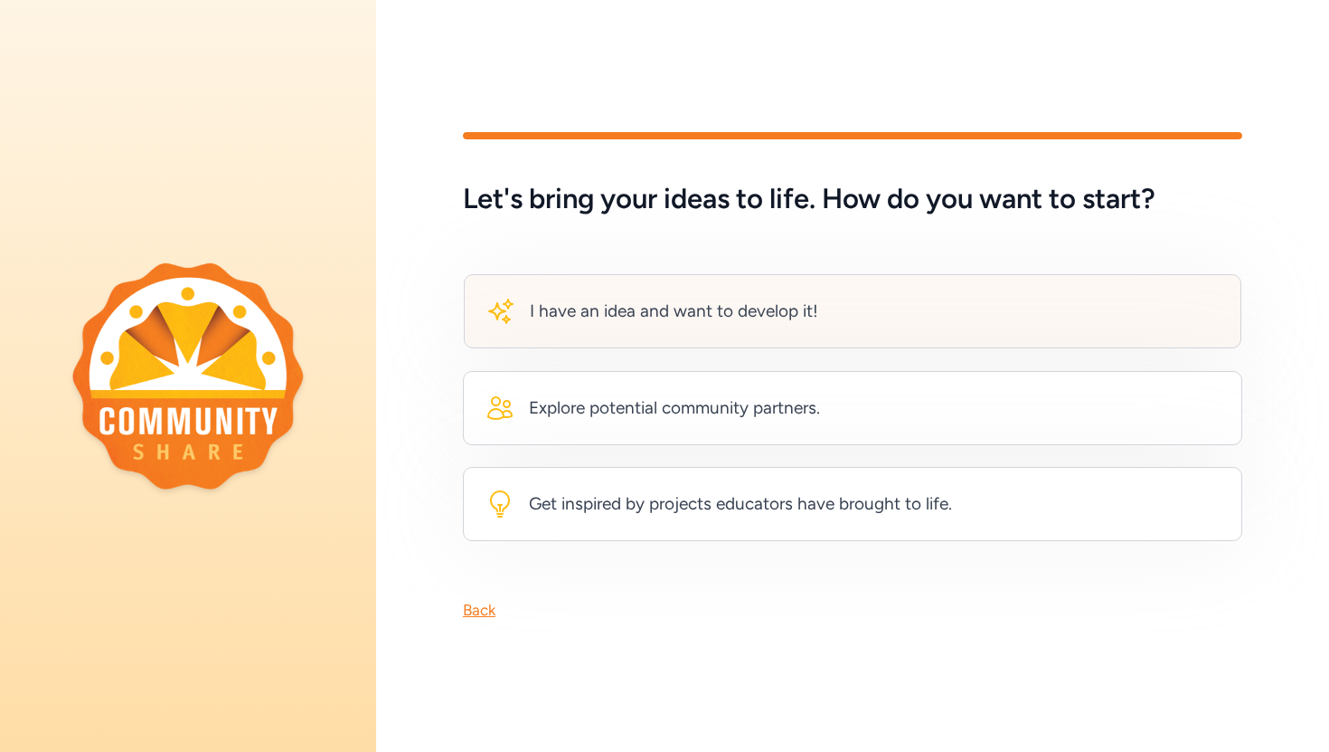
click at [666, 312] on div "I have an idea and want to develop it!" at bounding box center [674, 310] width 289 height 25
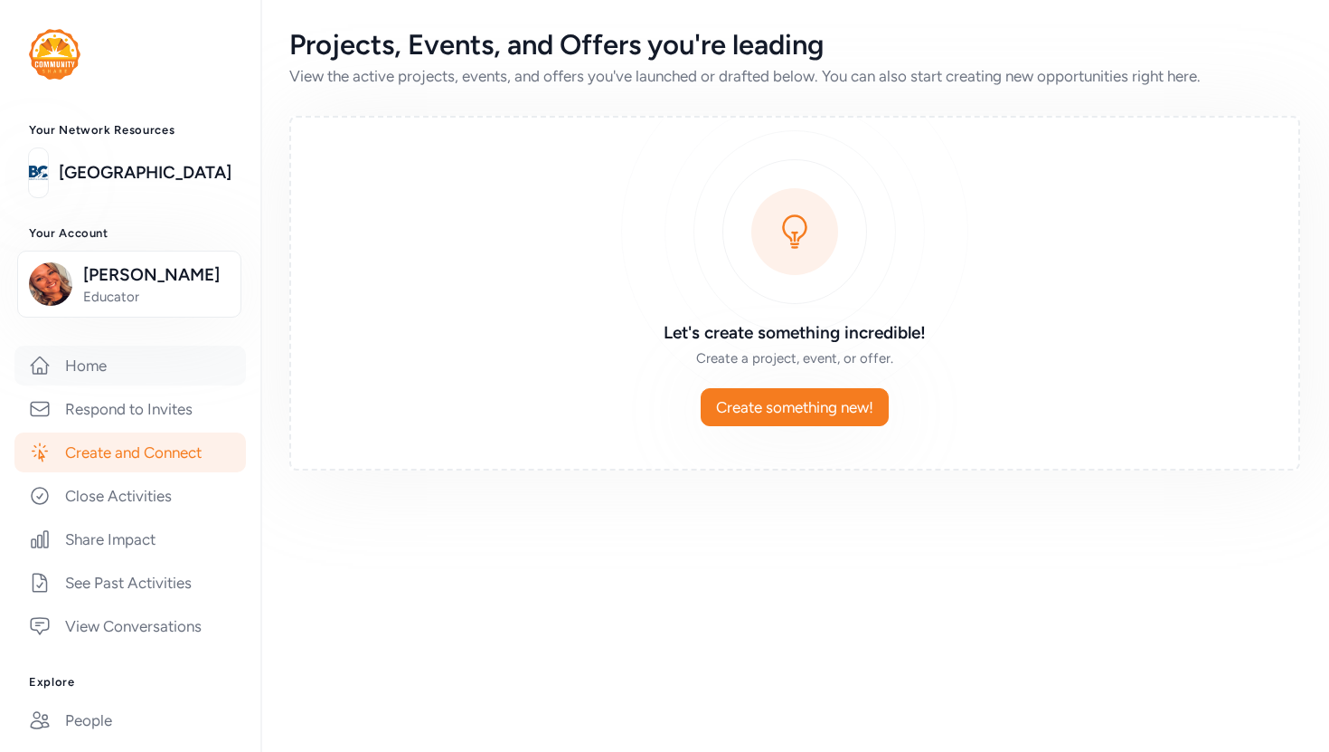
click at [102, 361] on link "Home" at bounding box center [130, 365] width 232 height 40
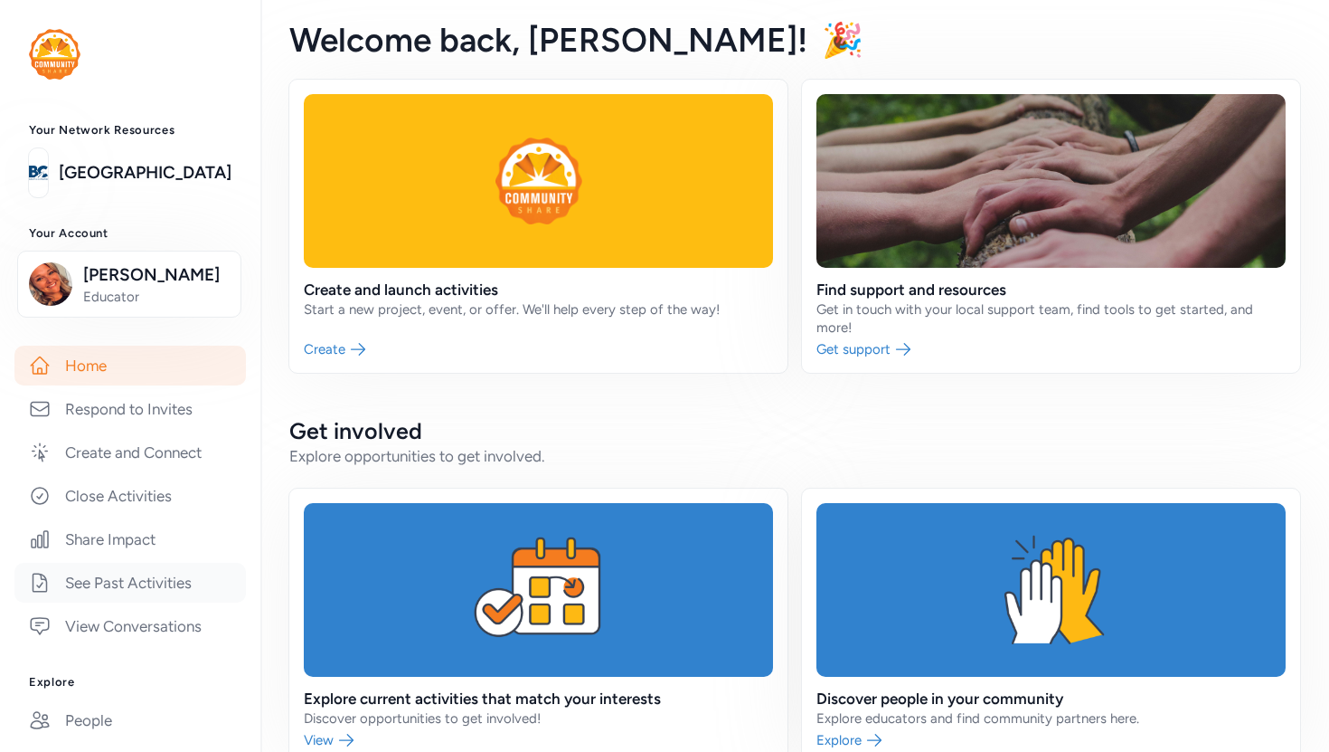
click at [135, 583] on link "See Past Activities" at bounding box center [130, 583] width 232 height 40
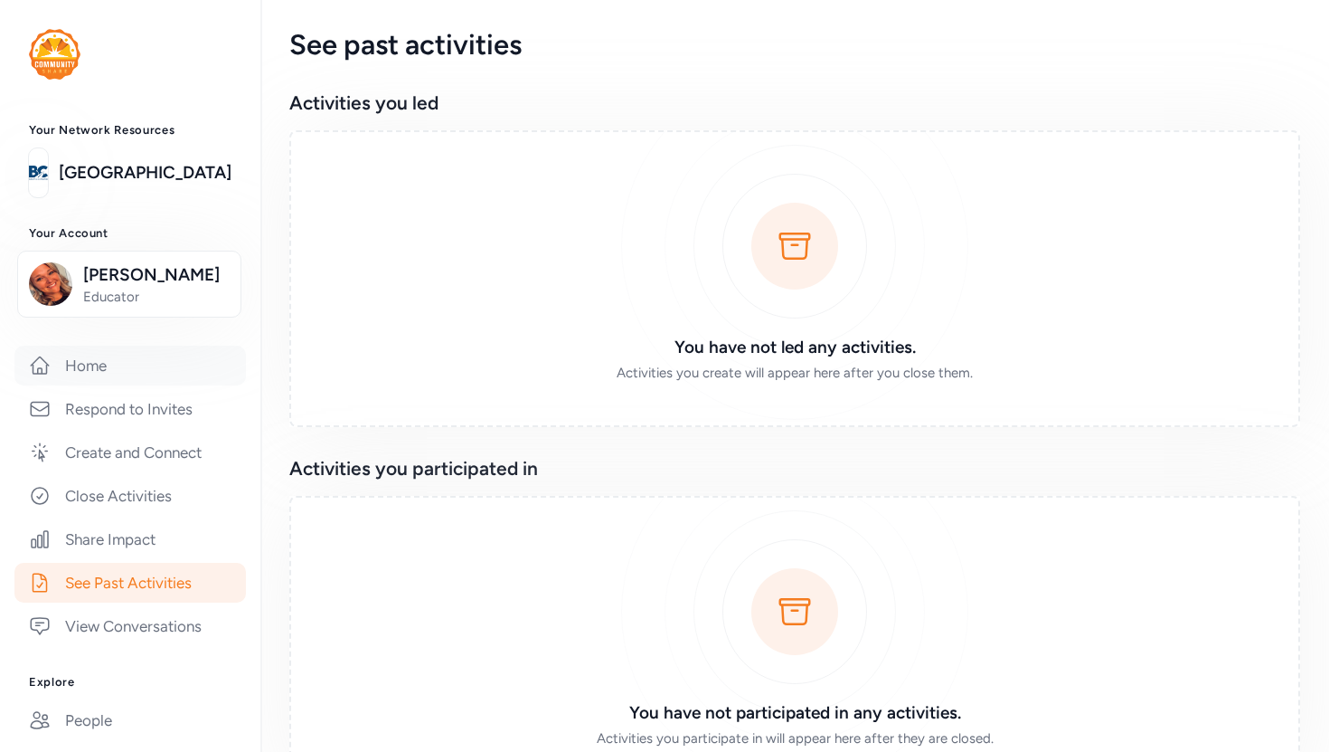
click at [149, 374] on link "Home" at bounding box center [130, 365] width 232 height 40
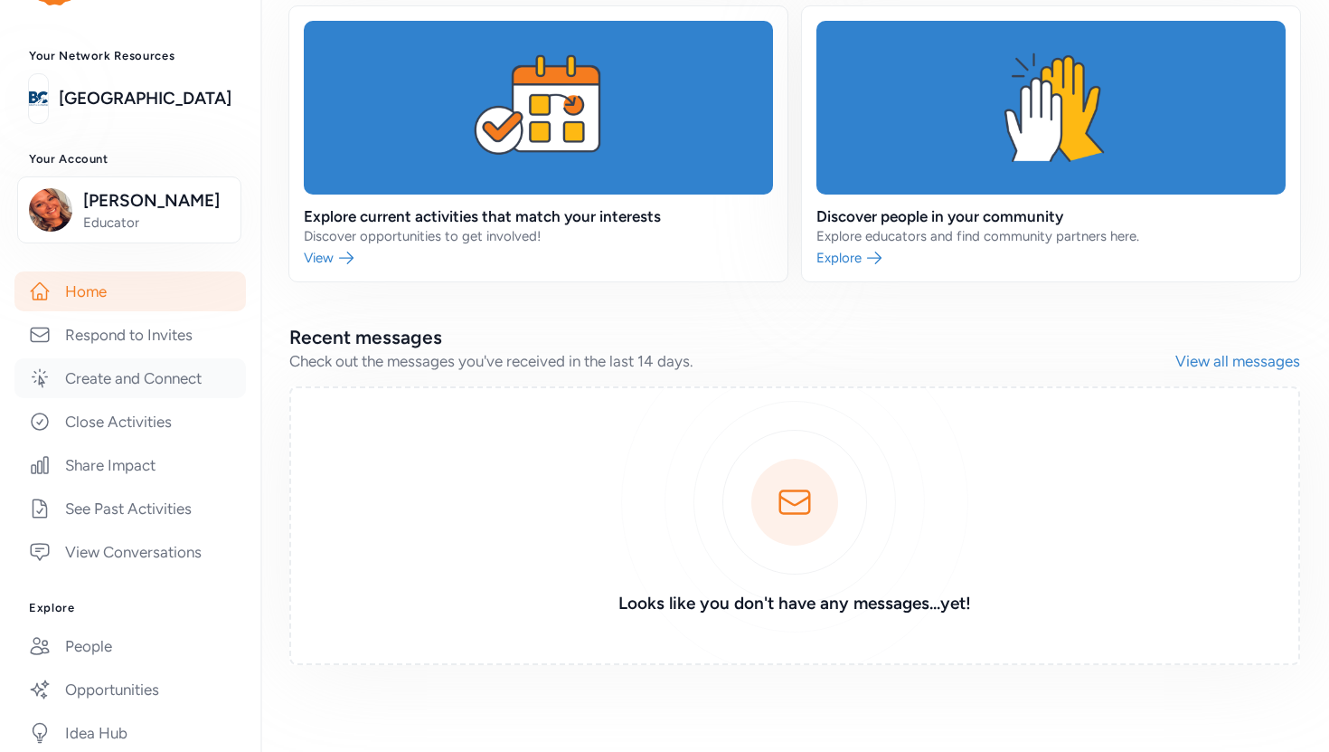
scroll to position [77, 0]
click at [175, 385] on link "Create and Connect" at bounding box center [130, 375] width 232 height 40
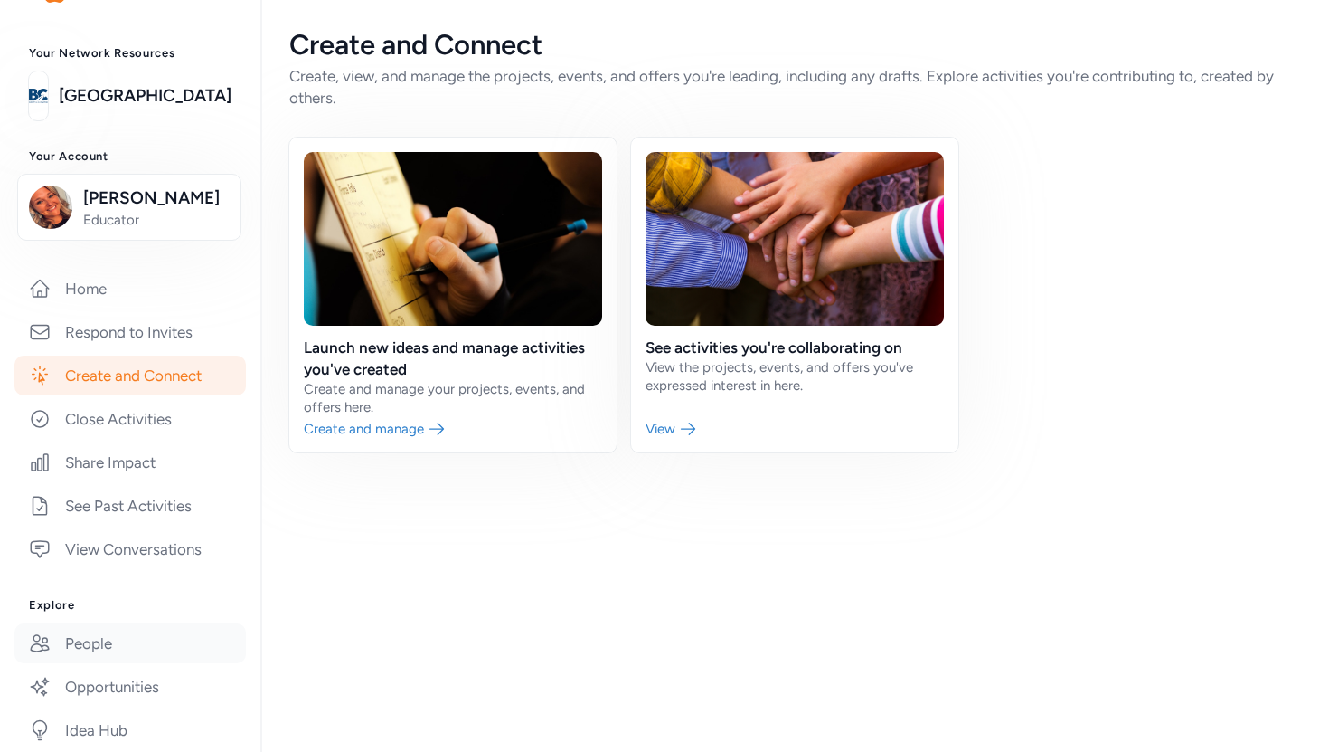
click at [139, 653] on link "People" at bounding box center [130, 643] width 232 height 40
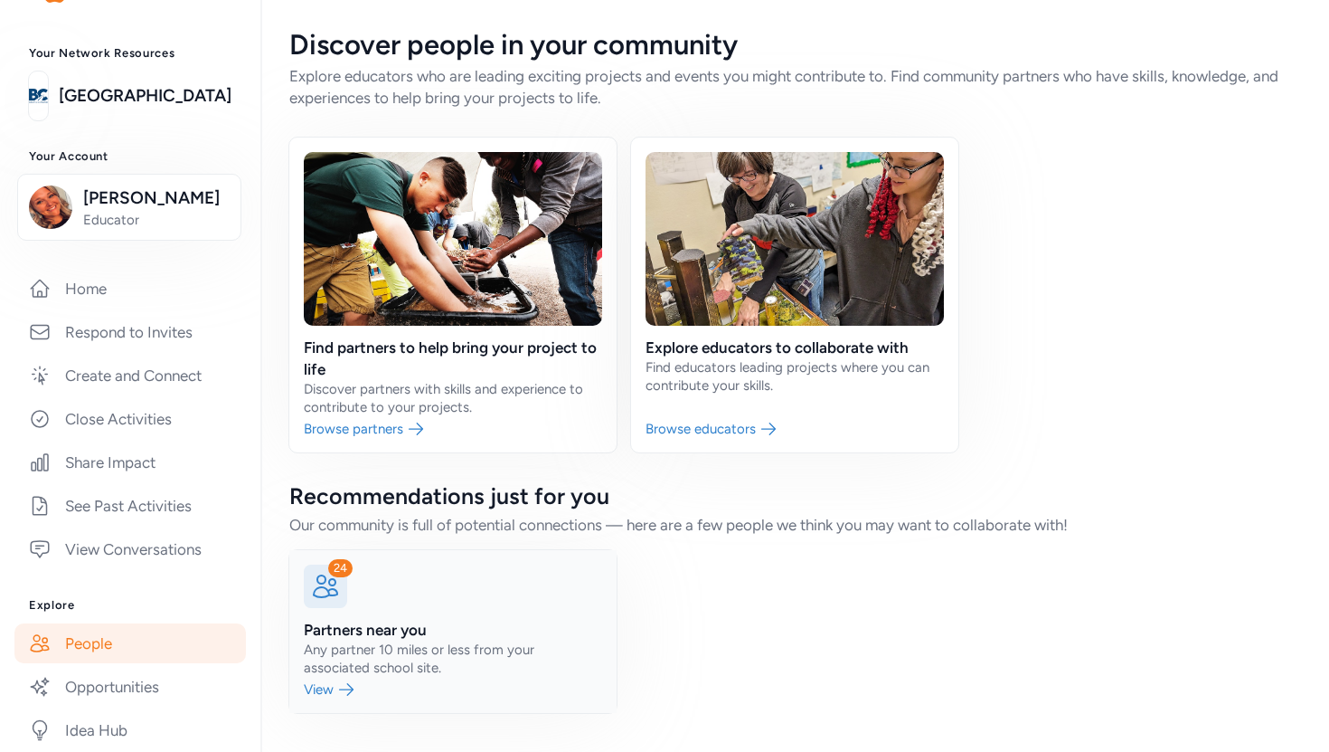
click at [376, 633] on link at bounding box center [452, 631] width 327 height 163
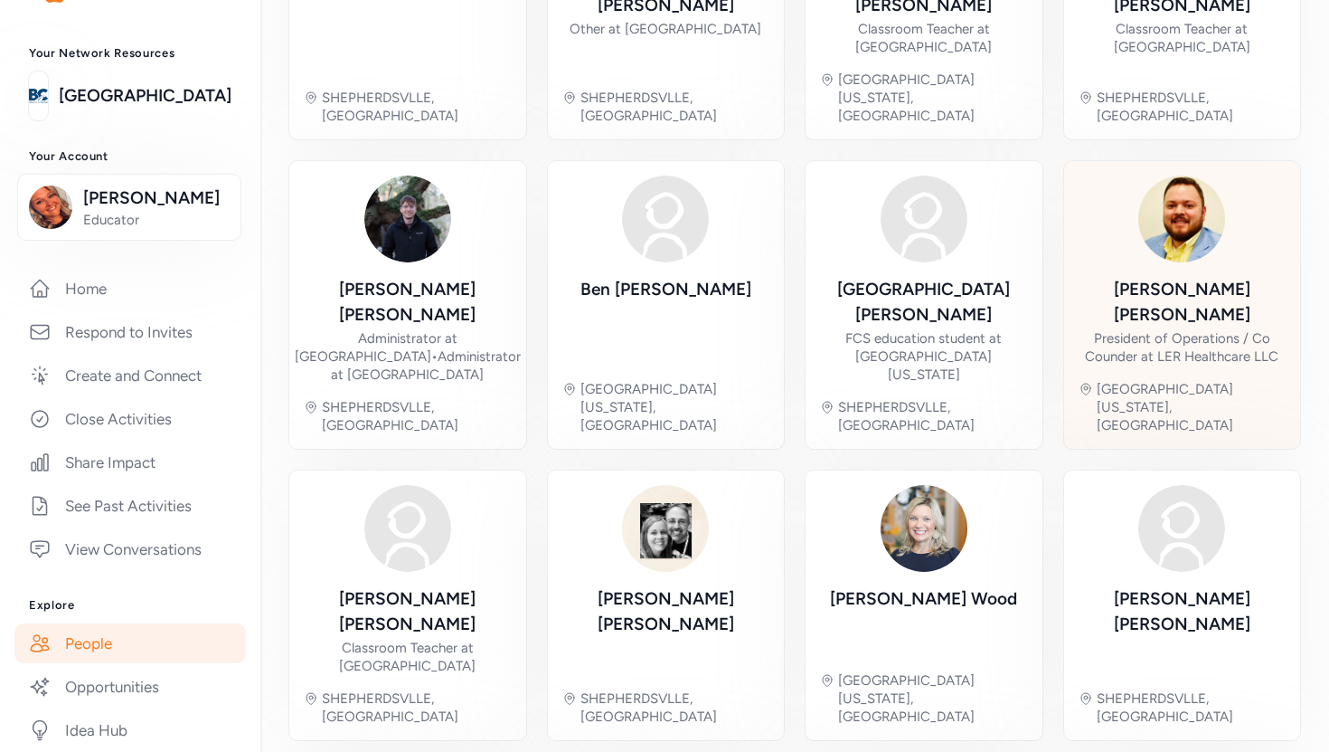
scroll to position [548, 0]
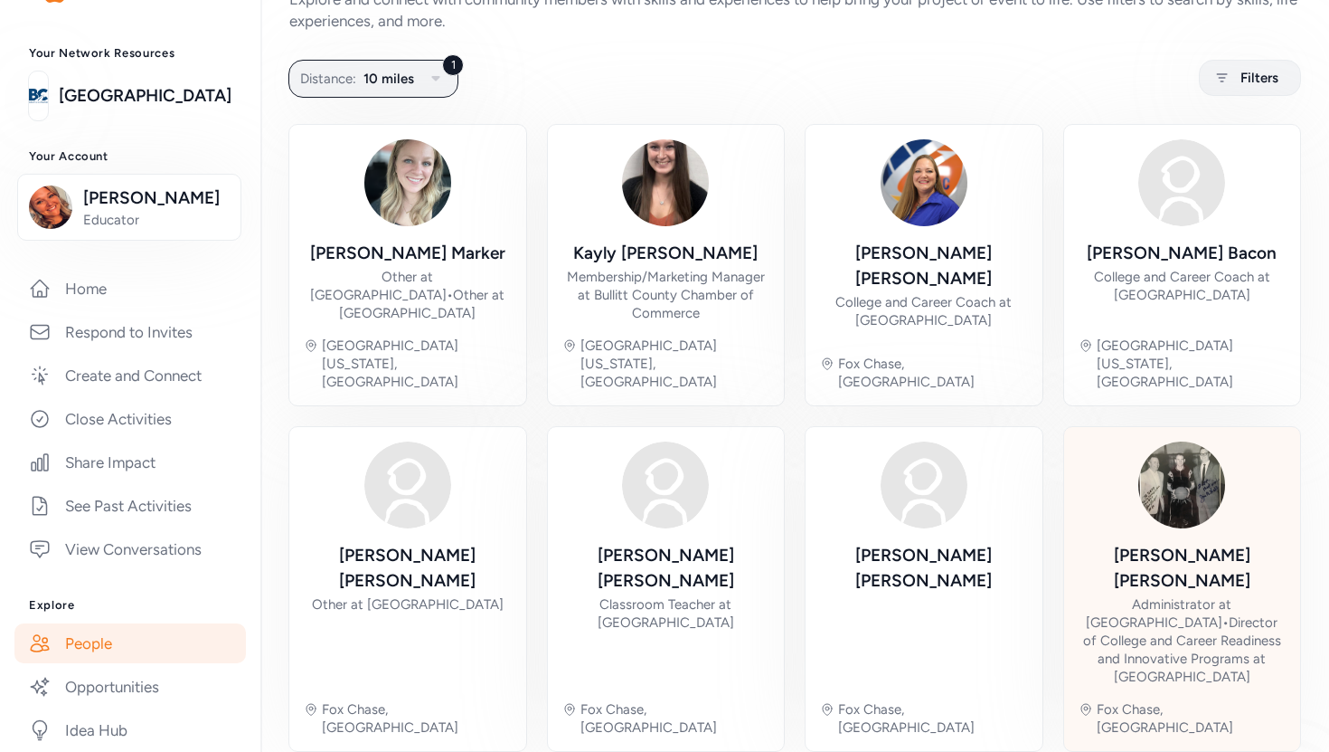
scroll to position [89, 0]
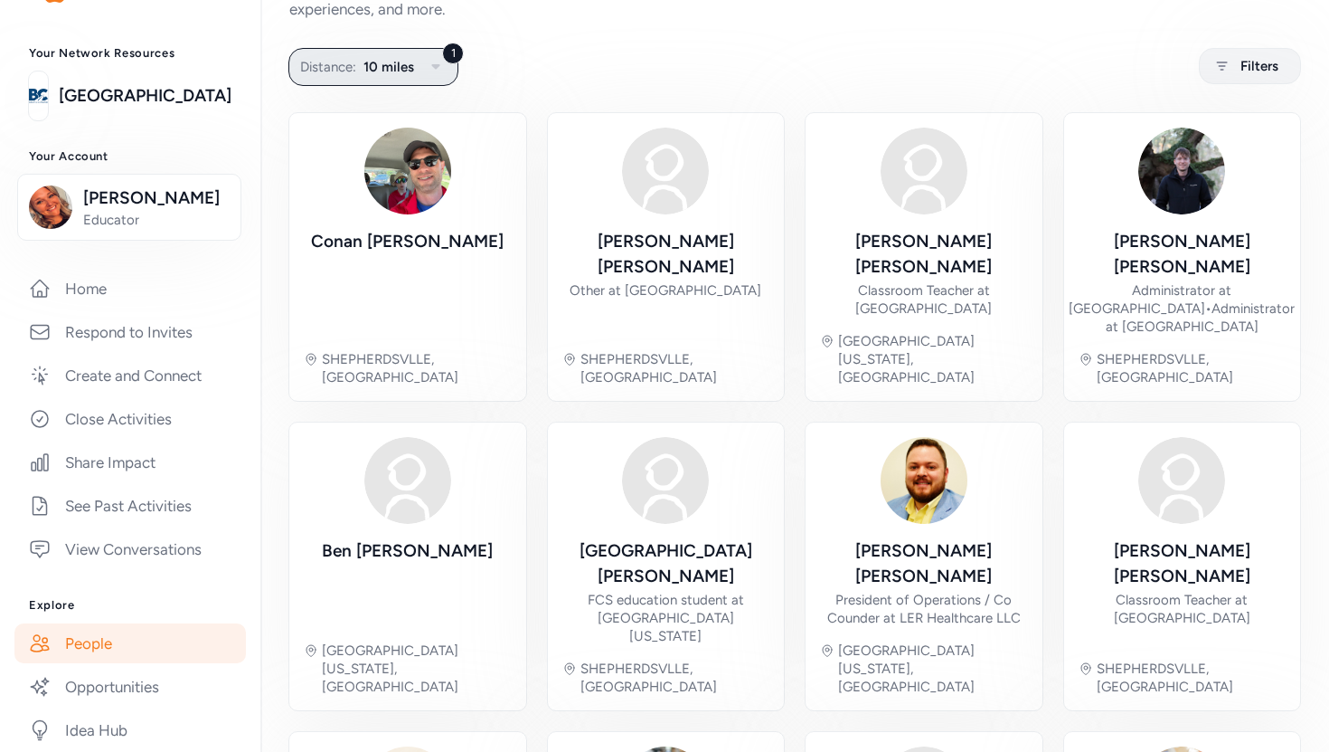
click at [433, 65] on icon "button" at bounding box center [435, 66] width 8 height 5
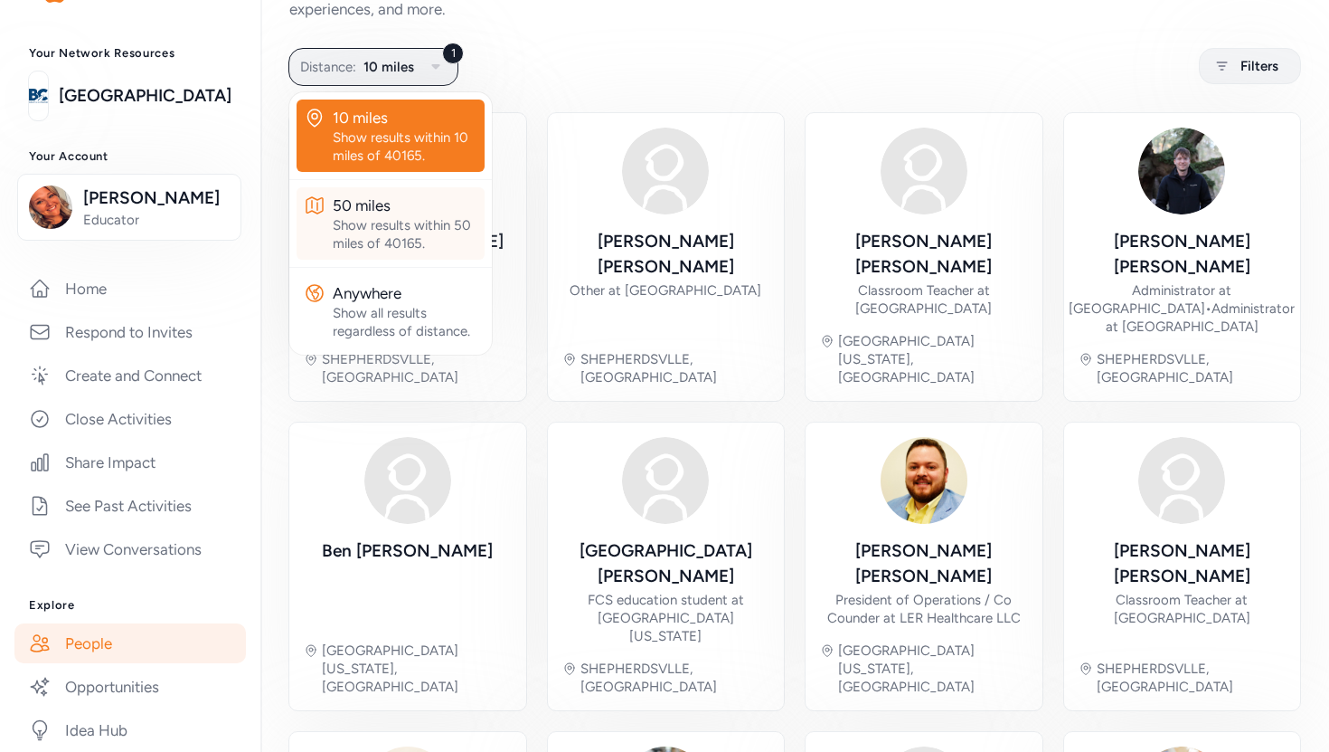
click at [410, 255] on button "50 miles Show results within 50 miles of 40165." at bounding box center [391, 223] width 188 height 72
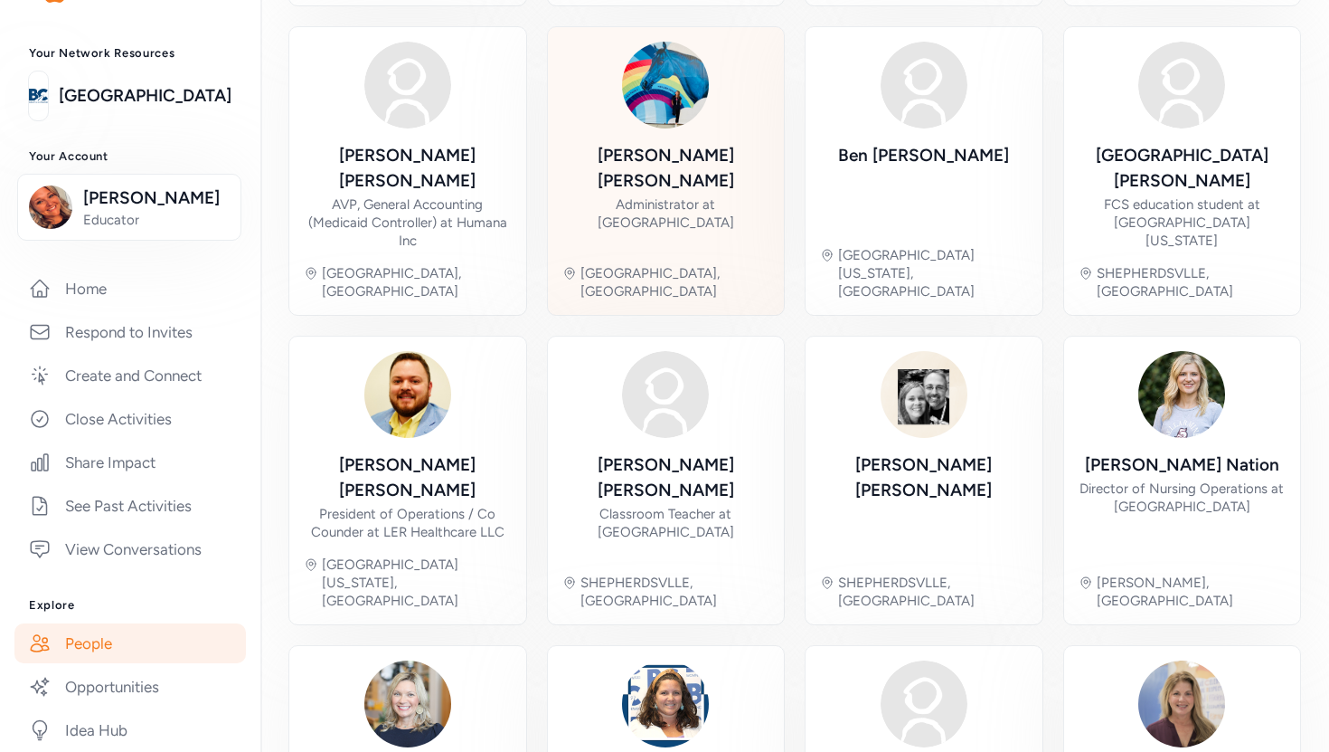
scroll to position [566, 0]
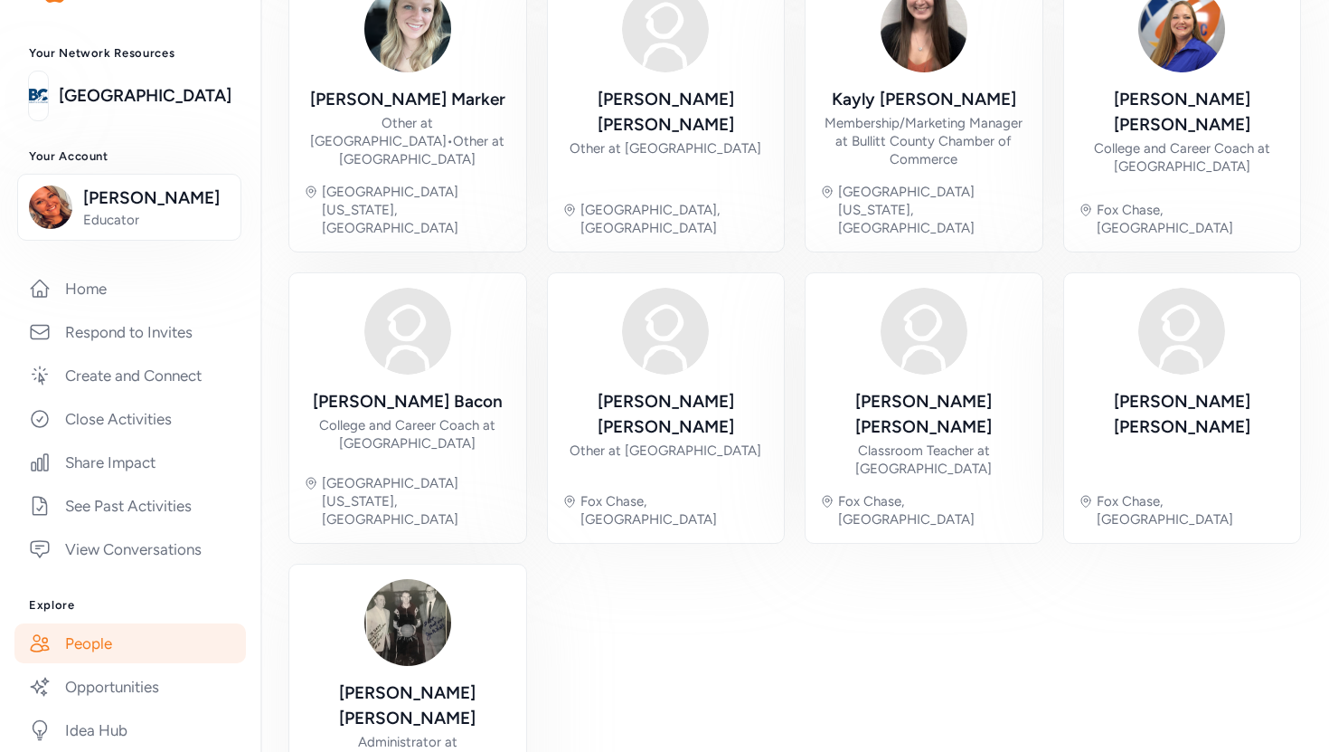
scroll to position [584, 0]
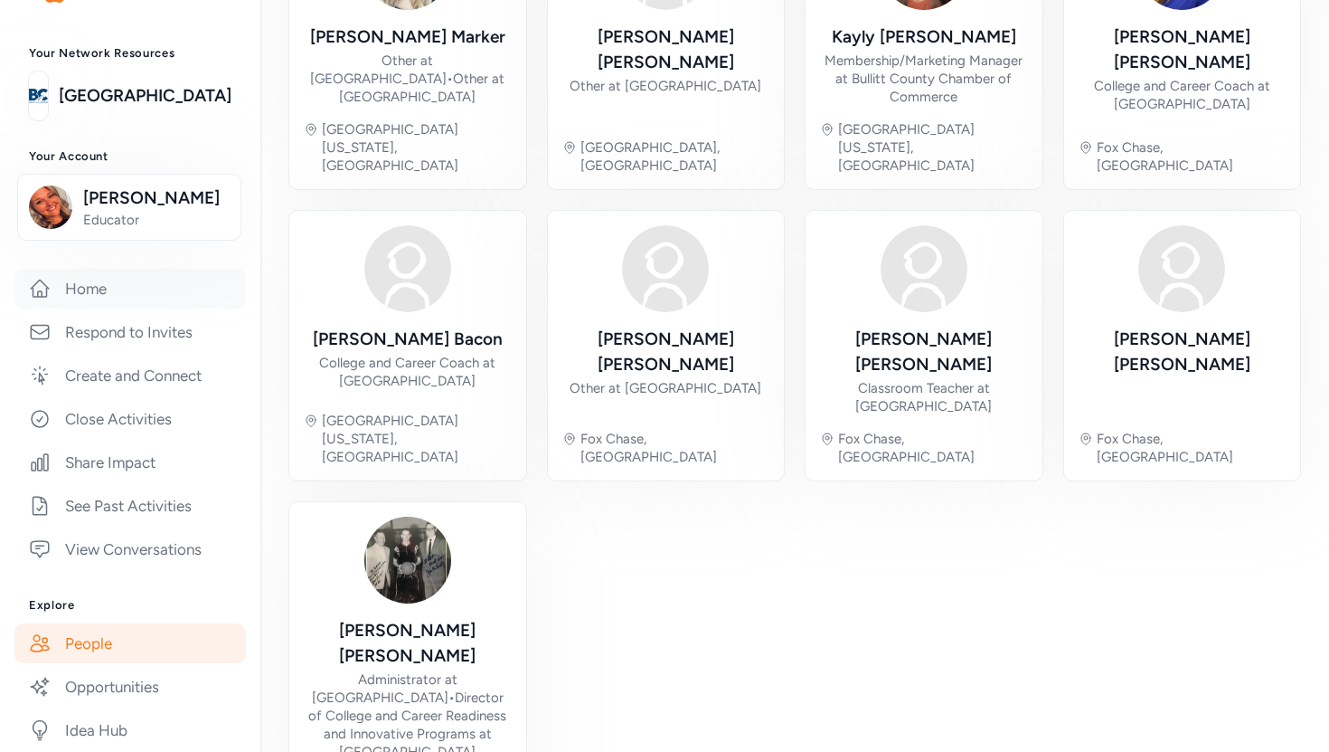
click at [151, 306] on link "Home" at bounding box center [130, 289] width 232 height 40
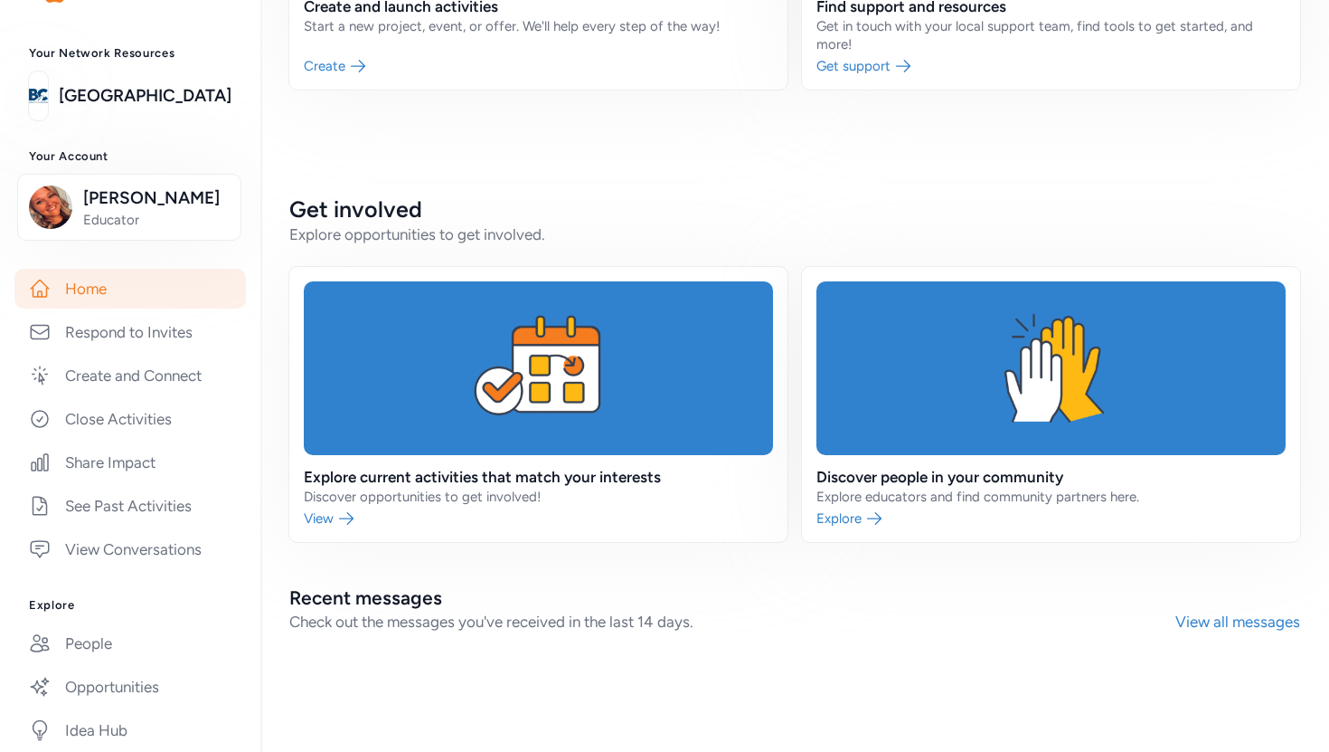
scroll to position [345, 0]
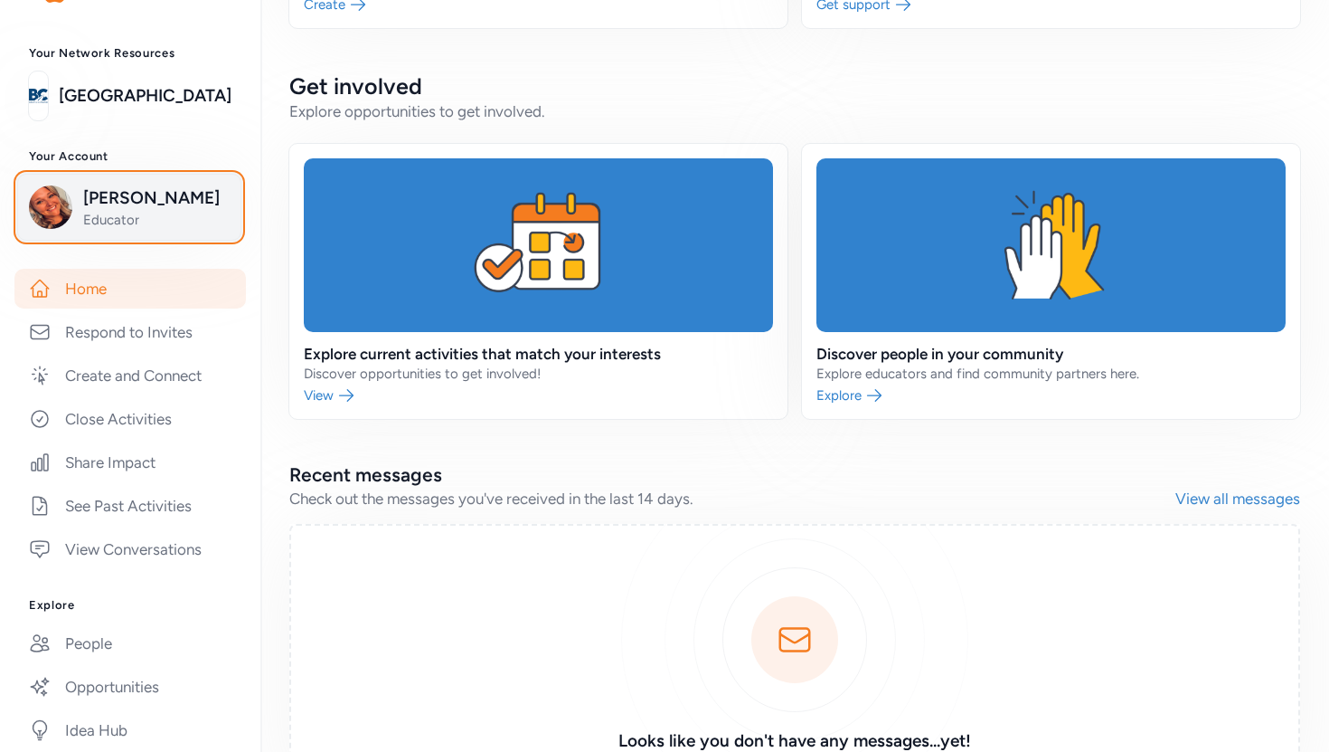
click at [157, 201] on span "[PERSON_NAME]" at bounding box center [156, 197] width 147 height 25
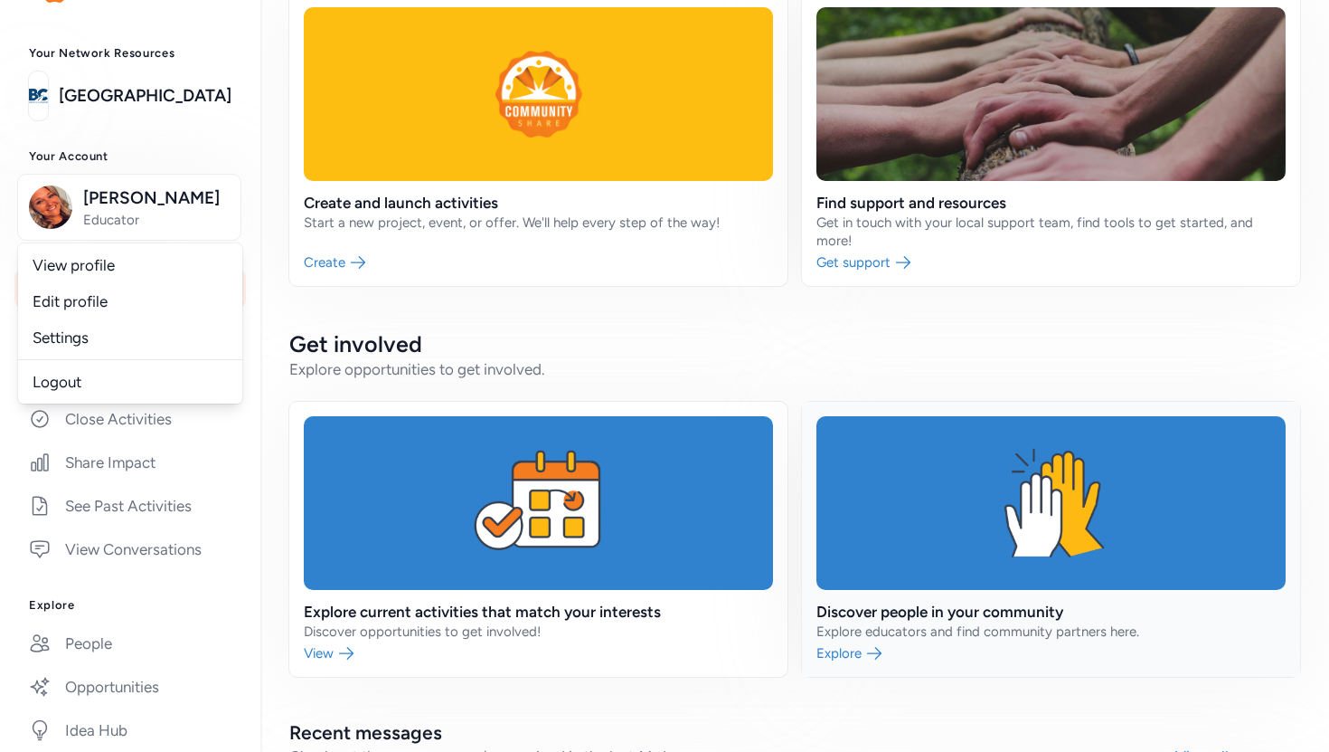
scroll to position [0, 0]
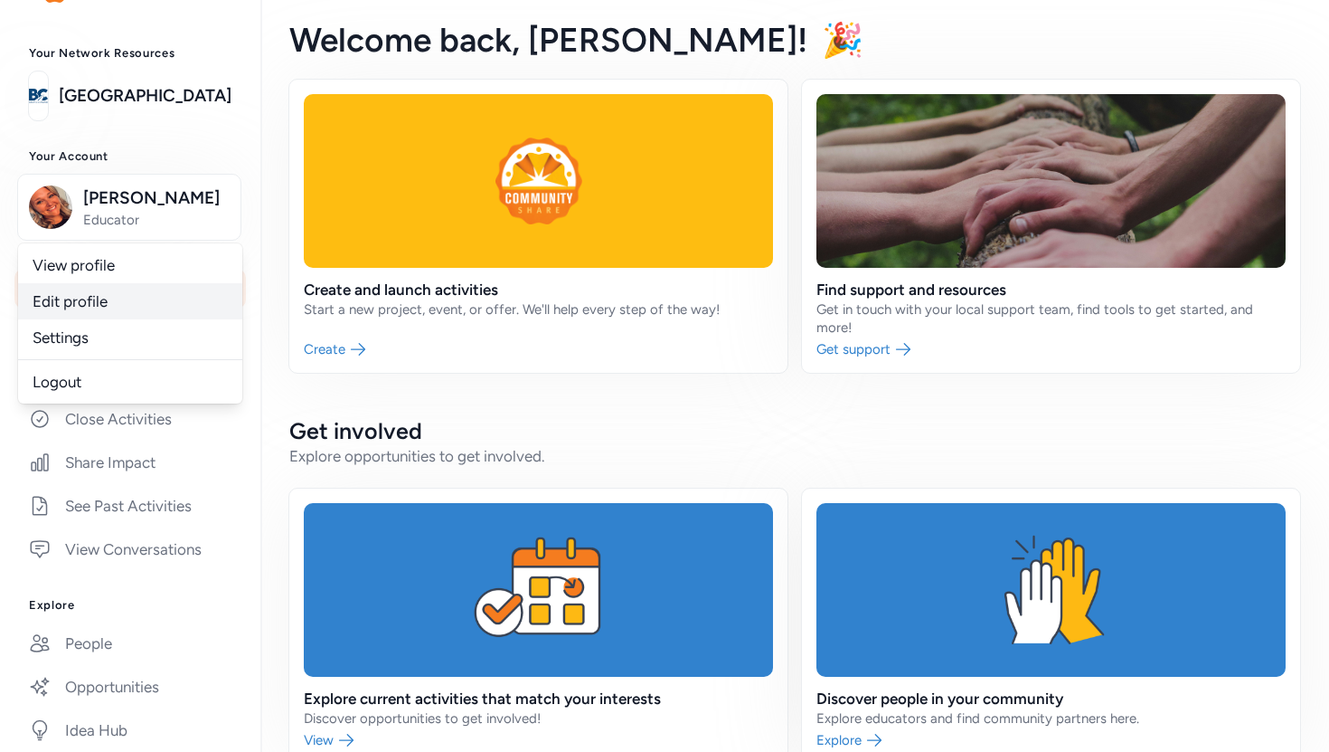
click at [107, 306] on link "Edit profile" at bounding box center [130, 301] width 224 height 36
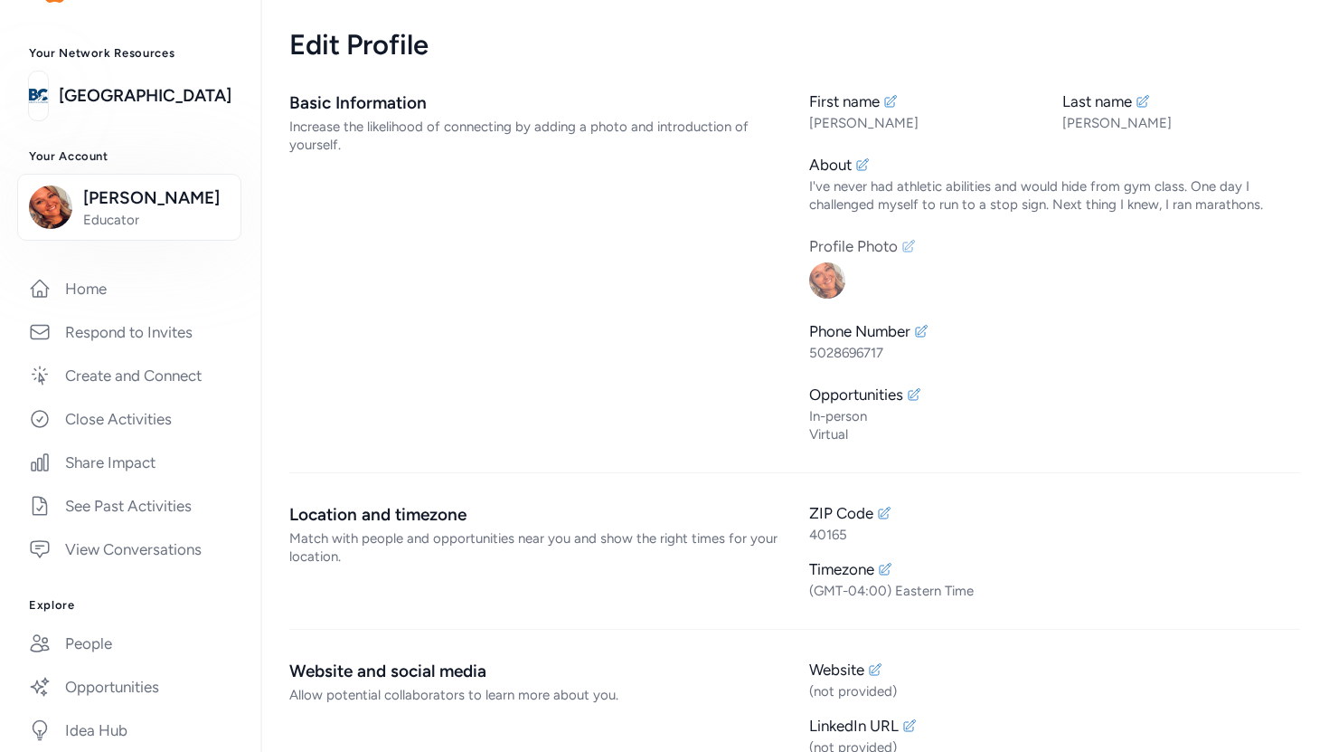
click at [909, 248] on icon at bounding box center [910, 246] width 12 height 12
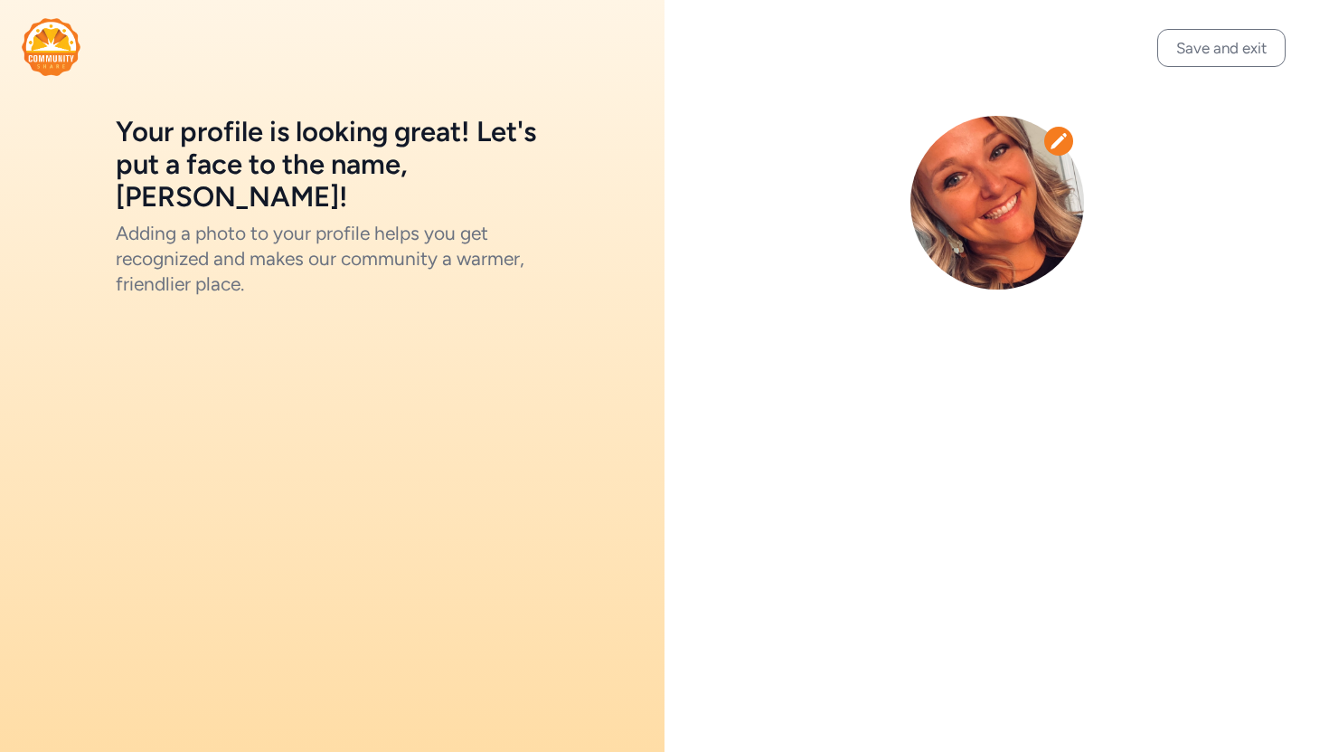
click at [1058, 139] on icon at bounding box center [1059, 140] width 16 height 15
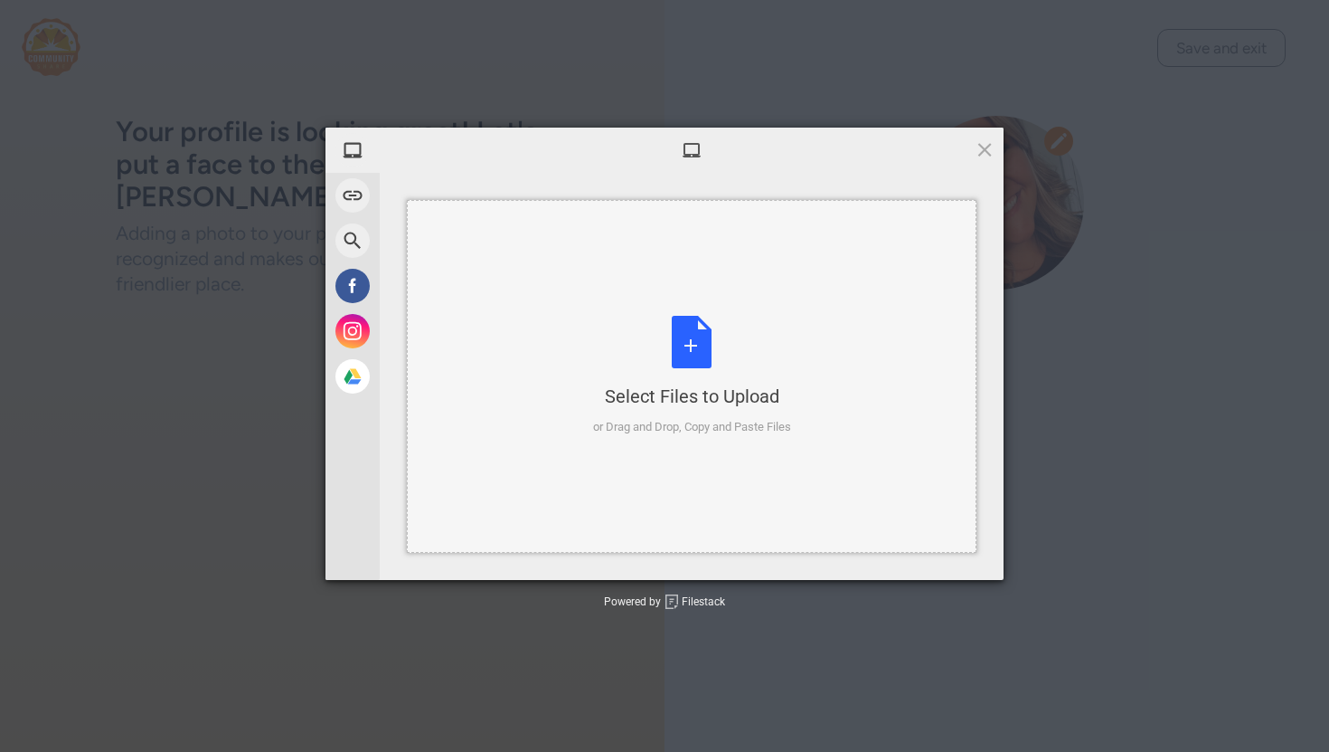
click at [693, 357] on div "Select Files to Upload or Drag and Drop, Copy and Paste Files" at bounding box center [692, 376] width 198 height 120
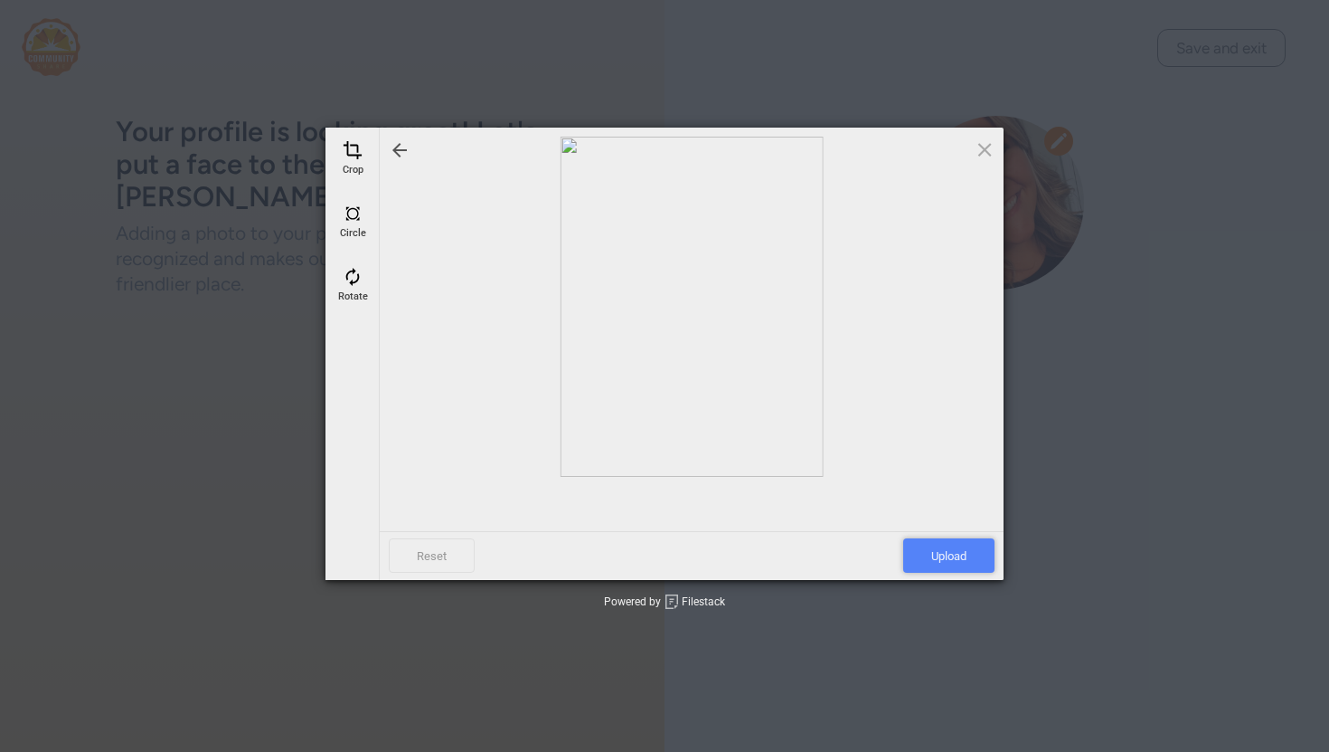
click at [943, 562] on span "Upload" at bounding box center [949, 555] width 91 height 34
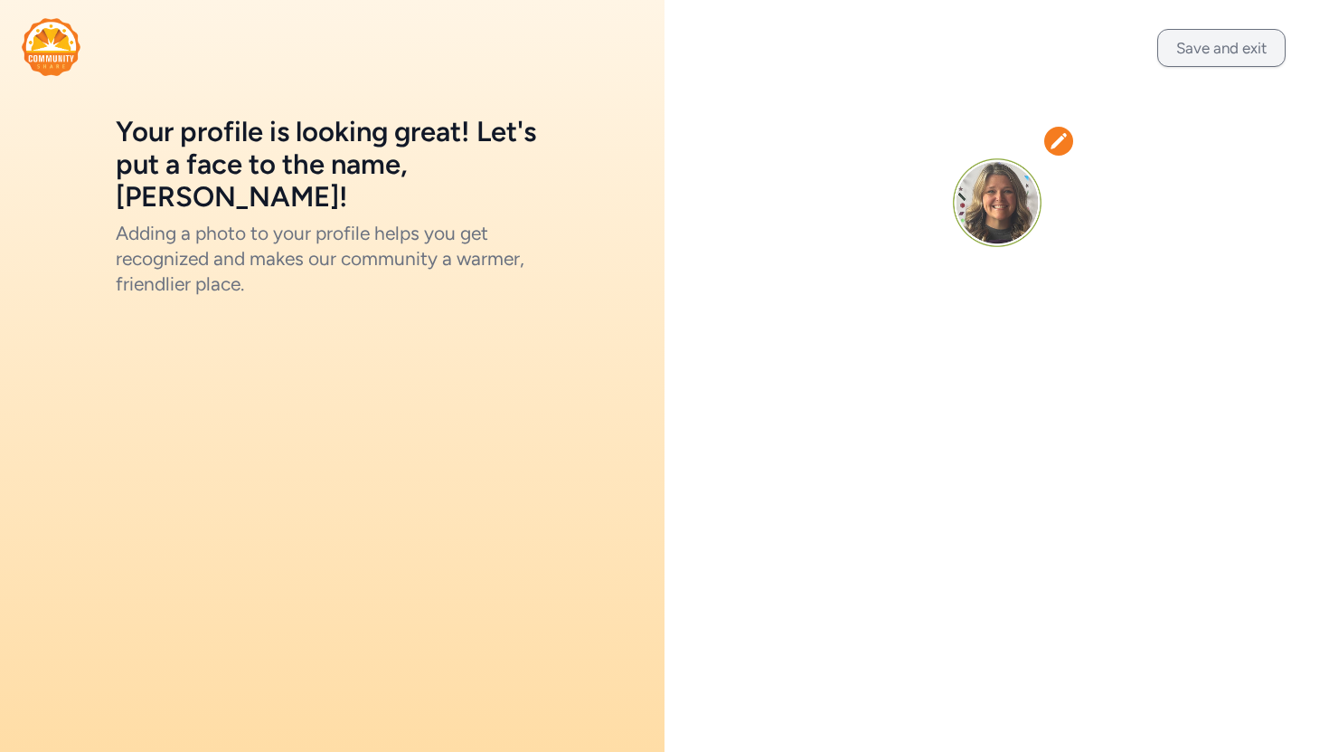
click at [1216, 63] on button "Save and exit" at bounding box center [1222, 48] width 128 height 38
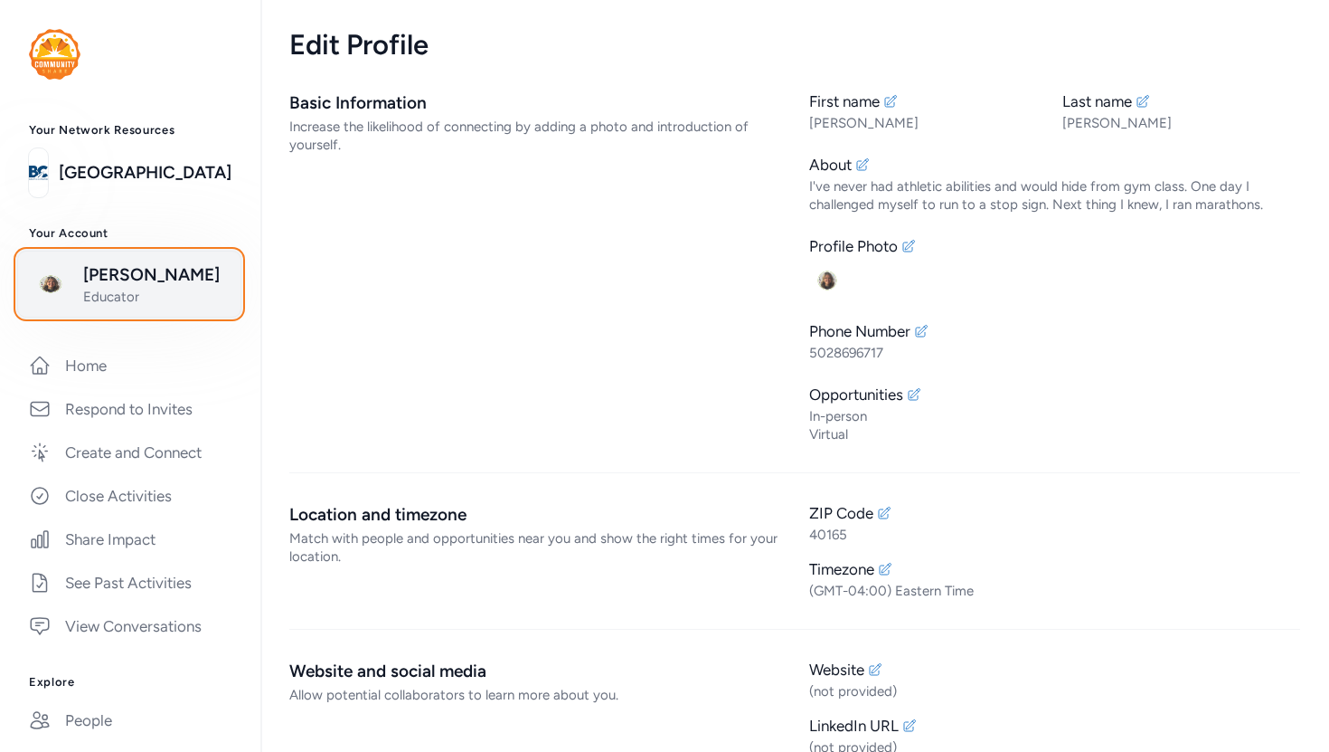
click at [151, 283] on span "[PERSON_NAME]" at bounding box center [156, 274] width 147 height 25
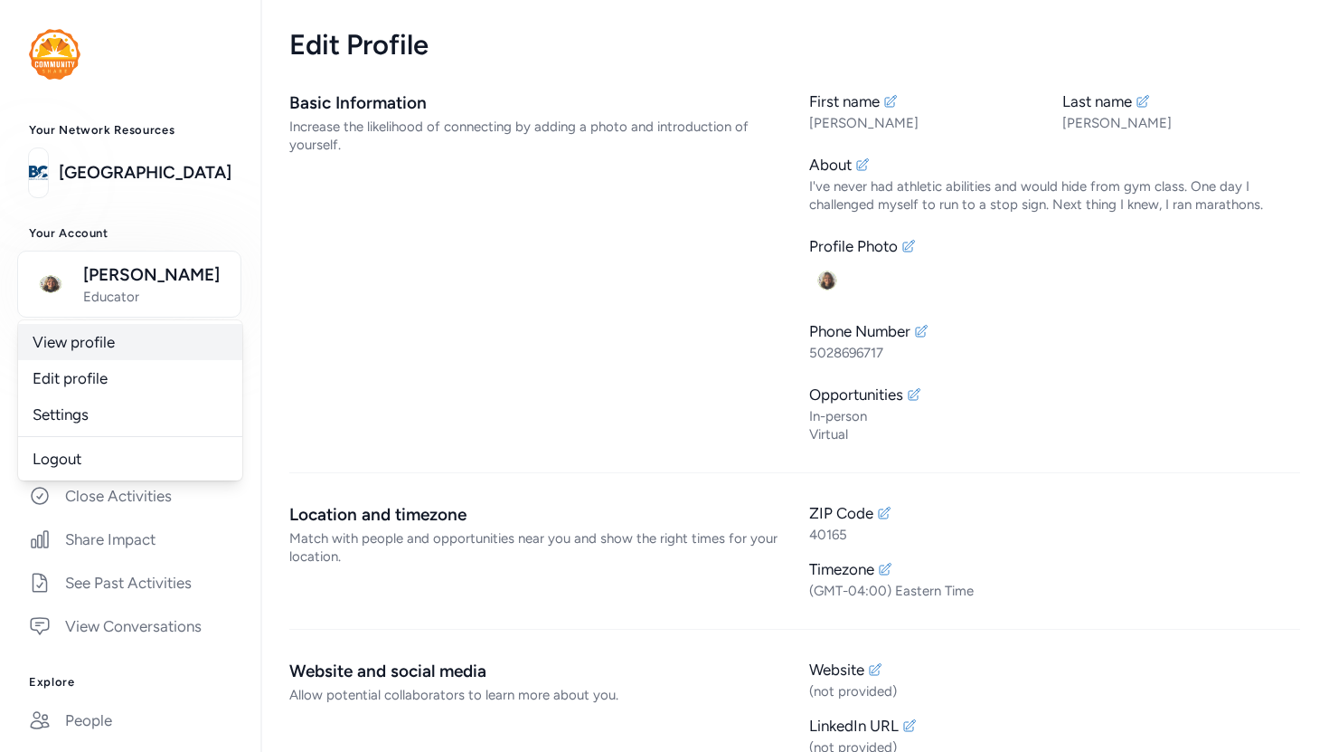
click at [107, 352] on link "View profile" at bounding box center [130, 342] width 224 height 36
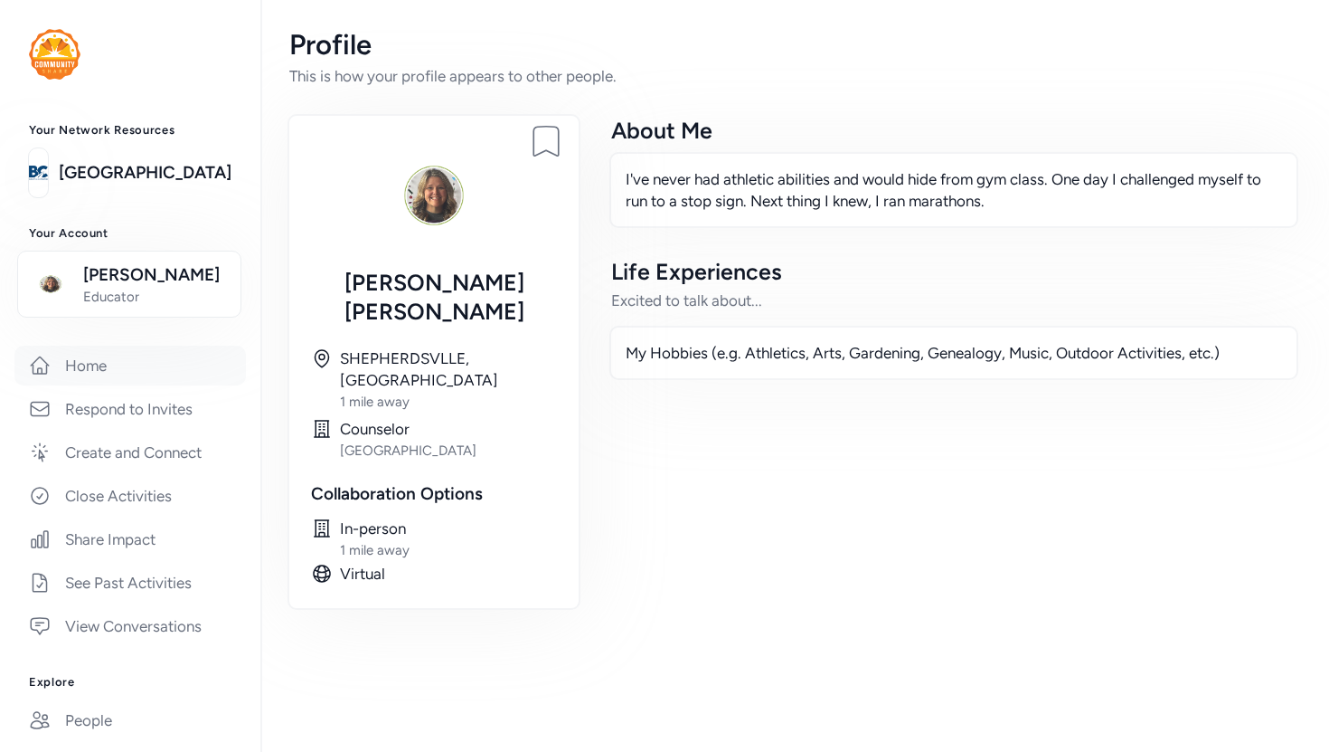
click at [153, 374] on link "Home" at bounding box center [130, 365] width 232 height 40
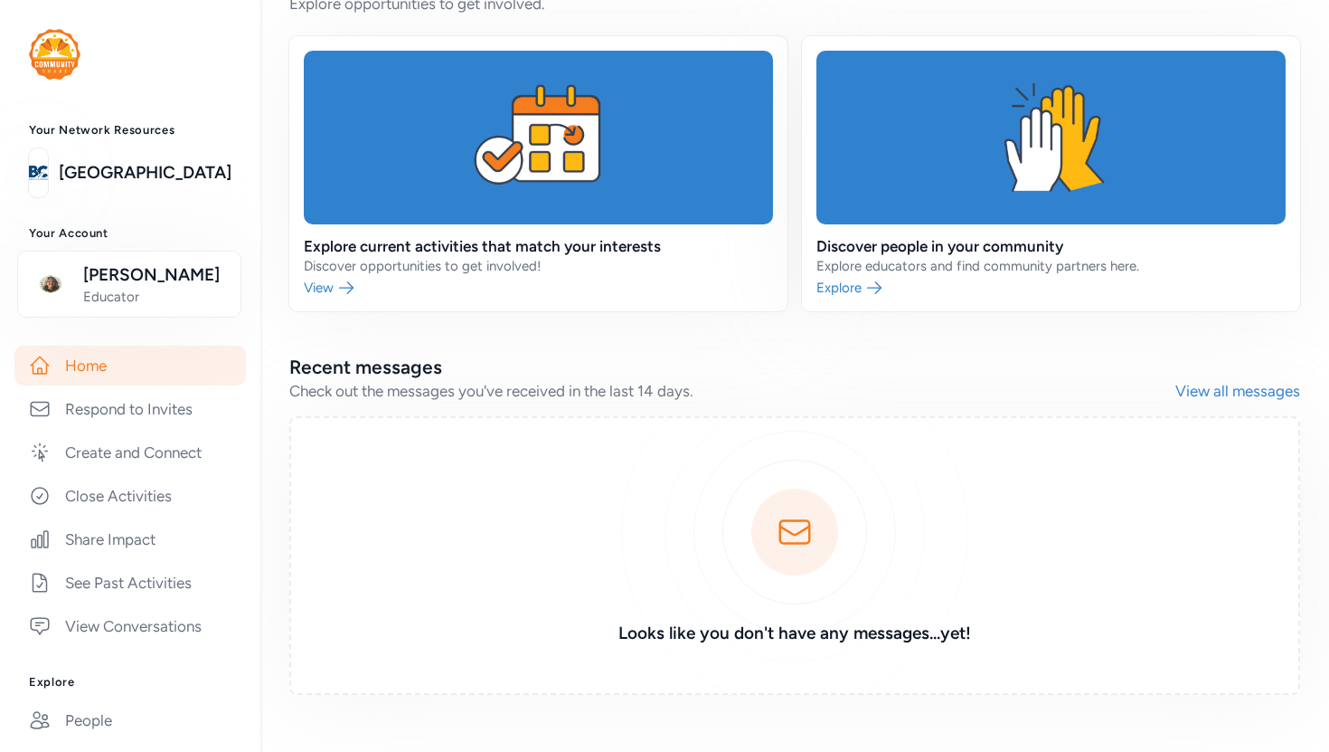
scroll to position [482, 0]
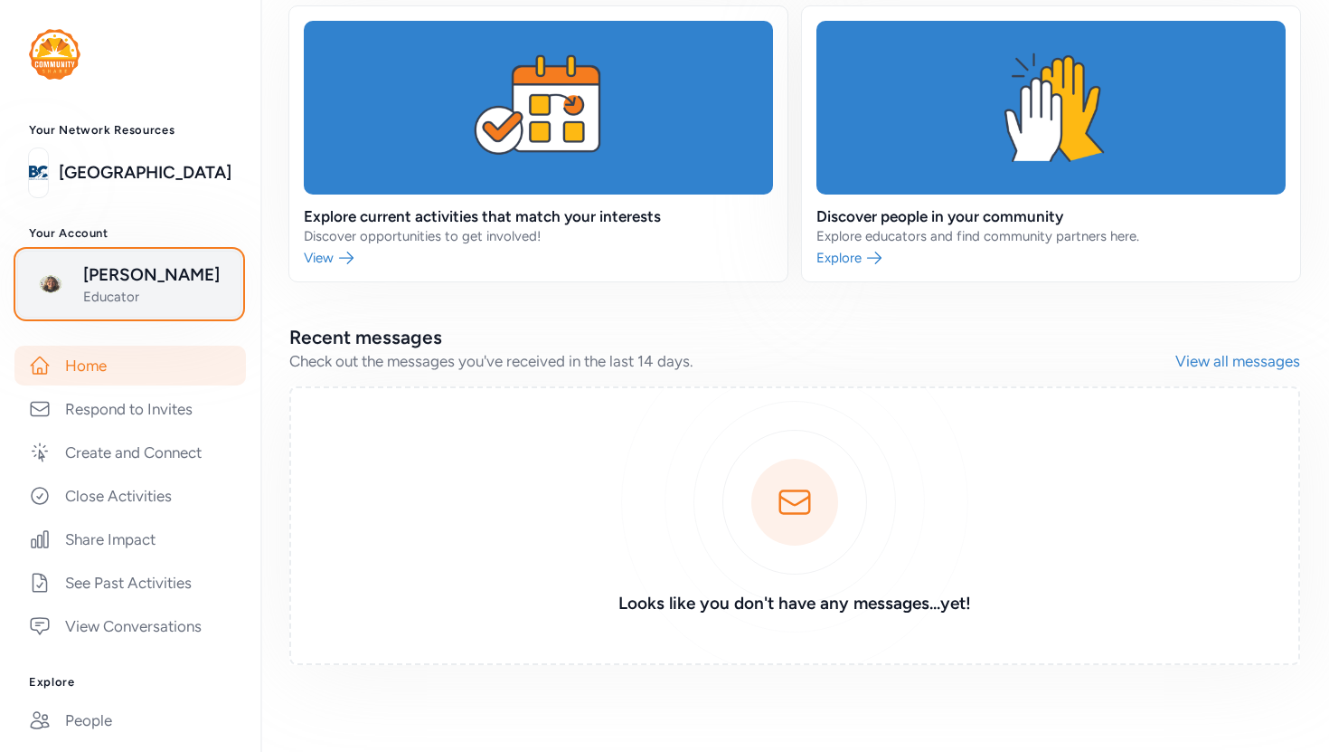
click at [135, 289] on span "Educator" at bounding box center [156, 297] width 147 height 18
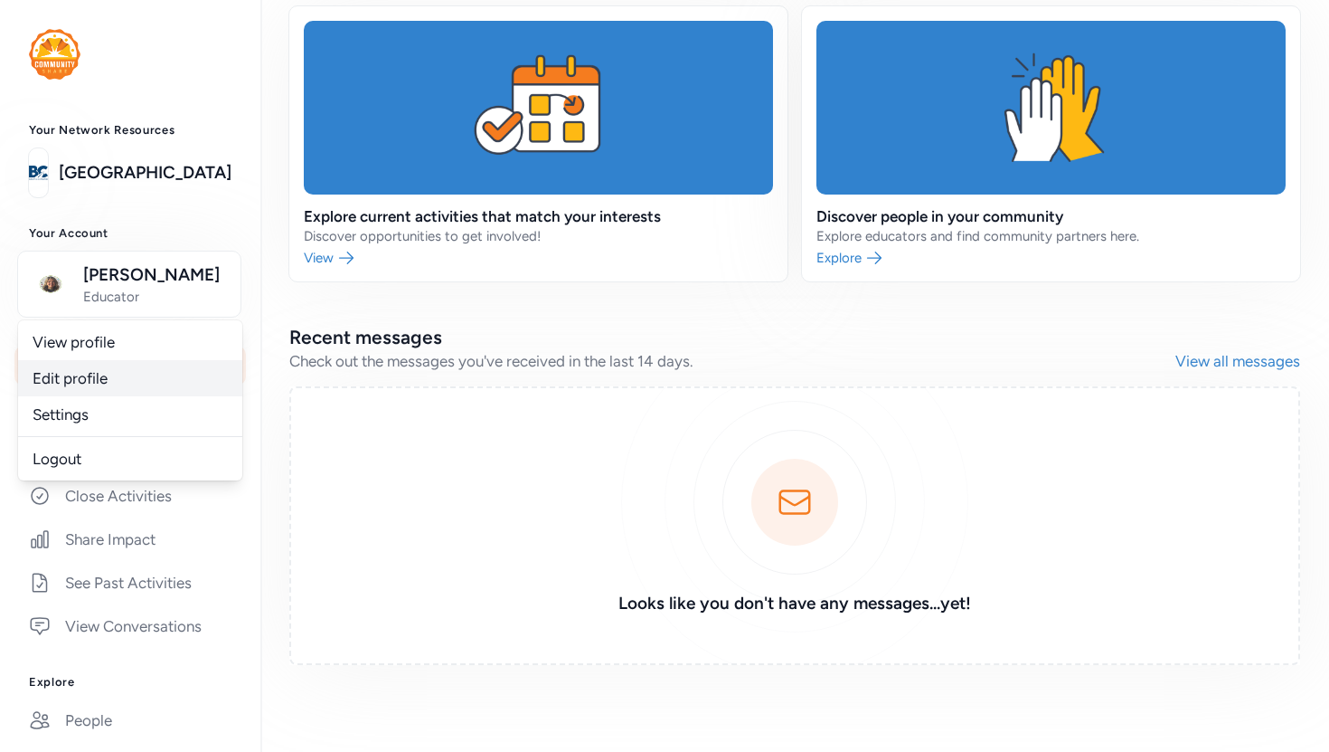
click at [177, 378] on link "Edit profile" at bounding box center [130, 378] width 224 height 36
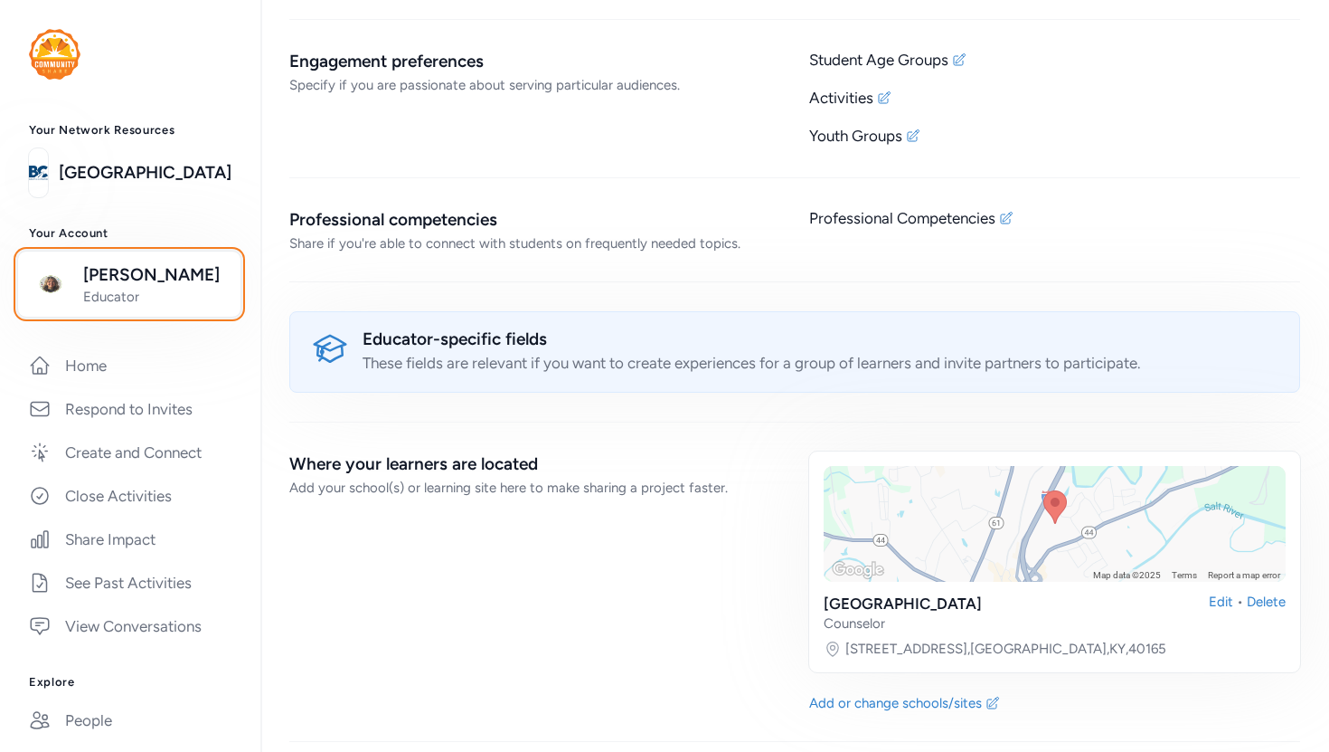
scroll to position [1645, 0]
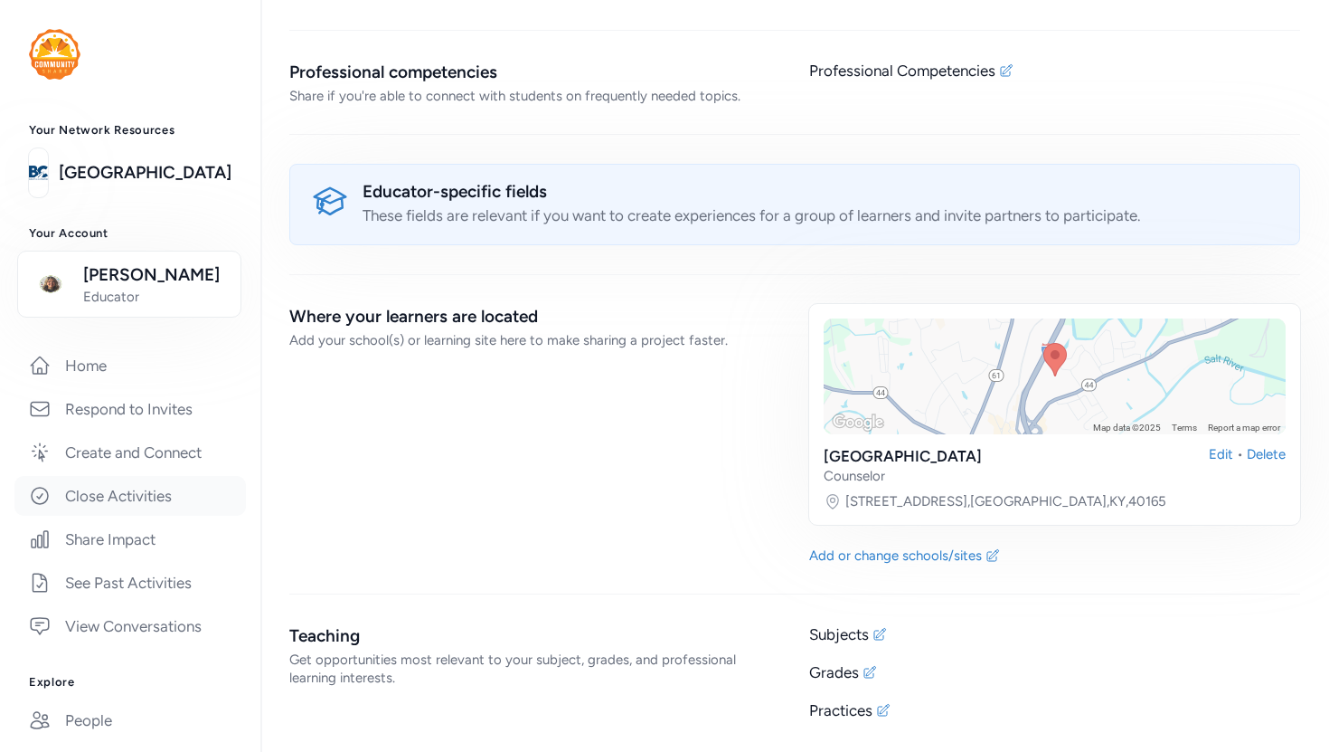
click at [156, 502] on link "Close Activities" at bounding box center [130, 496] width 232 height 40
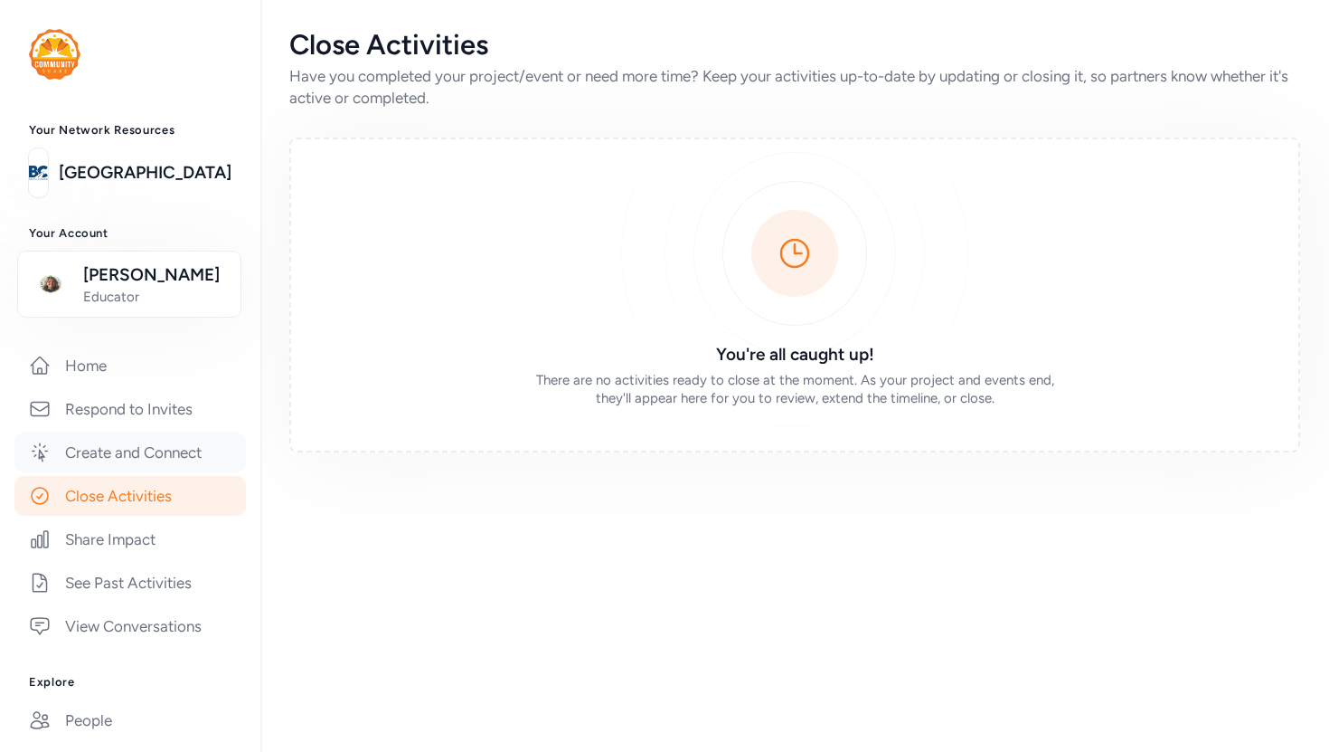
click at [151, 450] on link "Create and Connect" at bounding box center [130, 452] width 232 height 40
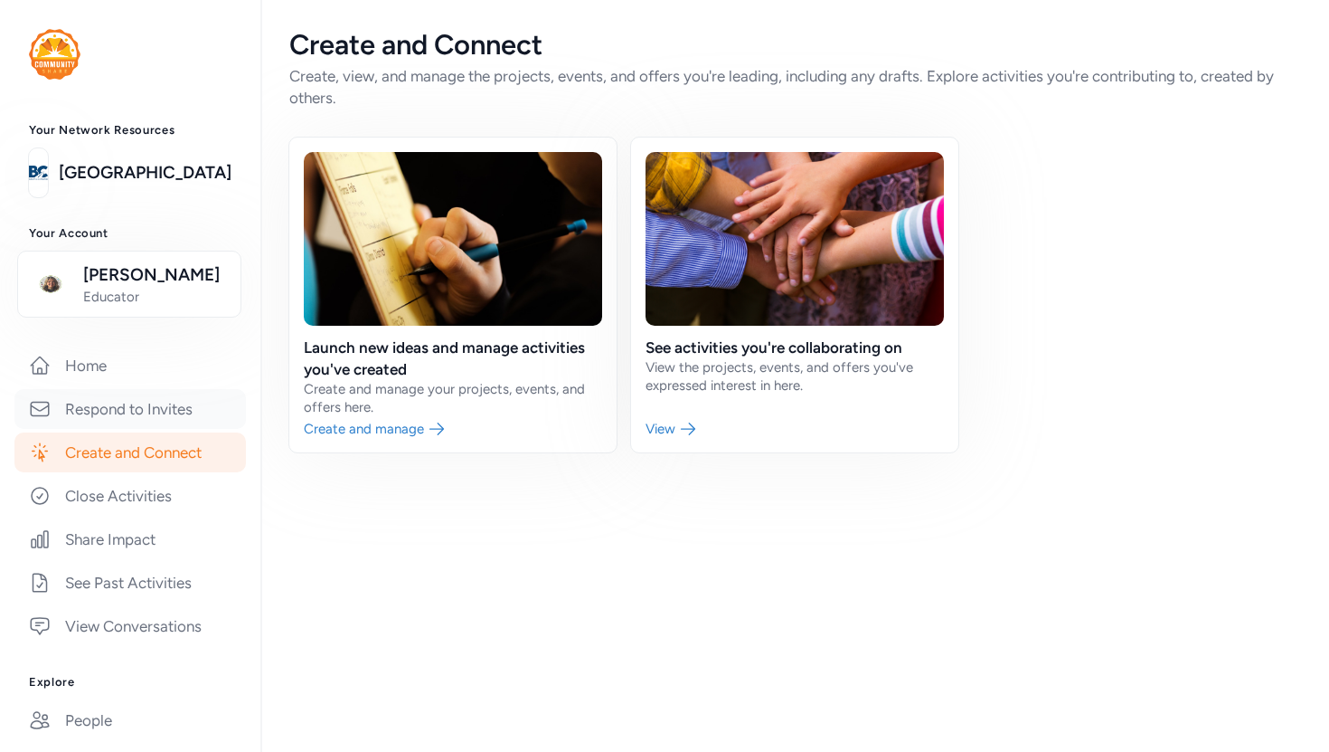
click at [135, 407] on link "Respond to Invites" at bounding box center [130, 409] width 232 height 40
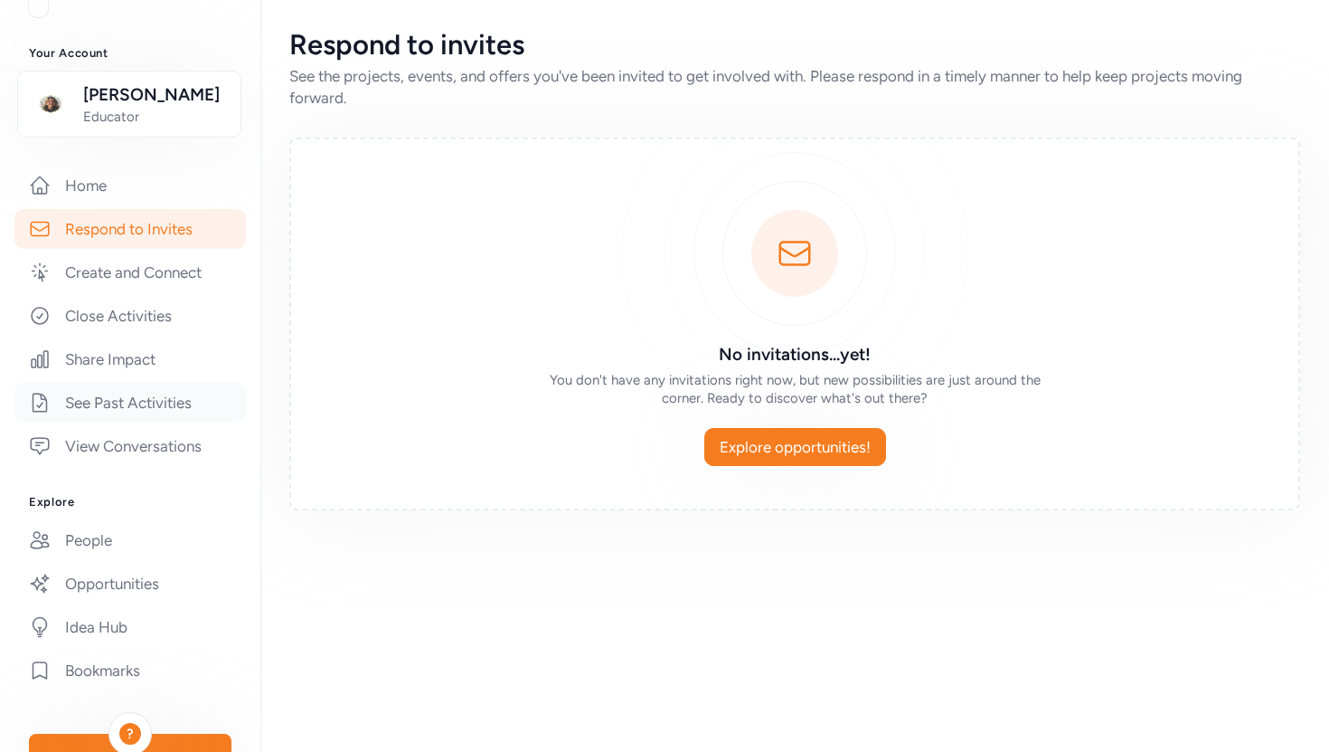
scroll to position [357, 0]
